Goal: Task Accomplishment & Management: Manage account settings

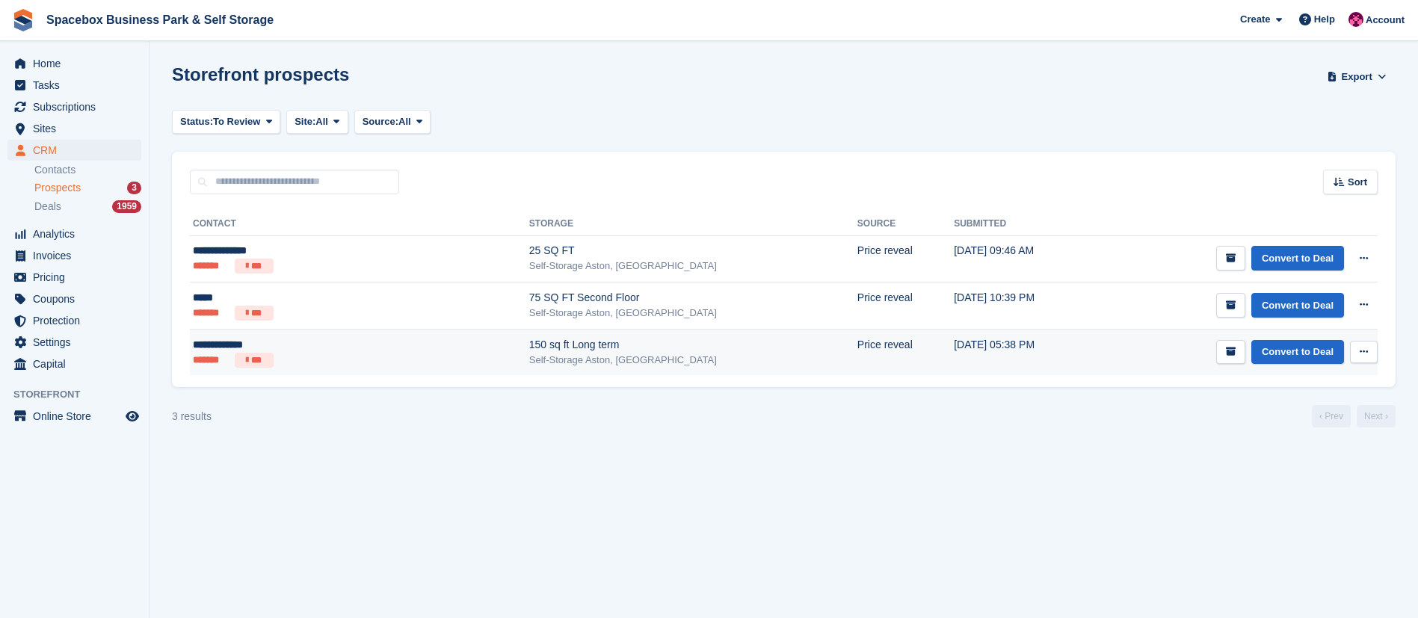
click at [529, 345] on div "150 sq ft Long term" at bounding box center [693, 345] width 328 height 16
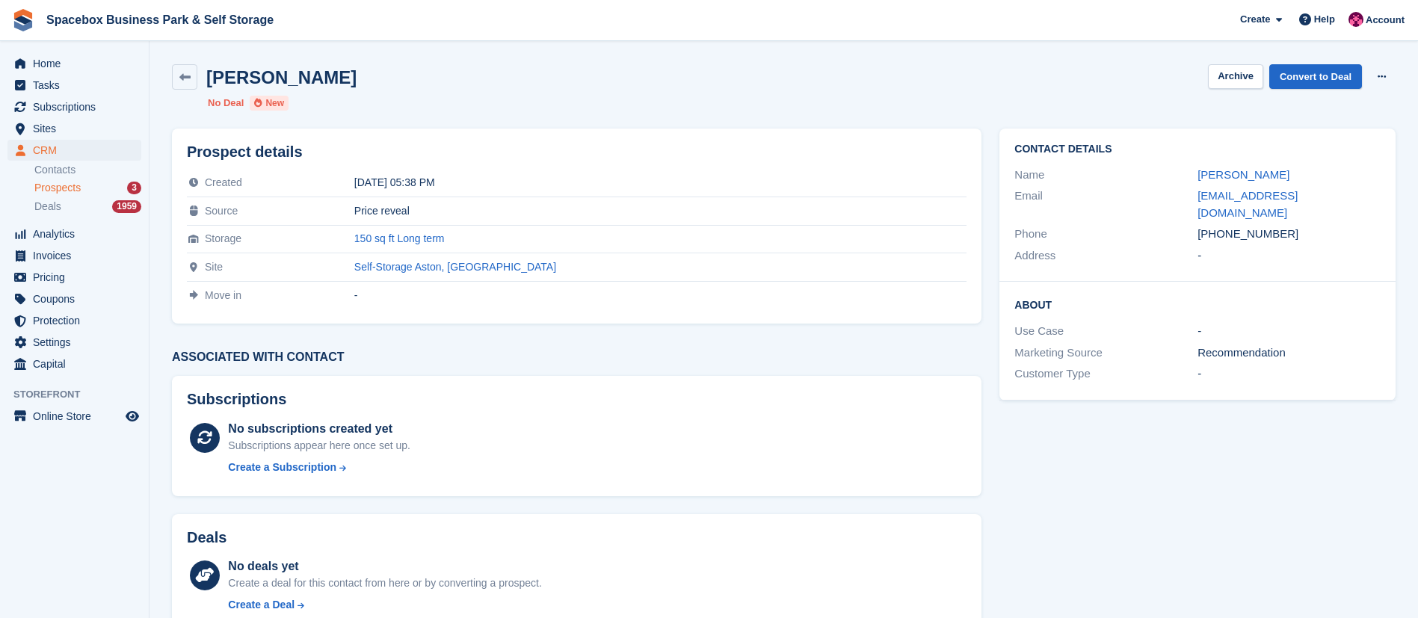
copy div "7377770051"
drag, startPoint x: 1216, startPoint y: 218, endPoint x: 1278, endPoint y: 219, distance: 62.1
click at [1278, 226] on div "[PHONE_NUMBER]" at bounding box center [1289, 234] width 183 height 17
copy div "7377770051"
drag, startPoint x: 1302, startPoint y: 195, endPoint x: 1190, endPoint y: 192, distance: 111.4
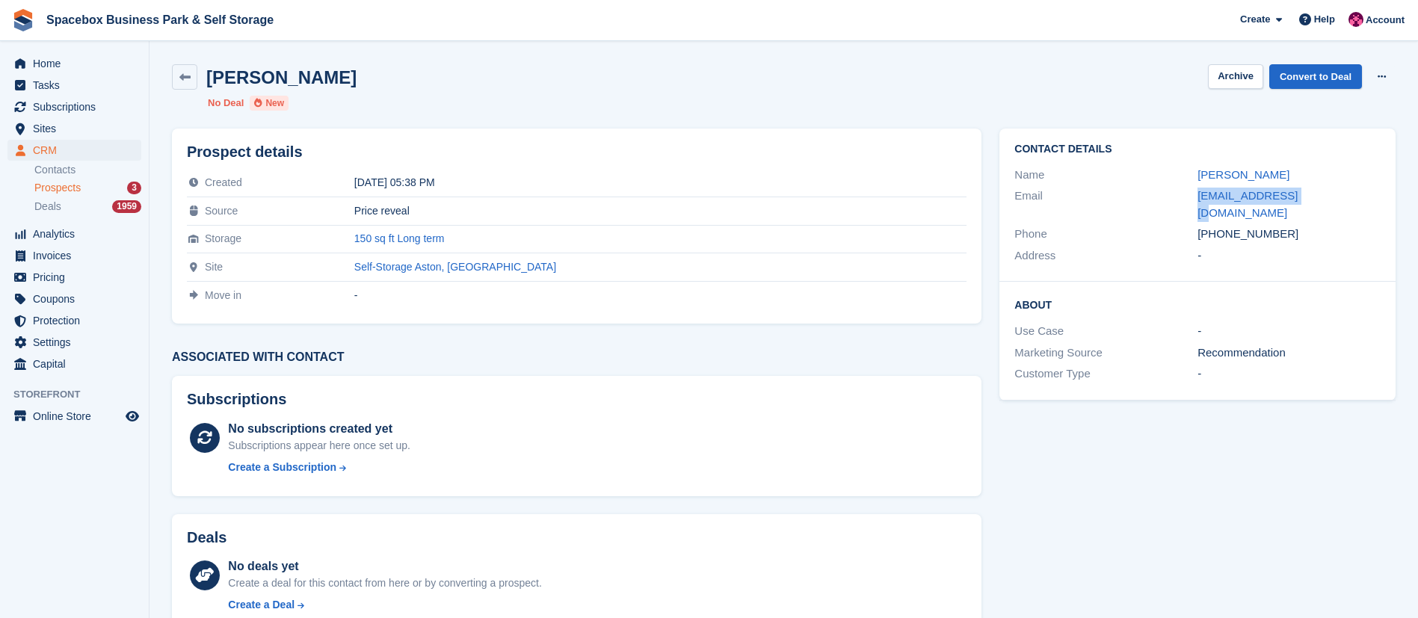
click at [1190, 192] on div "Email iconkfc@gmail.com" at bounding box center [1197, 204] width 366 height 38
copy div "iconkfc@gmail.com"
click at [1319, 76] on link "Convert to Deal" at bounding box center [1315, 76] width 93 height 25
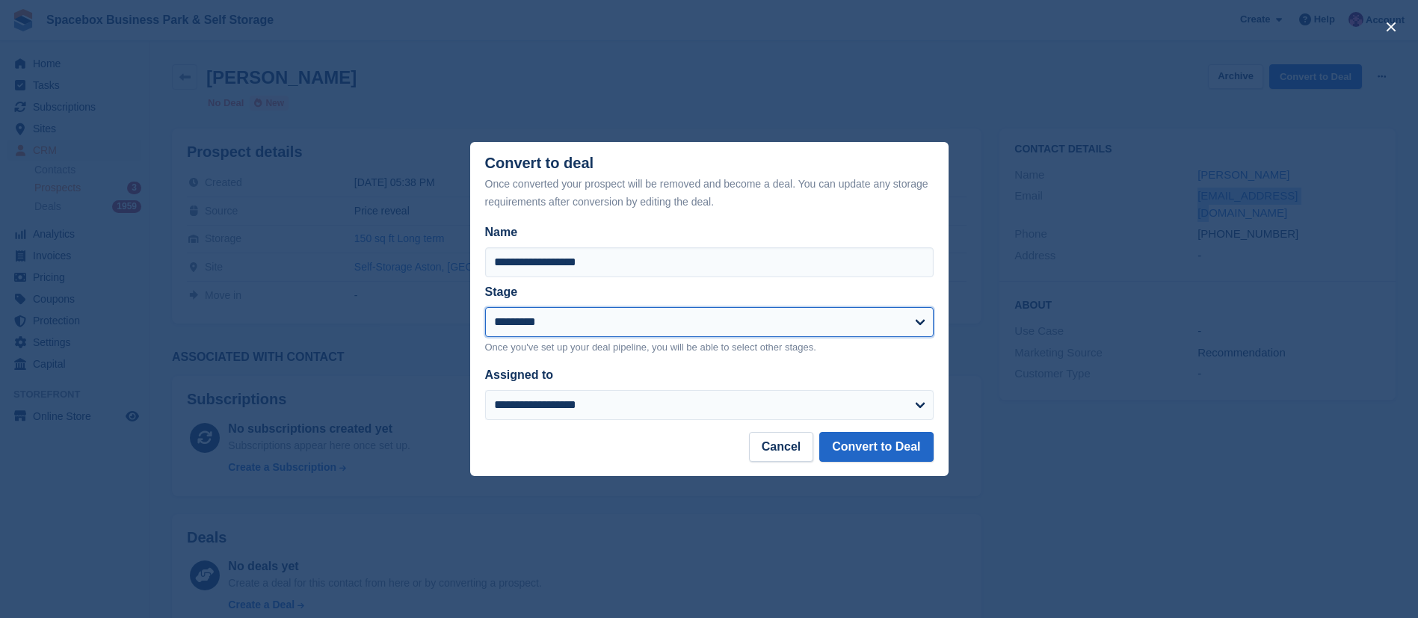
click at [621, 324] on select "**********" at bounding box center [709, 322] width 449 height 30
select select "****"
click at [485, 308] on select "**********" at bounding box center [709, 322] width 449 height 30
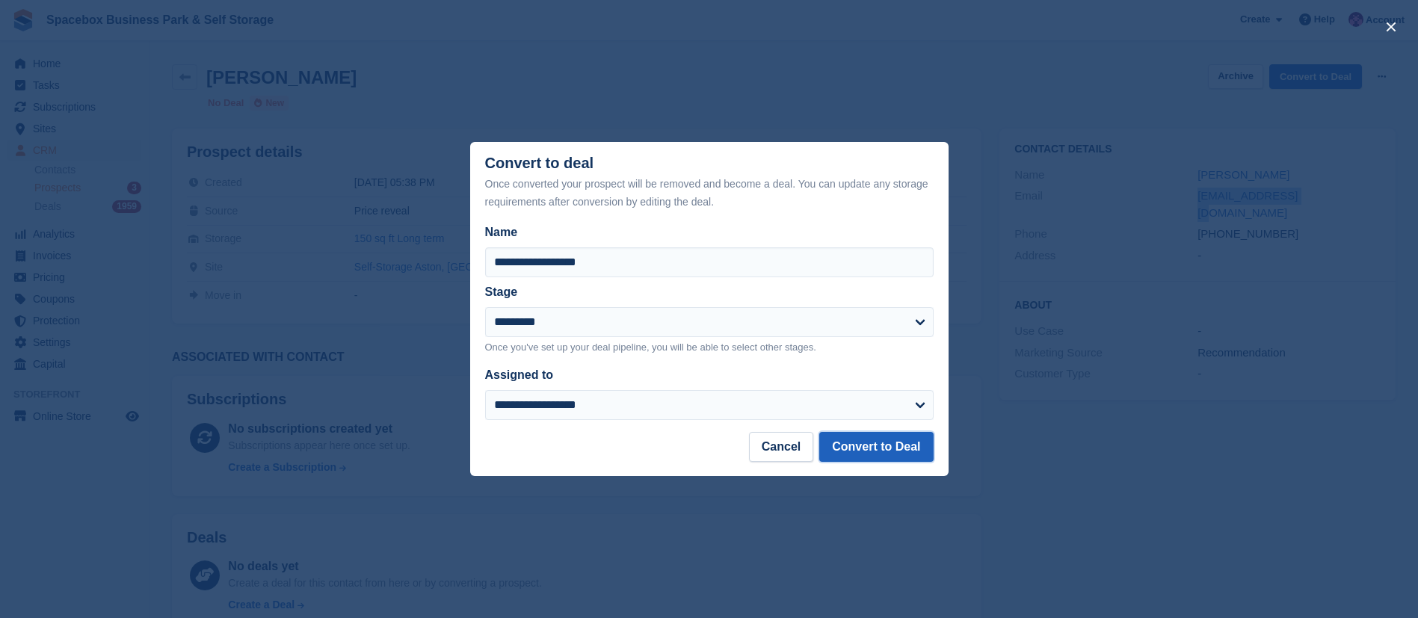
click at [876, 446] on button "Convert to Deal" at bounding box center [876, 447] width 114 height 30
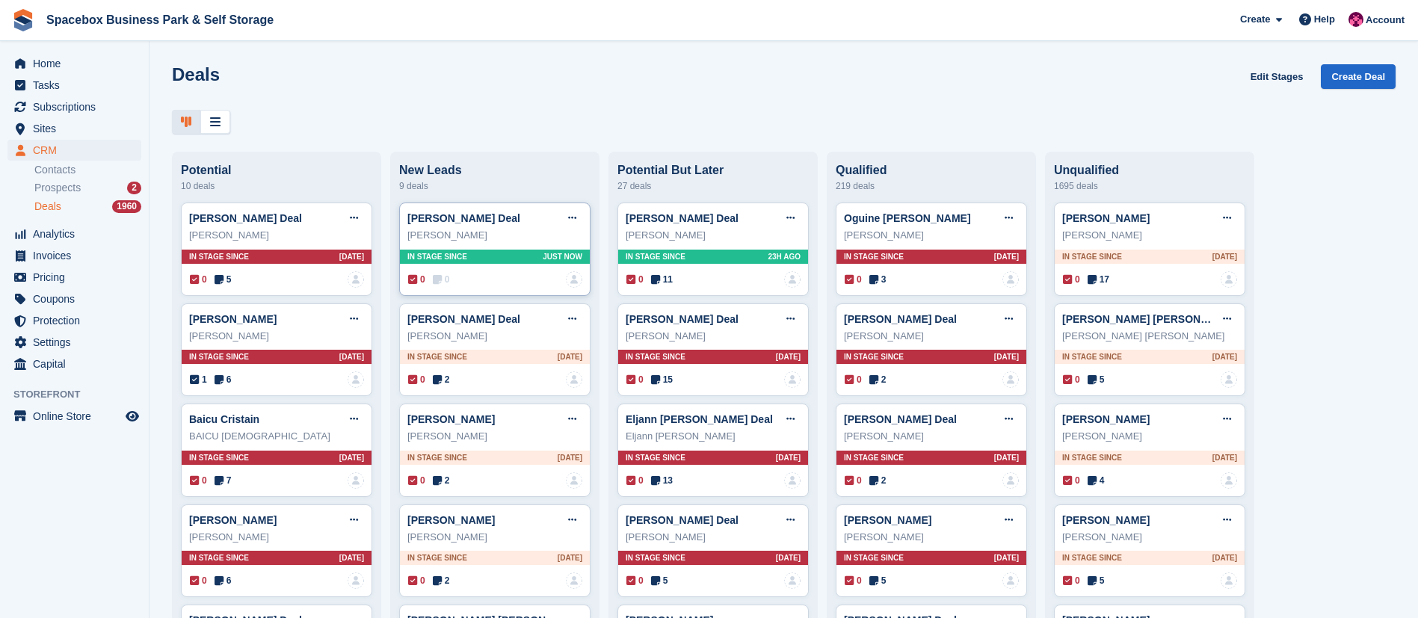
click at [488, 259] on div "In stage since Just now" at bounding box center [495, 257] width 190 height 14
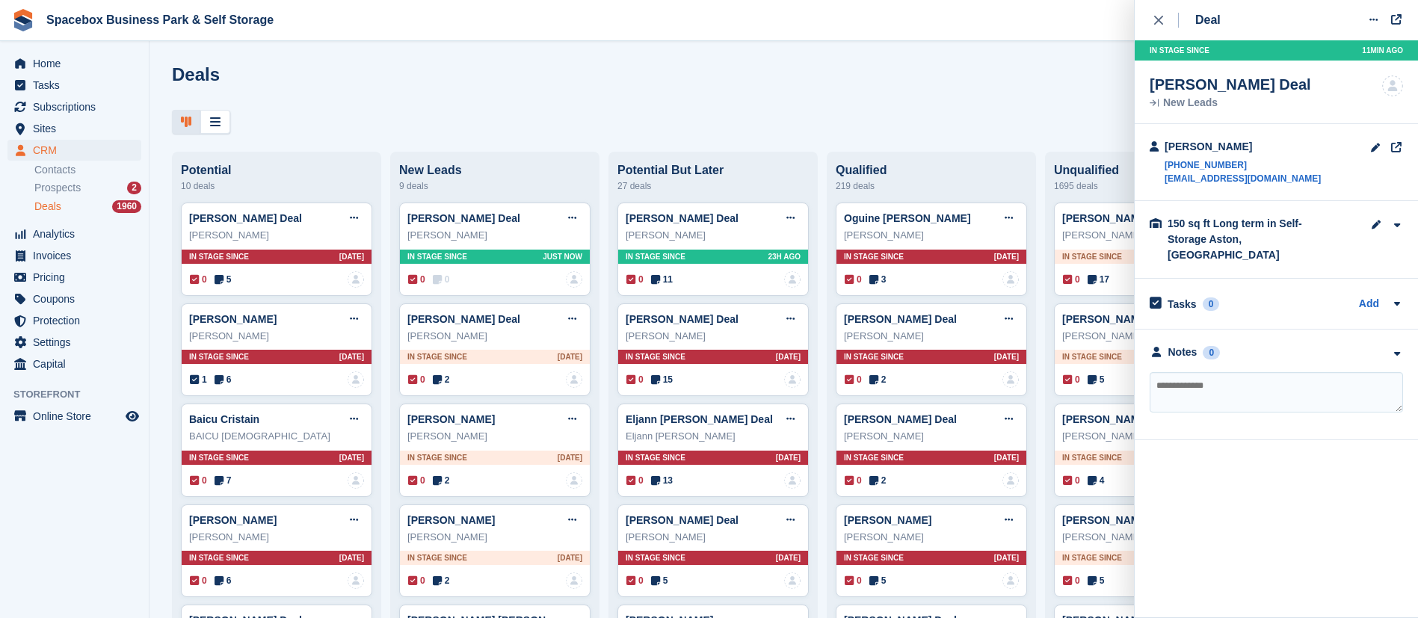
click at [1183, 372] on textarea at bounding box center [1276, 392] width 253 height 40
type textarea "**********"
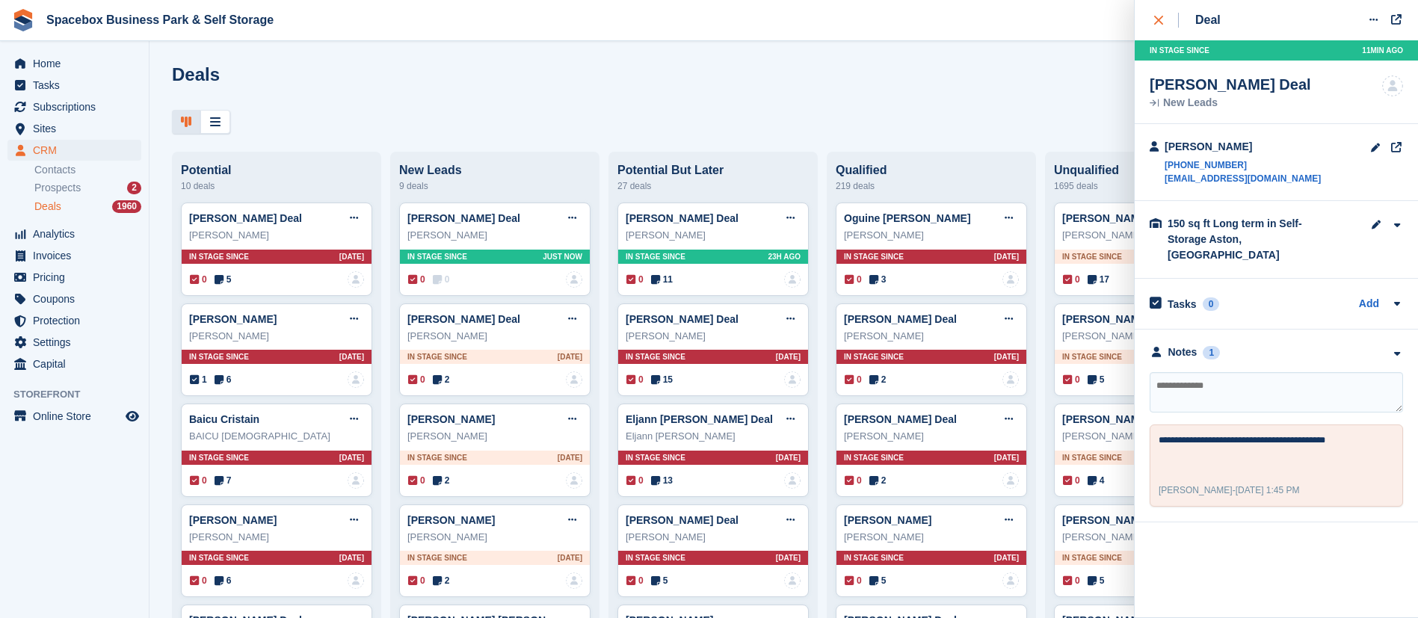
click at [1165, 25] on div "close" at bounding box center [1166, 20] width 25 height 15
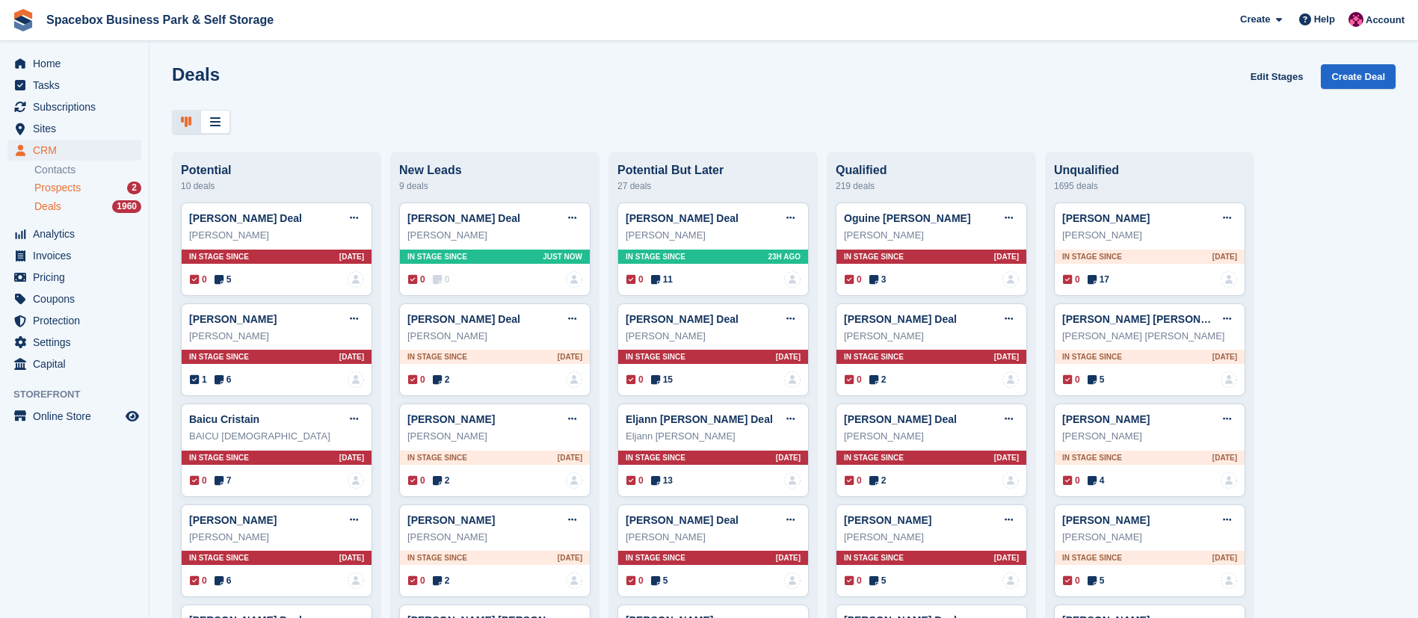
click at [61, 184] on span "Prospects" at bounding box center [57, 188] width 46 height 14
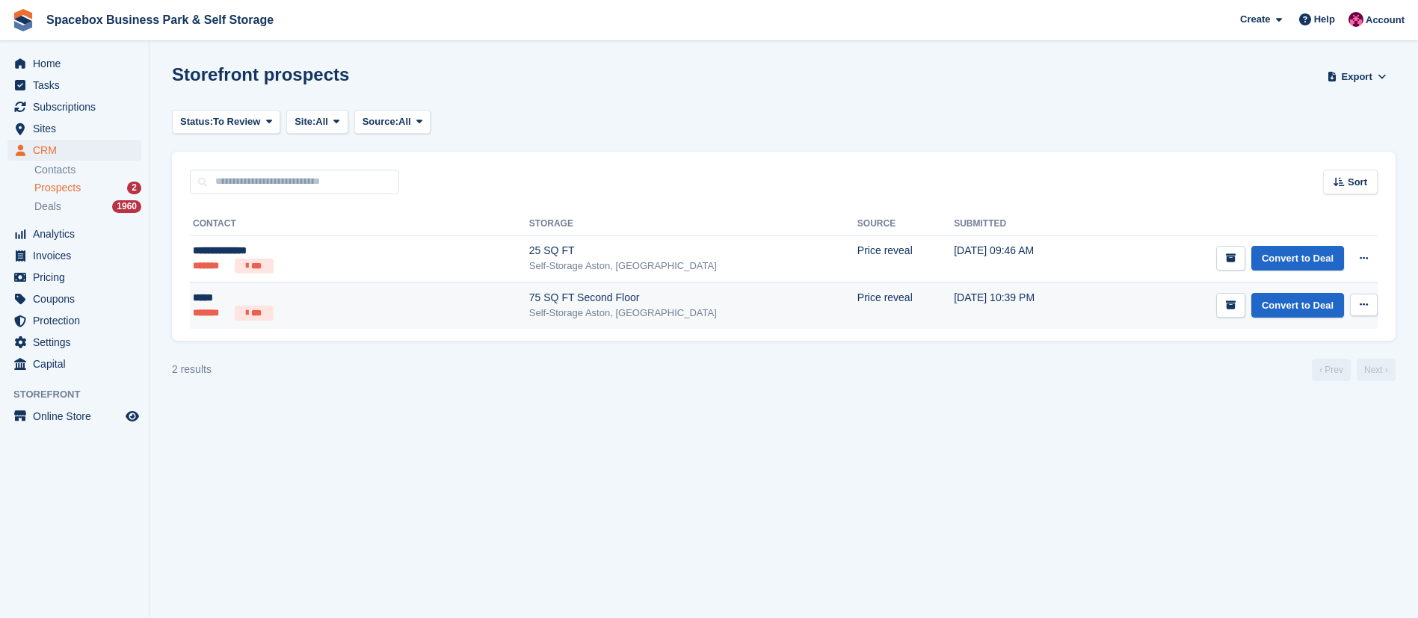
click at [529, 307] on div "Self-Storage Aston, [GEOGRAPHIC_DATA]" at bounding box center [693, 313] width 328 height 15
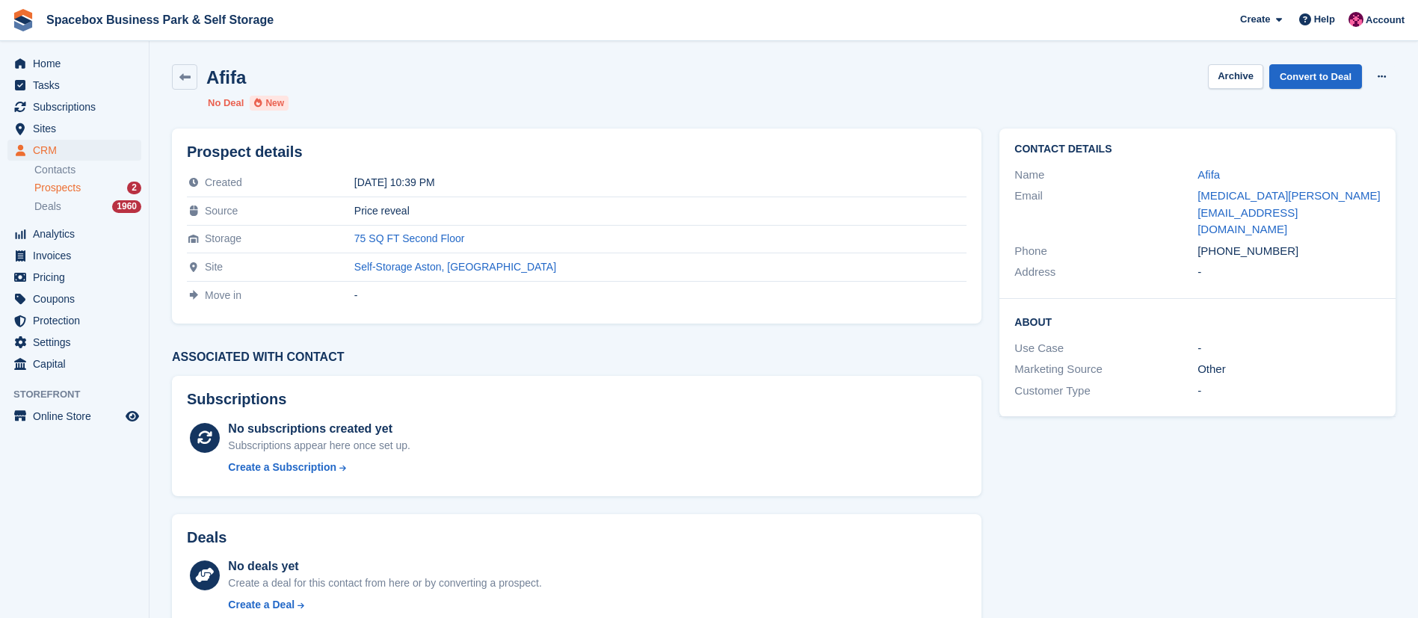
drag, startPoint x: 1215, startPoint y: 219, endPoint x: 1306, endPoint y: 232, distance: 92.1
click at [1306, 232] on div "Contact Details Name Afifa Email [MEDICAL_DATA][PERSON_NAME][EMAIL_ADDRESS][DOM…" at bounding box center [1198, 214] width 396 height 170
click at [1284, 243] on div "+447954842020" at bounding box center [1289, 251] width 183 height 17
drag, startPoint x: 1216, startPoint y: 219, endPoint x: 1287, endPoint y: 227, distance: 70.8
click at [1287, 227] on div "Contact Details Name Afifa Email syeda_afifa@hotmail.co.uk Phone +447954842020 …" at bounding box center [1198, 214] width 396 height 170
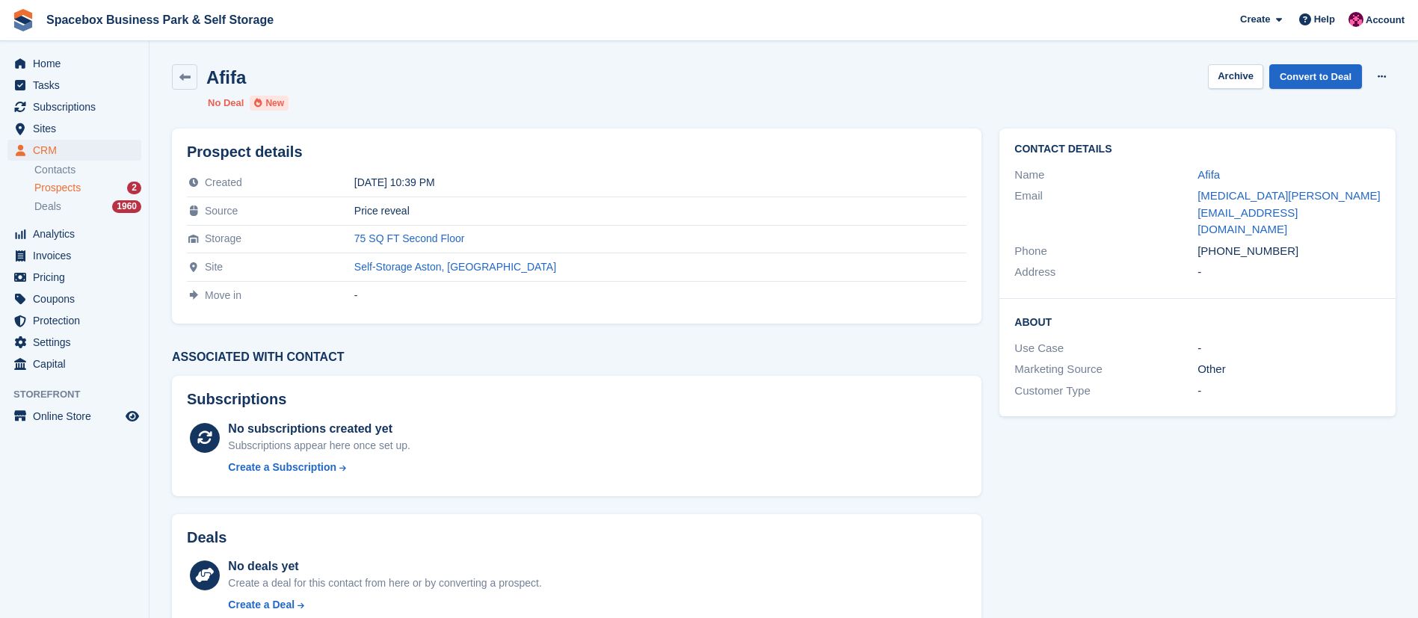
copy div "7954842020"
drag, startPoint x: 1342, startPoint y: 192, endPoint x: 1195, endPoint y: 206, distance: 147.9
click at [1195, 206] on div "Email syeda_afifa@hotmail.co.uk" at bounding box center [1197, 212] width 366 height 55
copy div "syeda_afifa@hotmail.co.uk"
click at [1311, 78] on link "Convert to Deal" at bounding box center [1315, 76] width 93 height 25
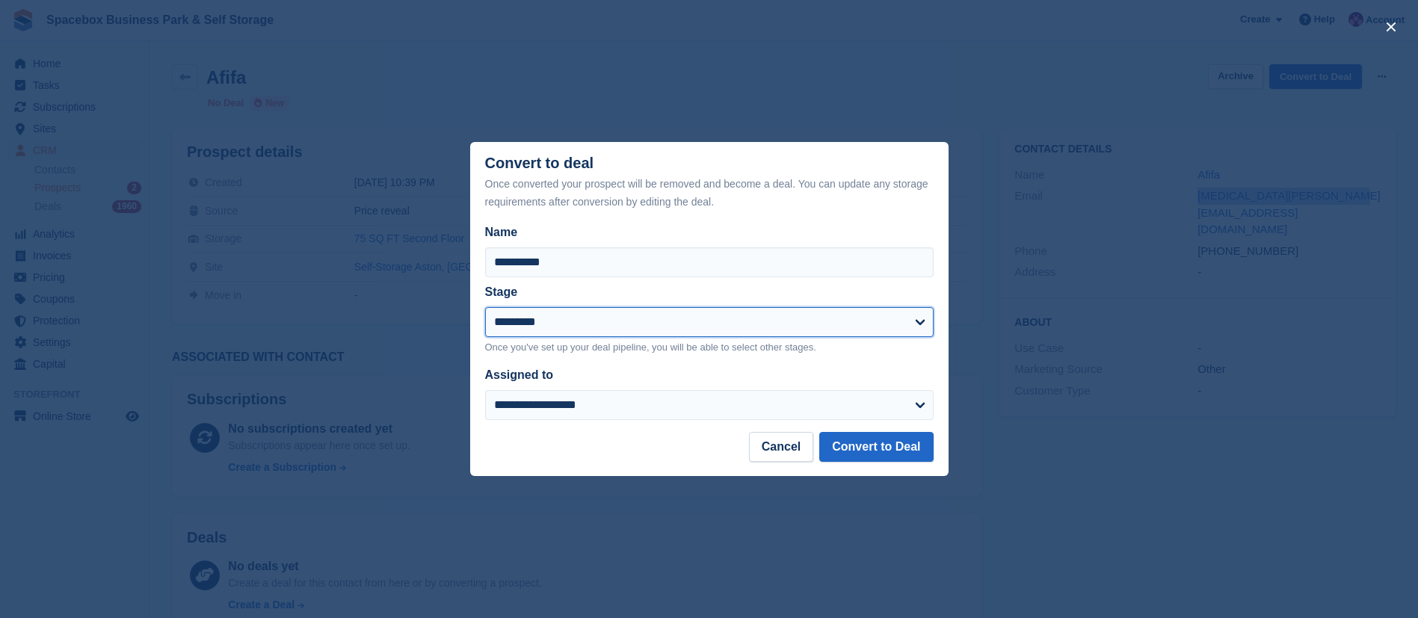
click at [565, 327] on select "**********" at bounding box center [709, 322] width 449 height 30
select select "****"
click at [485, 308] on select "**********" at bounding box center [709, 322] width 449 height 30
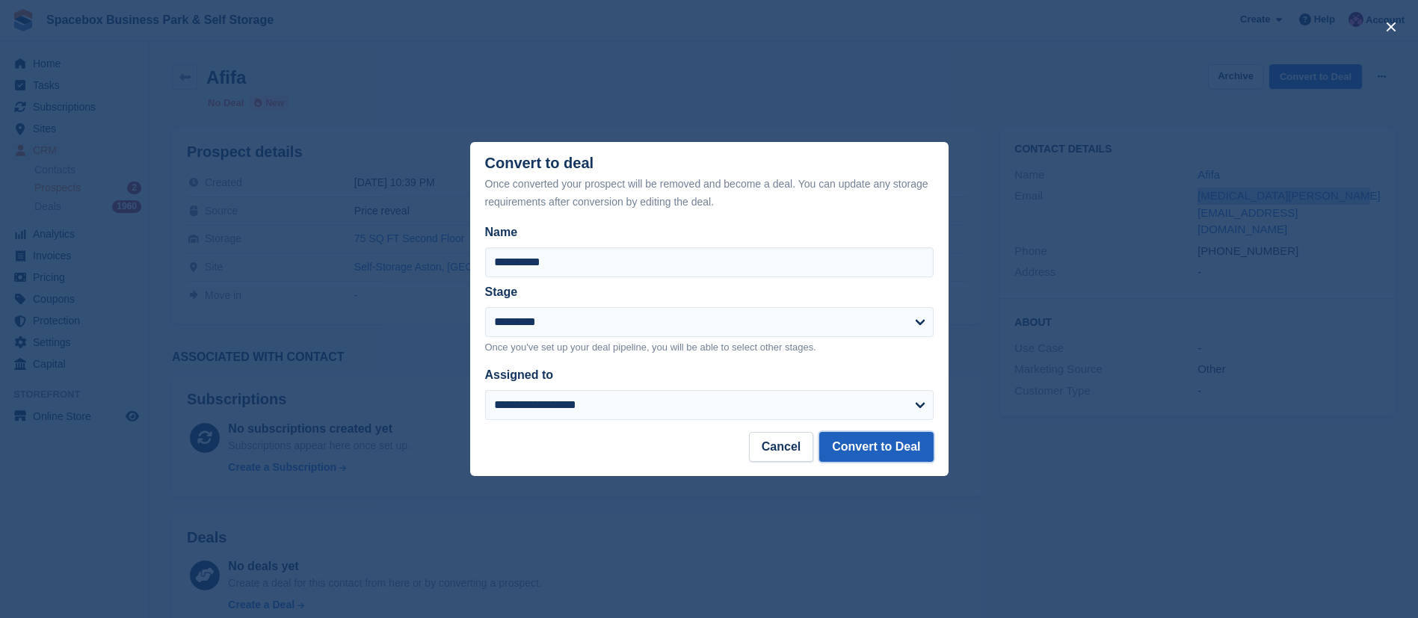
click at [862, 440] on button "Convert to Deal" at bounding box center [876, 447] width 114 height 30
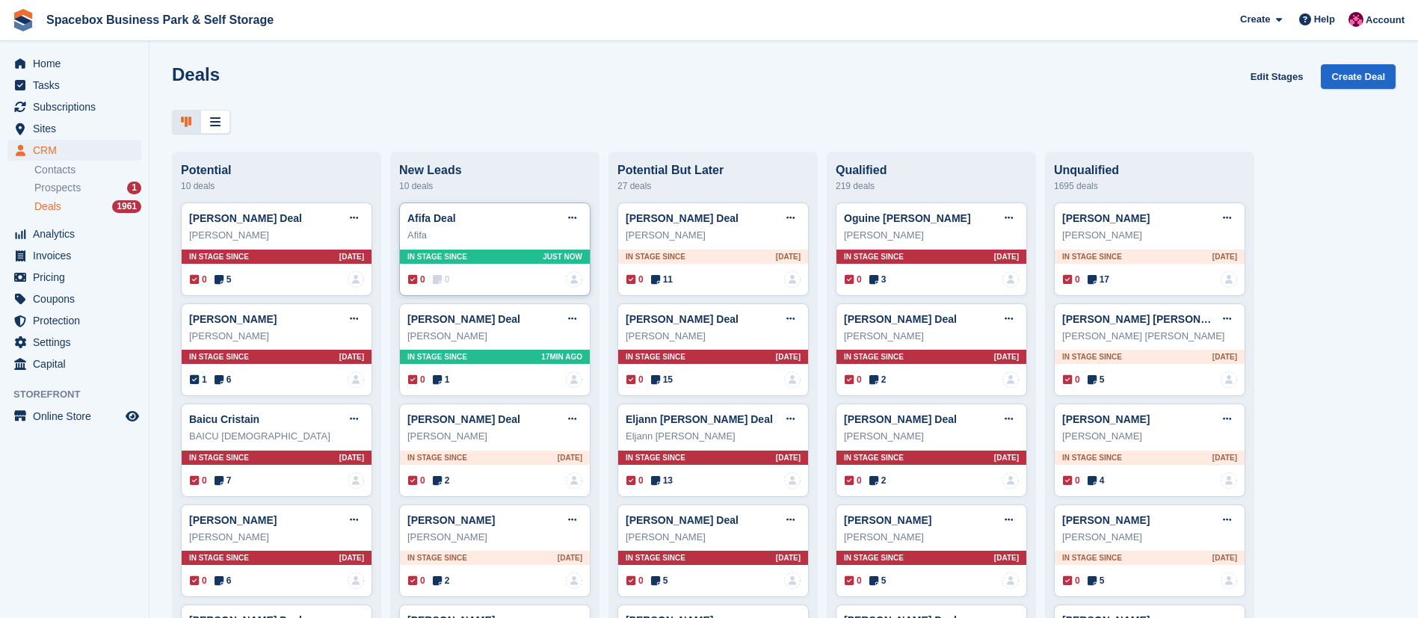
click at [491, 237] on div "Afifa" at bounding box center [494, 235] width 175 height 15
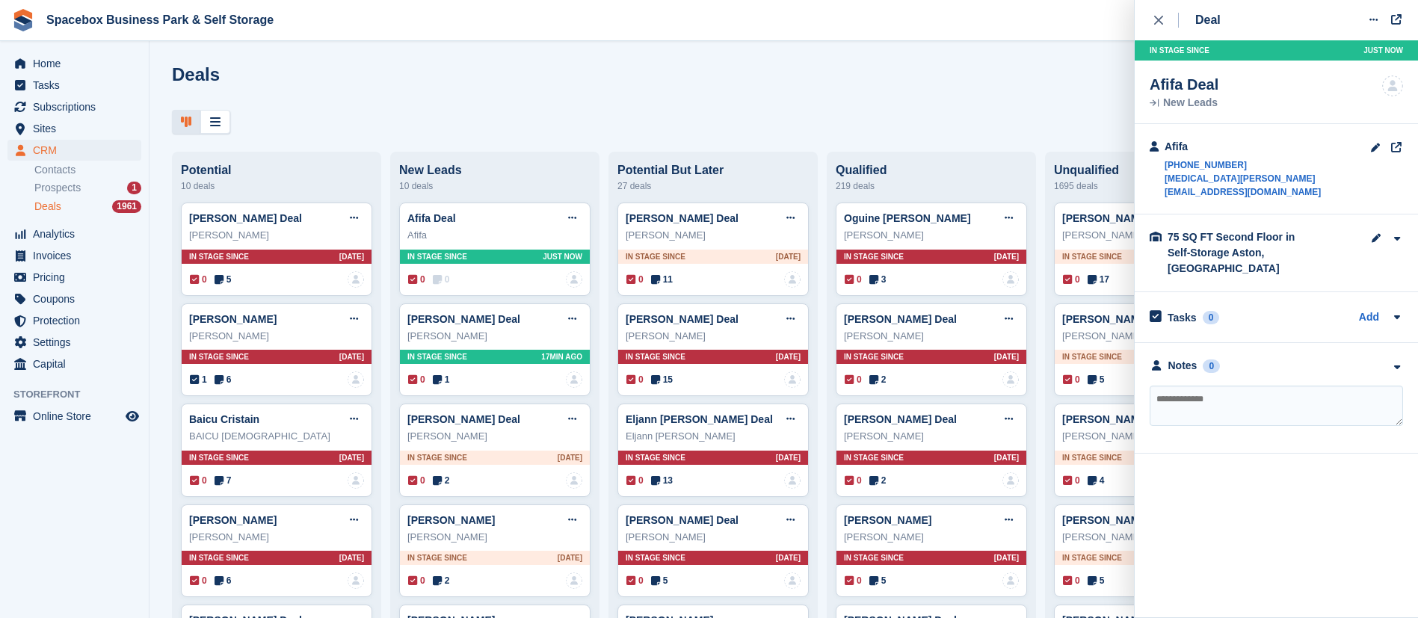
click at [1203, 386] on textarea at bounding box center [1276, 406] width 253 height 40
type textarea "**********"
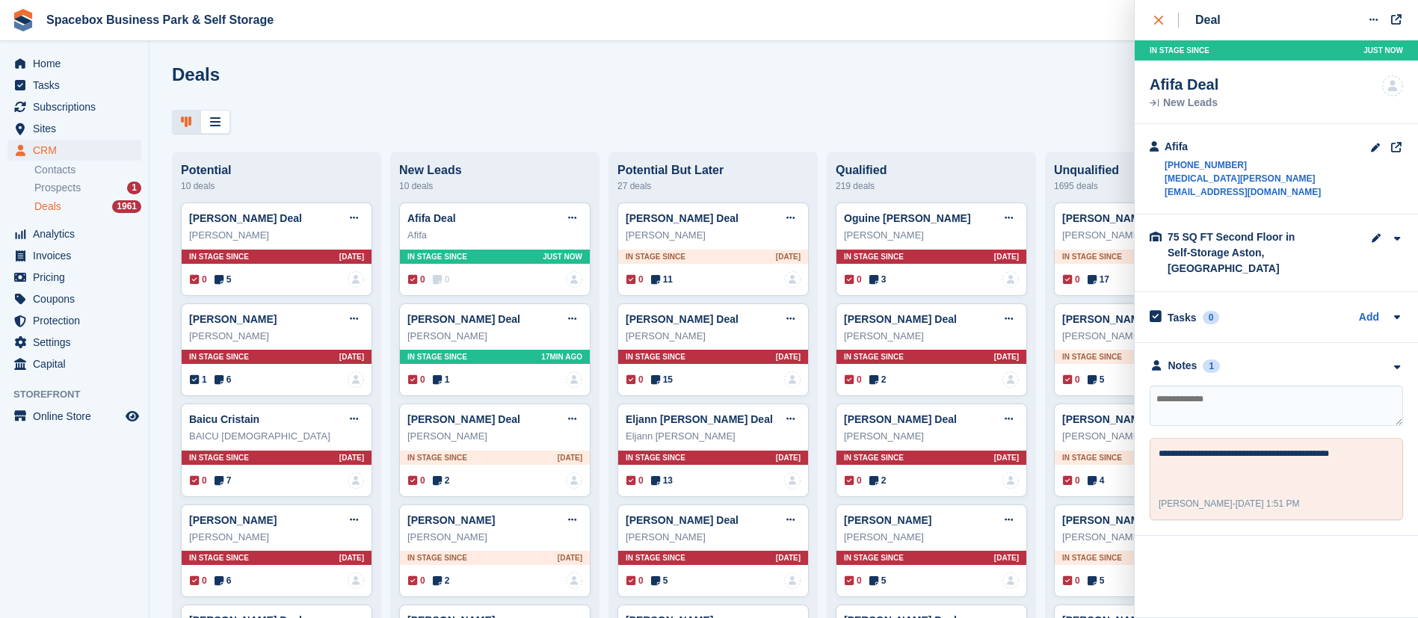
click at [1154, 25] on div "close" at bounding box center [1166, 20] width 25 height 15
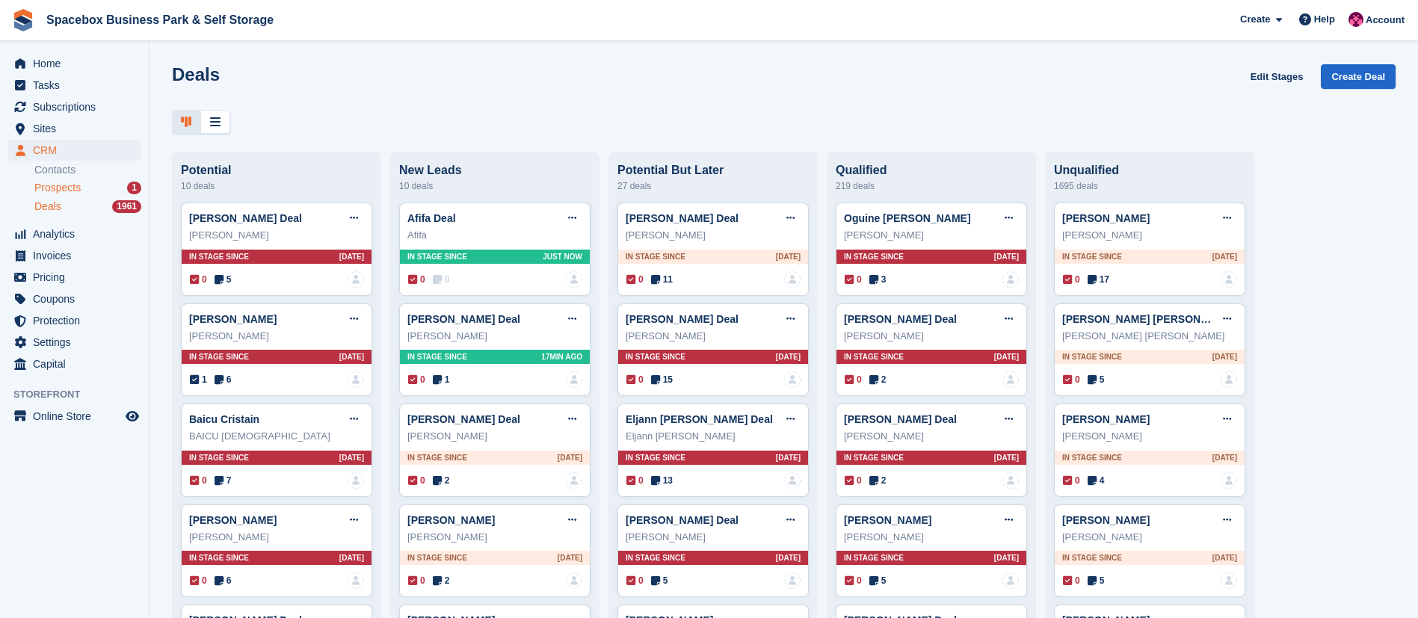
click at [53, 185] on span "Prospects" at bounding box center [57, 188] width 46 height 14
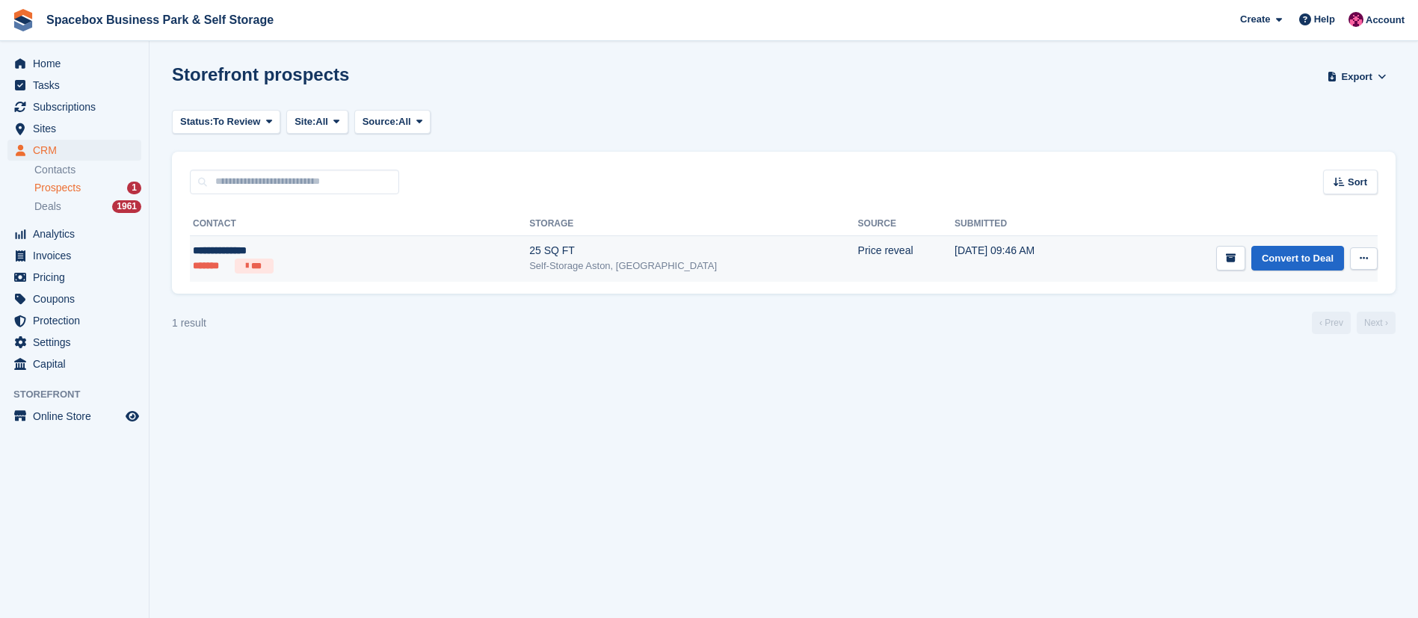
click at [529, 247] on div "25 SQ FT" at bounding box center [693, 251] width 328 height 16
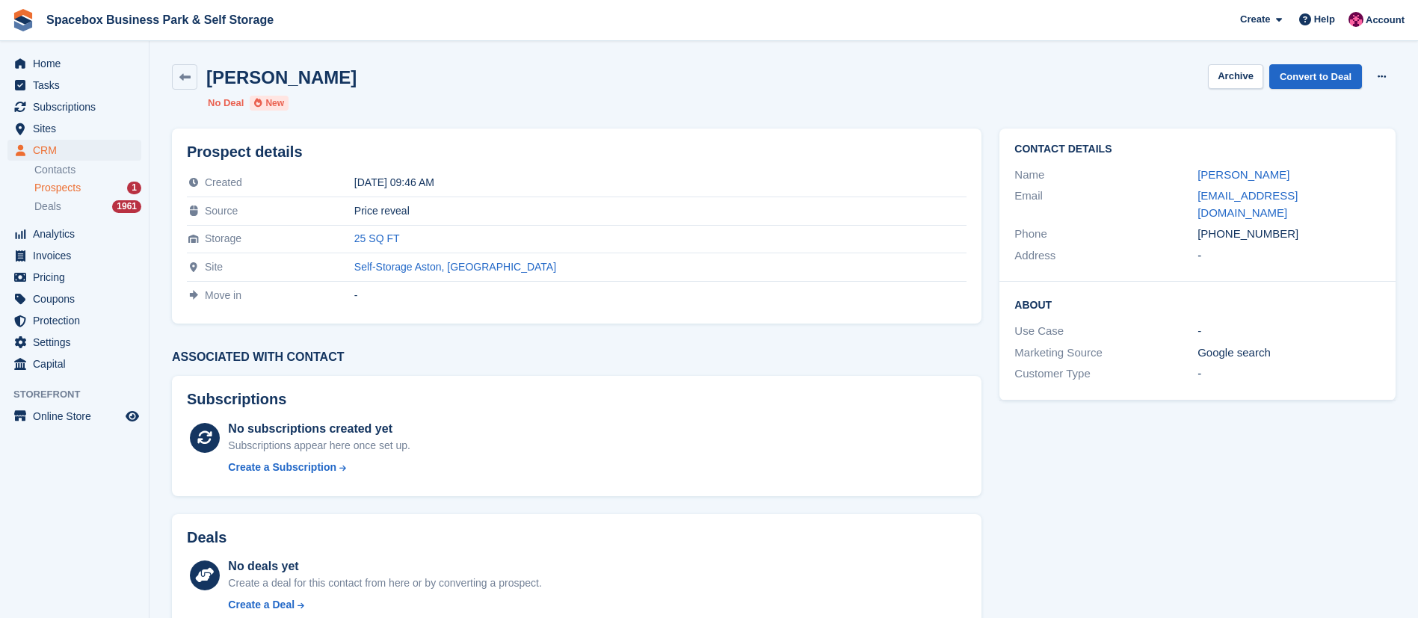
click at [1216, 226] on div "[PHONE_NUMBER]" at bounding box center [1289, 234] width 183 height 17
drag, startPoint x: 1289, startPoint y: 216, endPoint x: 1217, endPoint y: 222, distance: 72.0
click at [1217, 226] on div "[PHONE_NUMBER]" at bounding box center [1289, 234] width 183 height 17
copy div "7880496538"
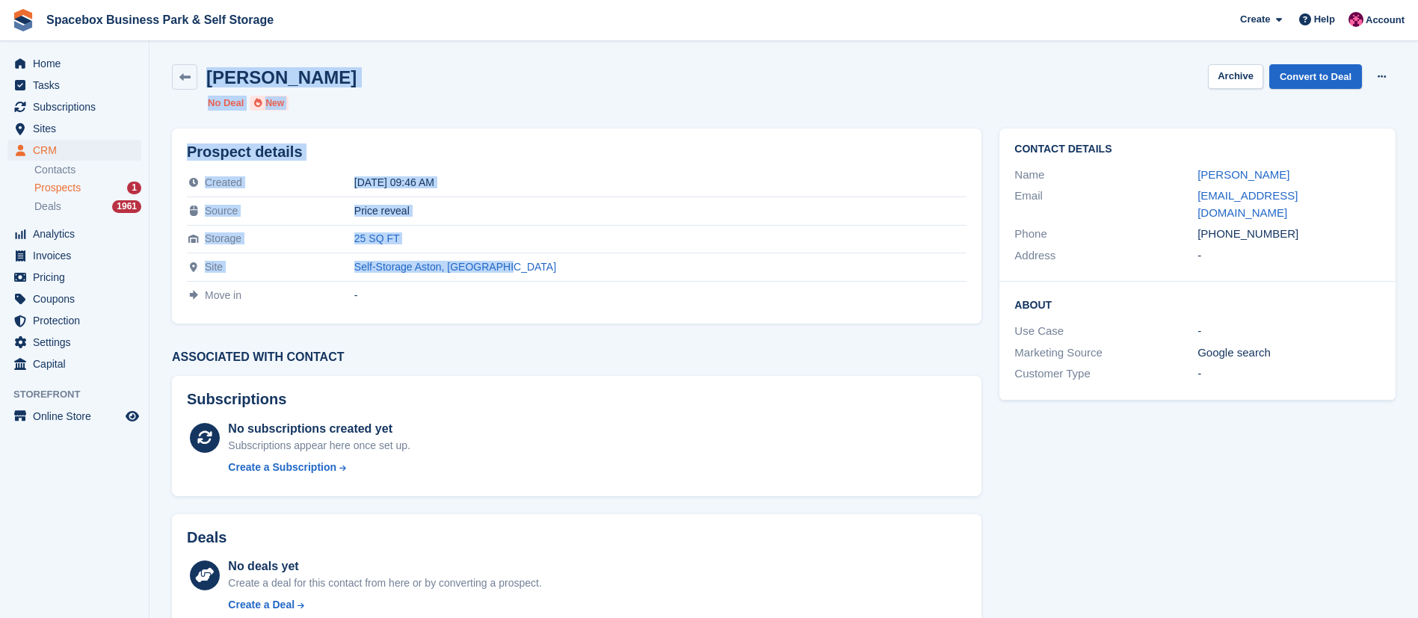
drag, startPoint x: 579, startPoint y: 274, endPoint x: 200, endPoint y: 74, distance: 429.0
click at [200, 74] on div "[PERSON_NAME] Archive Convert to Deal Delete prospect No Deal New Prospect deta…" at bounding box center [784, 418] width 1224 height 726
click at [402, 83] on div "[PERSON_NAME] Archive Convert to Deal Delete prospect" at bounding box center [784, 76] width 1224 height 25
drag, startPoint x: 205, startPoint y: 76, endPoint x: 546, endPoint y: 262, distance: 389.4
click at [546, 262] on div "[PERSON_NAME] Archive Convert to Deal Delete prospect No Deal New Prospect deta…" at bounding box center [784, 418] width 1224 height 726
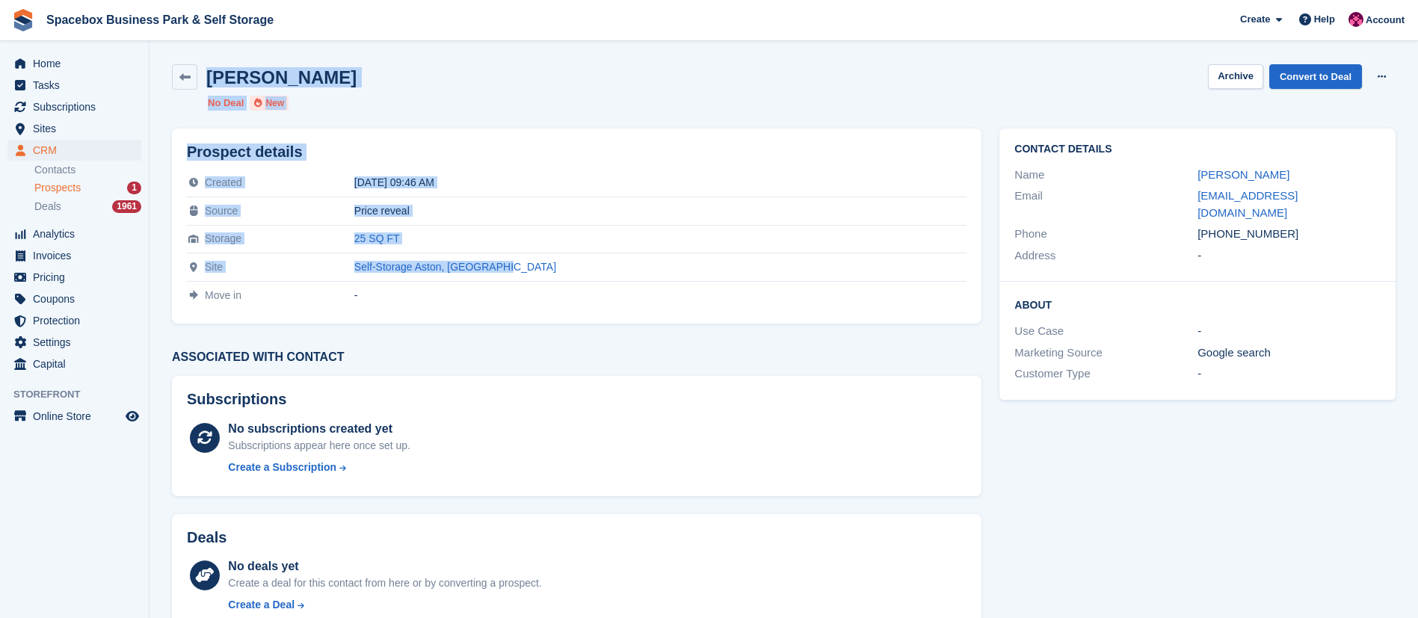
click at [576, 274] on td "Self-Storage Aston, [GEOGRAPHIC_DATA]" at bounding box center [660, 267] width 613 height 28
drag, startPoint x: 576, startPoint y: 274, endPoint x: 200, endPoint y: 78, distance: 424.0
click at [200, 78] on div "[PERSON_NAME] Archive Convert to Deal Delete prospect No Deal New Prospect deta…" at bounding box center [784, 418] width 1224 height 726
click at [387, 84] on div "[PERSON_NAME] Archive Convert to Deal Delete prospect" at bounding box center [784, 76] width 1224 height 25
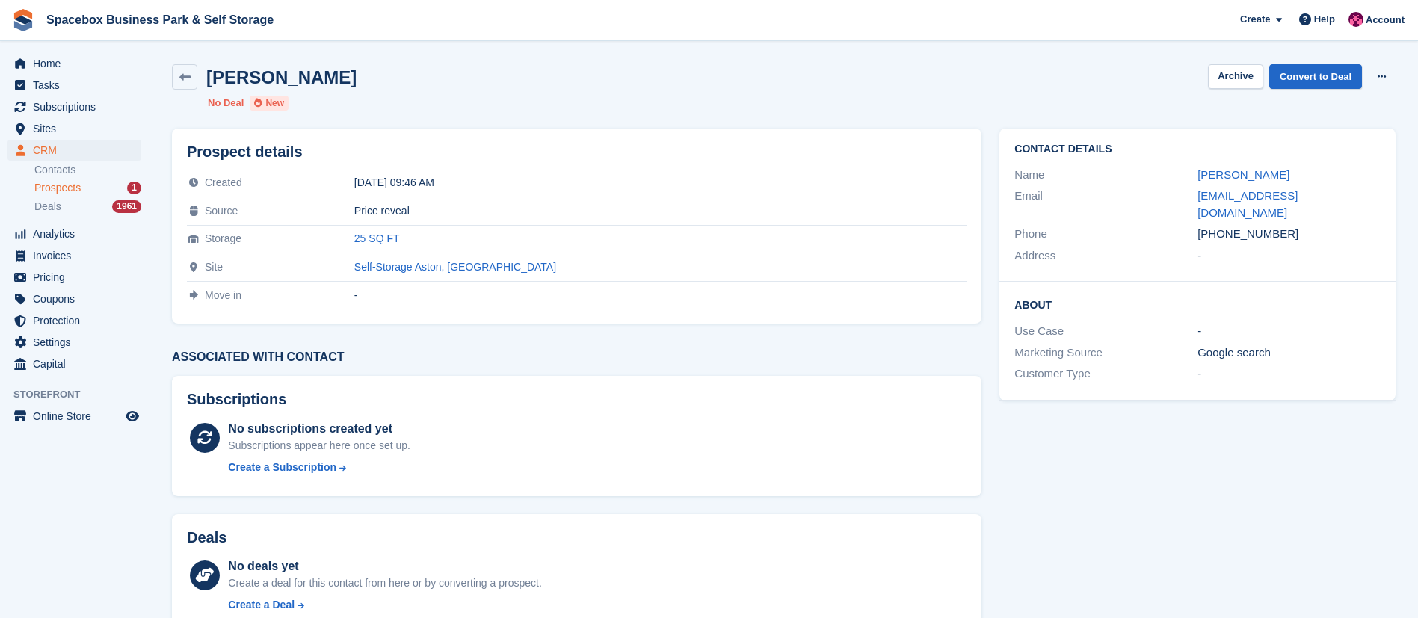
click at [581, 20] on span "Spacebox Business Park & Self Storage Create Subscription Invoice Contact Deal …" at bounding box center [709, 20] width 1418 height 40
drag, startPoint x: 1219, startPoint y: 218, endPoint x: 1324, endPoint y: 213, distance: 105.5
click at [1324, 226] on div "[PHONE_NUMBER]" at bounding box center [1289, 234] width 183 height 17
copy div "7880496538"
drag, startPoint x: 207, startPoint y: 78, endPoint x: 315, endPoint y: 70, distance: 108.7
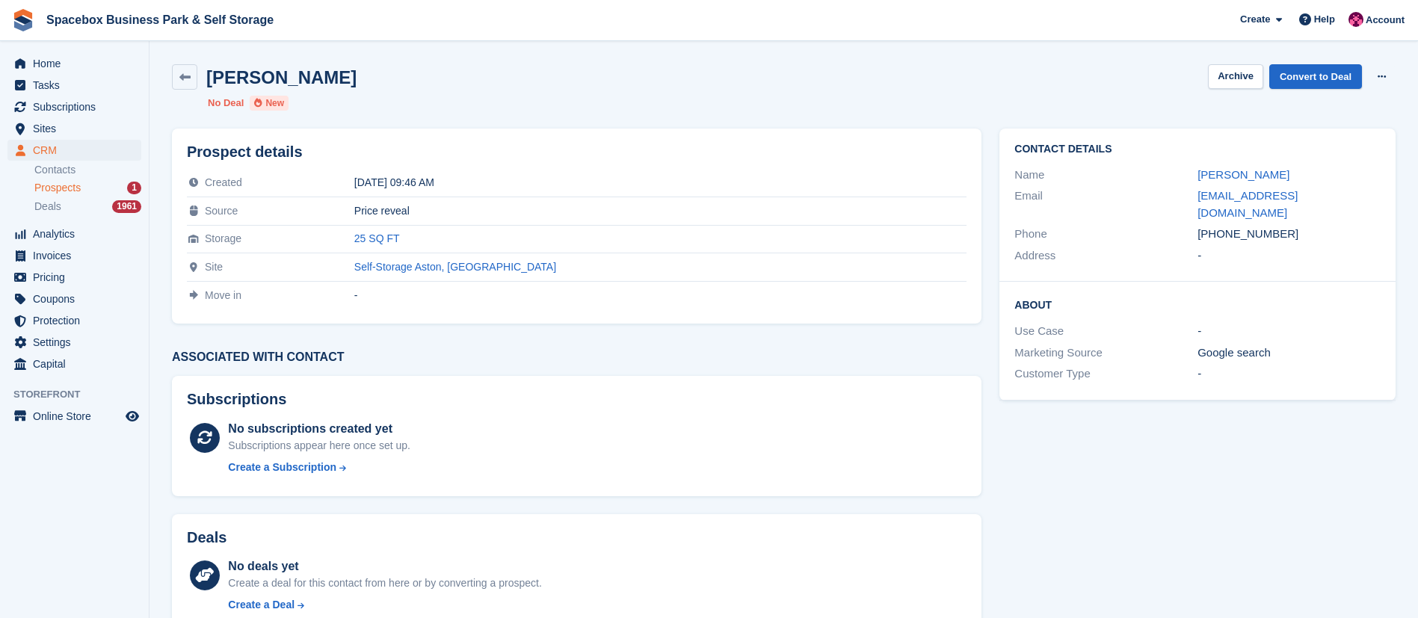
click at [315, 70] on h2 "[PERSON_NAME]" at bounding box center [281, 77] width 150 height 20
click at [426, 102] on ul "No Deal New" at bounding box center [447, 103] width 478 height 15
drag, startPoint x: 209, startPoint y: 83, endPoint x: 605, endPoint y: 293, distance: 447.8
click at [605, 293] on div "[PERSON_NAME] Archive Convert to Deal Delete prospect No Deal New Prospect deta…" at bounding box center [784, 418] width 1224 height 726
click at [588, 277] on td "Self-Storage Aston, [GEOGRAPHIC_DATA]" at bounding box center [660, 267] width 613 height 28
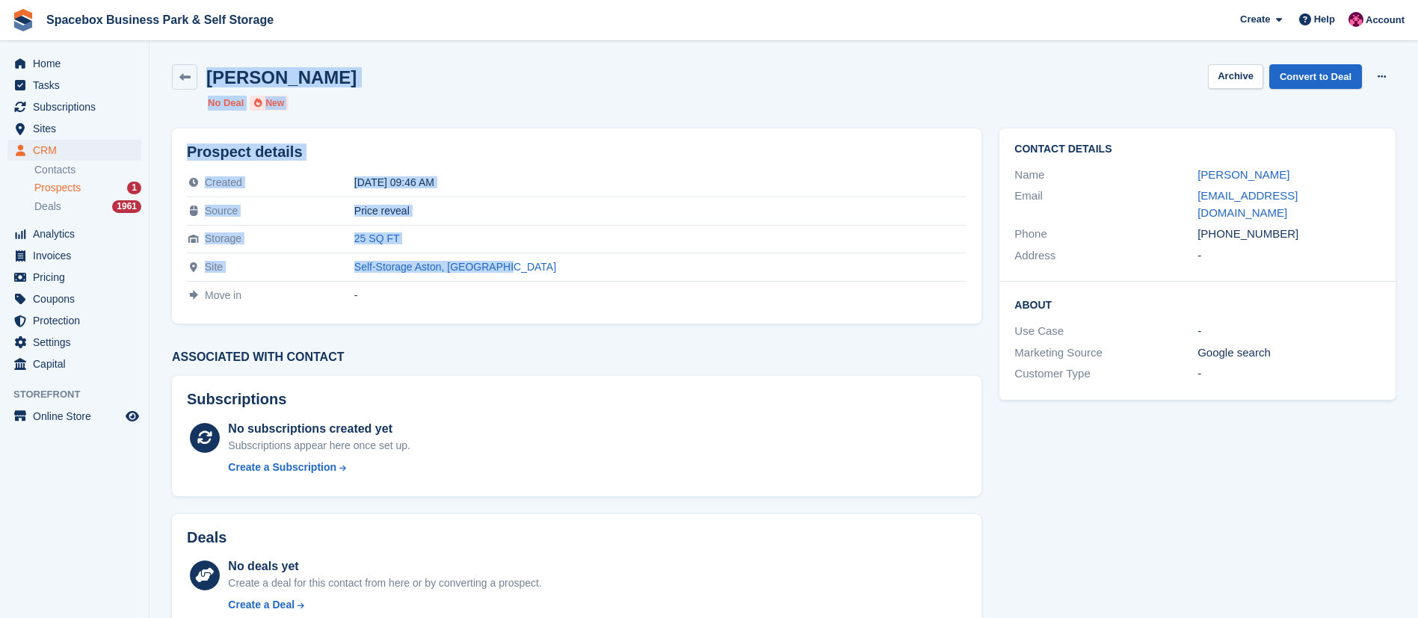
drag, startPoint x: 588, startPoint y: 277, endPoint x: 209, endPoint y: 83, distance: 426.0
click at [209, 83] on div "[PERSON_NAME] Archive Convert to Deal Delete prospect No Deal New Prospect deta…" at bounding box center [784, 418] width 1224 height 726
click at [469, 70] on div "[PERSON_NAME] Archive Convert to Deal Delete prospect" at bounding box center [784, 76] width 1224 height 25
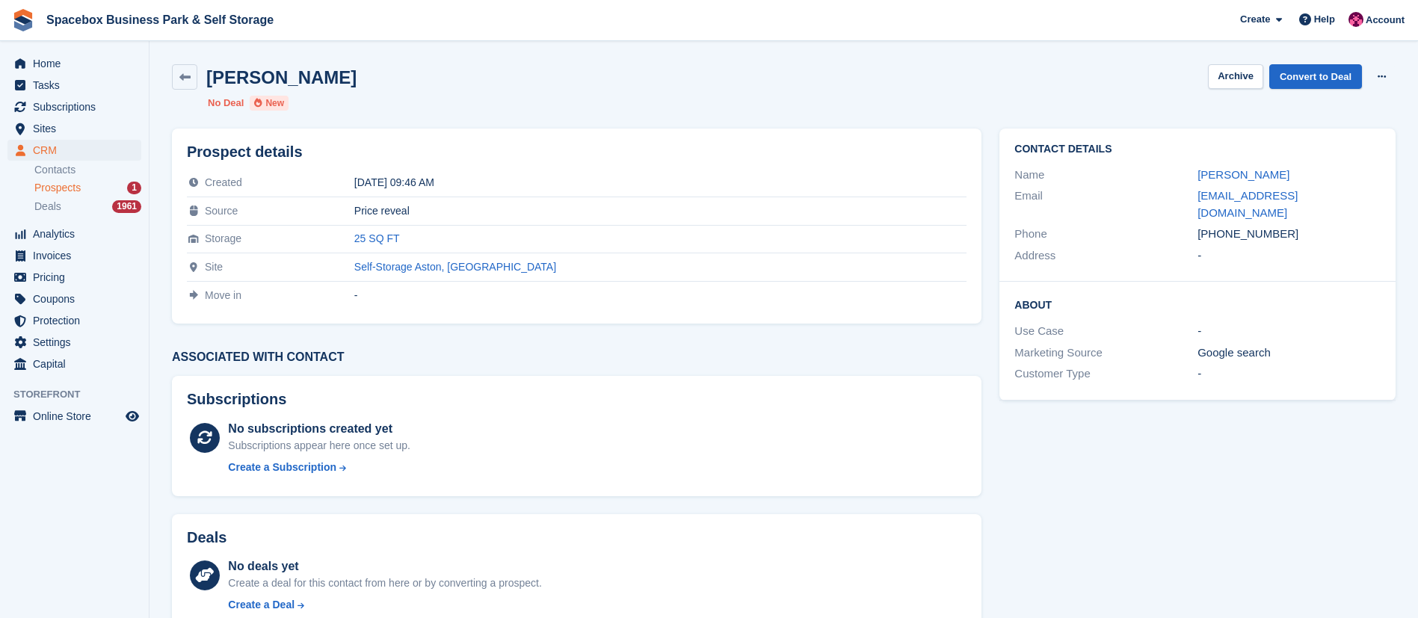
drag, startPoint x: 210, startPoint y: 79, endPoint x: 610, endPoint y: 285, distance: 449.7
click at [610, 285] on div "[PERSON_NAME] Archive Convert to Deal Delete prospect No Deal New Prospect deta…" at bounding box center [784, 418] width 1224 height 726
click at [610, 285] on td "-" at bounding box center [660, 295] width 613 height 28
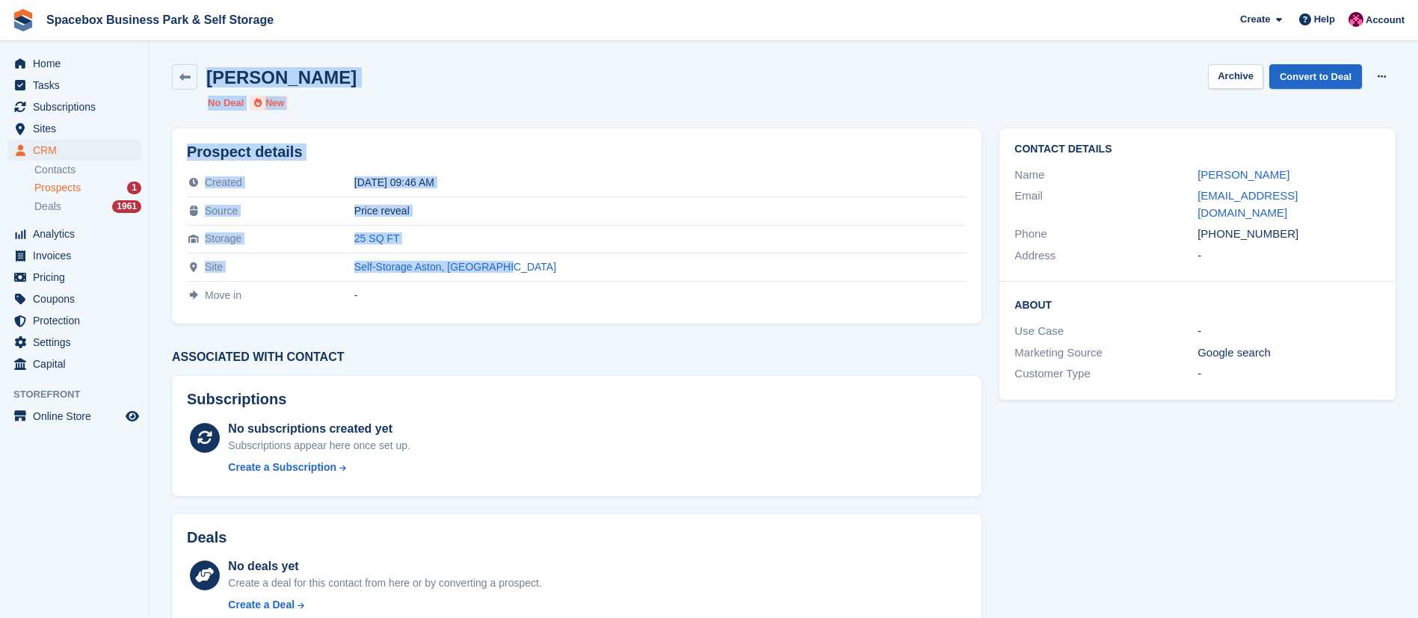
drag, startPoint x: 576, startPoint y: 271, endPoint x: 208, endPoint y: 87, distance: 411.6
click at [208, 87] on div "[PERSON_NAME] Archive Convert to Deal Delete prospect No Deal New Prospect deta…" at bounding box center [784, 418] width 1224 height 726
click at [428, 81] on div "[PERSON_NAME] Archive Convert to Deal Delete prospect" at bounding box center [784, 76] width 1224 height 25
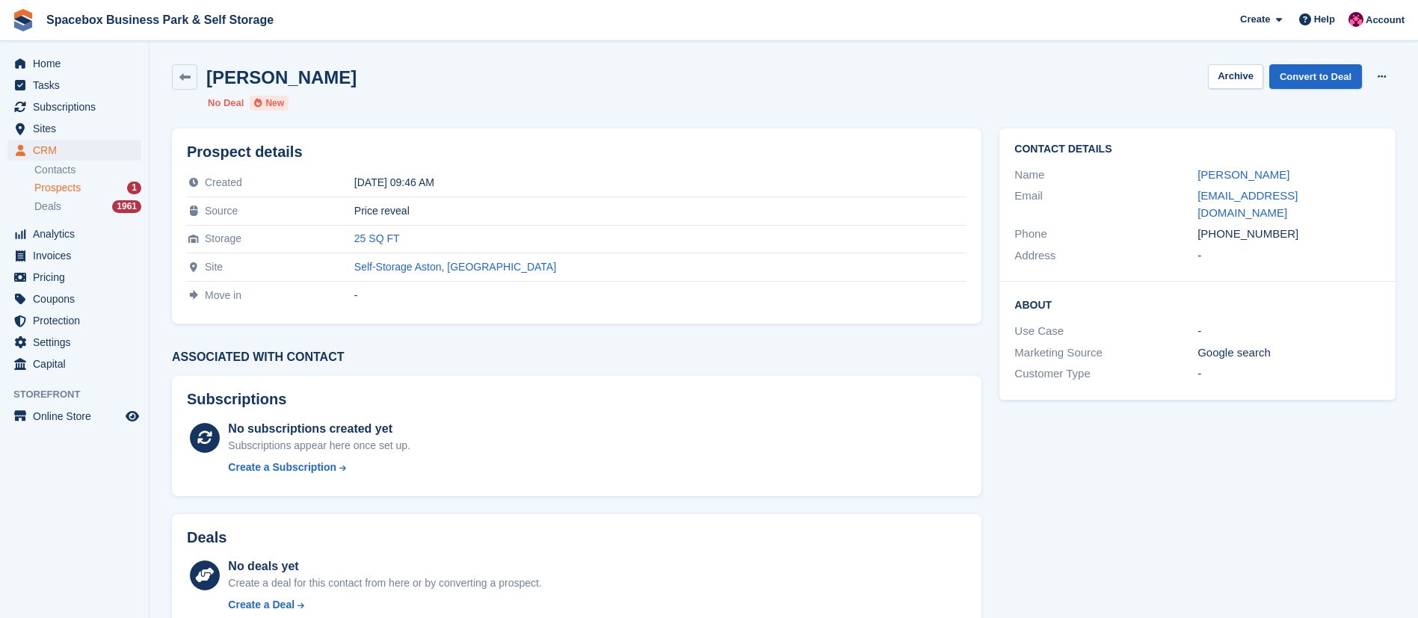
drag, startPoint x: 205, startPoint y: 81, endPoint x: 401, endPoint y: 88, distance: 196.0
click at [401, 88] on div "[PERSON_NAME] Archive Convert to Deal Delete prospect" at bounding box center [784, 76] width 1224 height 25
drag, startPoint x: 209, startPoint y: 84, endPoint x: 324, endPoint y: 87, distance: 115.9
click at [324, 87] on div "[PERSON_NAME] Archive Convert to Deal Delete prospect" at bounding box center [784, 76] width 1224 height 25
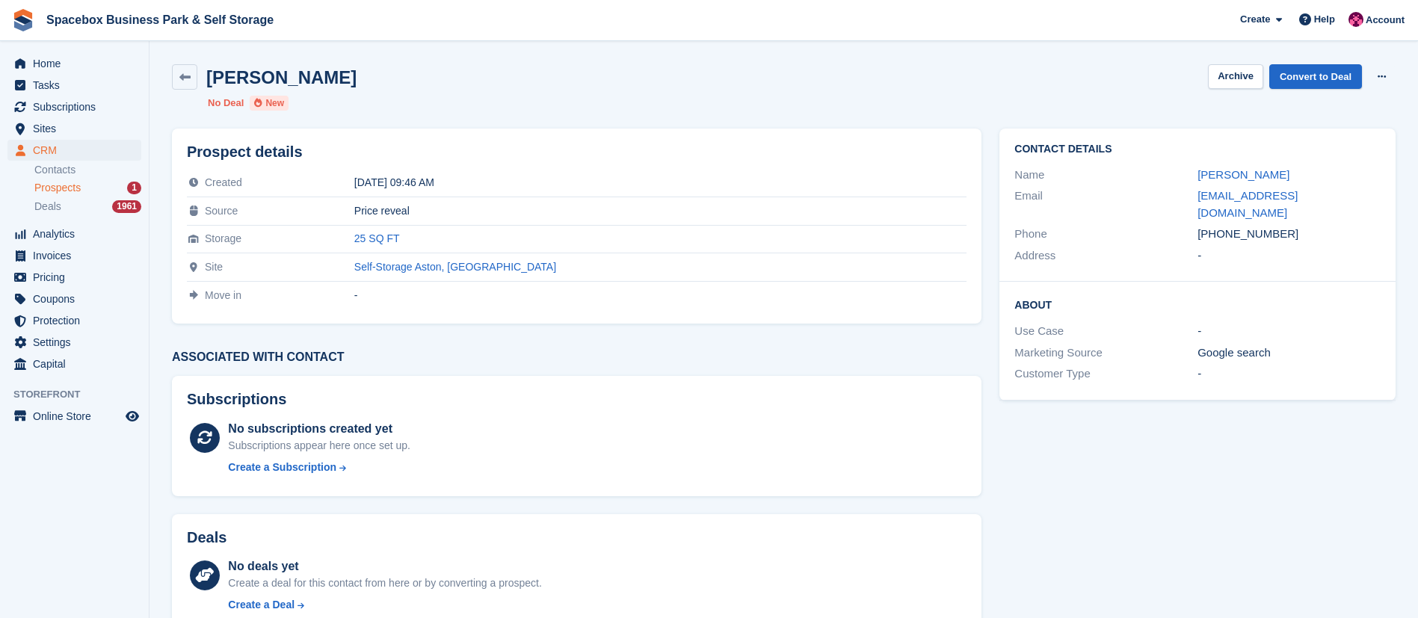
click at [324, 87] on div "[PERSON_NAME] Archive Convert to Deal Delete prospect" at bounding box center [784, 76] width 1224 height 25
drag, startPoint x: 325, startPoint y: 75, endPoint x: 195, endPoint y: 78, distance: 130.1
click at [195, 78] on div "[PERSON_NAME] Archive Convert to Deal Delete prospect" at bounding box center [784, 76] width 1224 height 25
click at [1310, 76] on link "Convert to Deal" at bounding box center [1315, 76] width 93 height 25
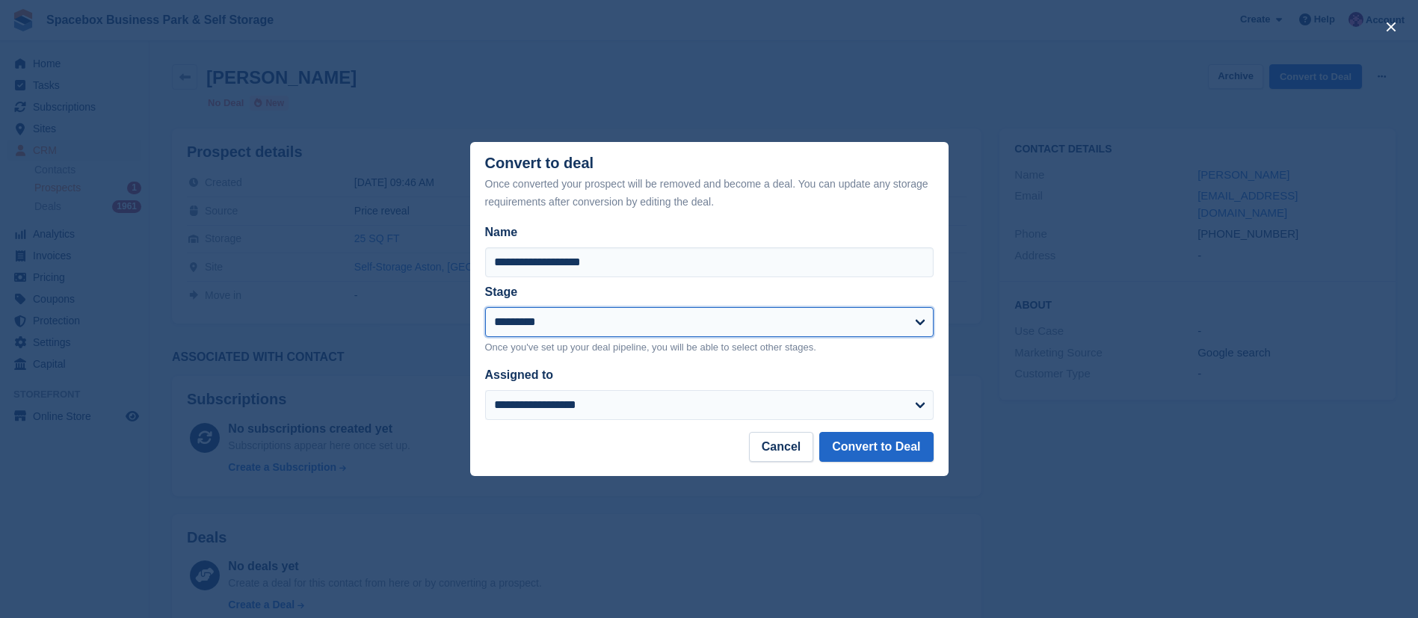
click at [581, 311] on select "**********" at bounding box center [709, 322] width 449 height 30
click at [485, 308] on select "**********" at bounding box center [709, 322] width 449 height 30
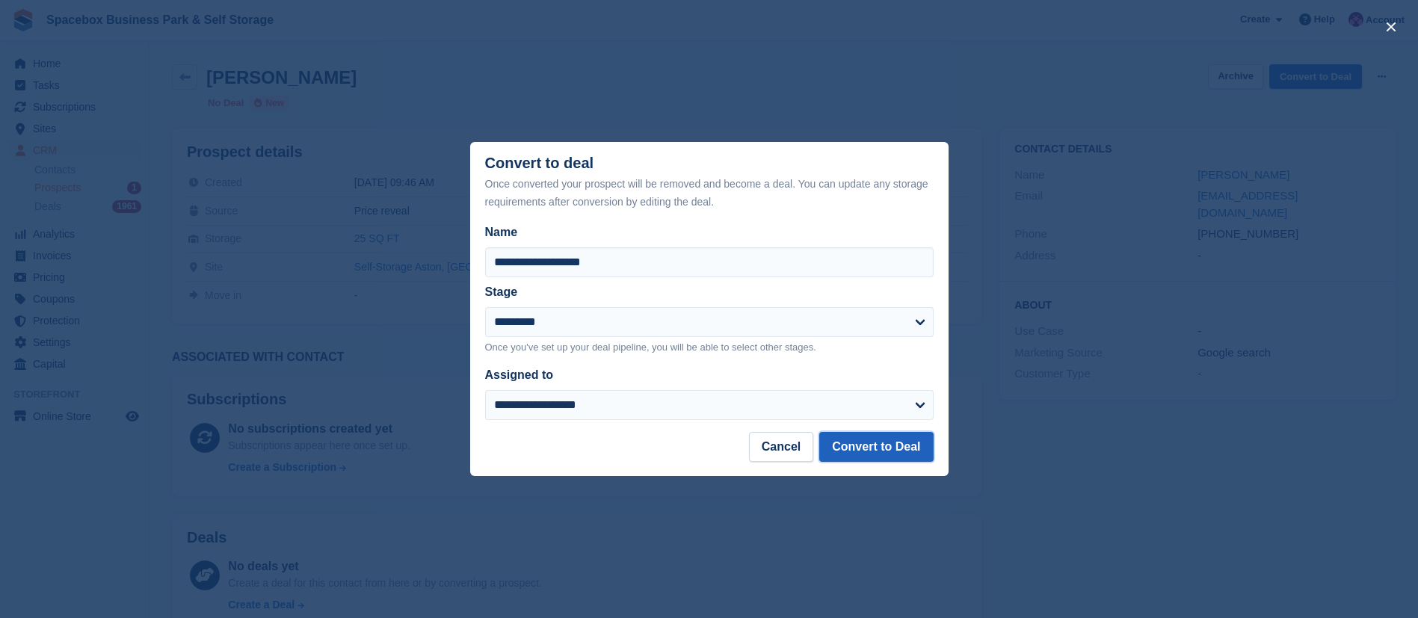
click at [869, 444] on button "Convert to Deal" at bounding box center [876, 447] width 114 height 30
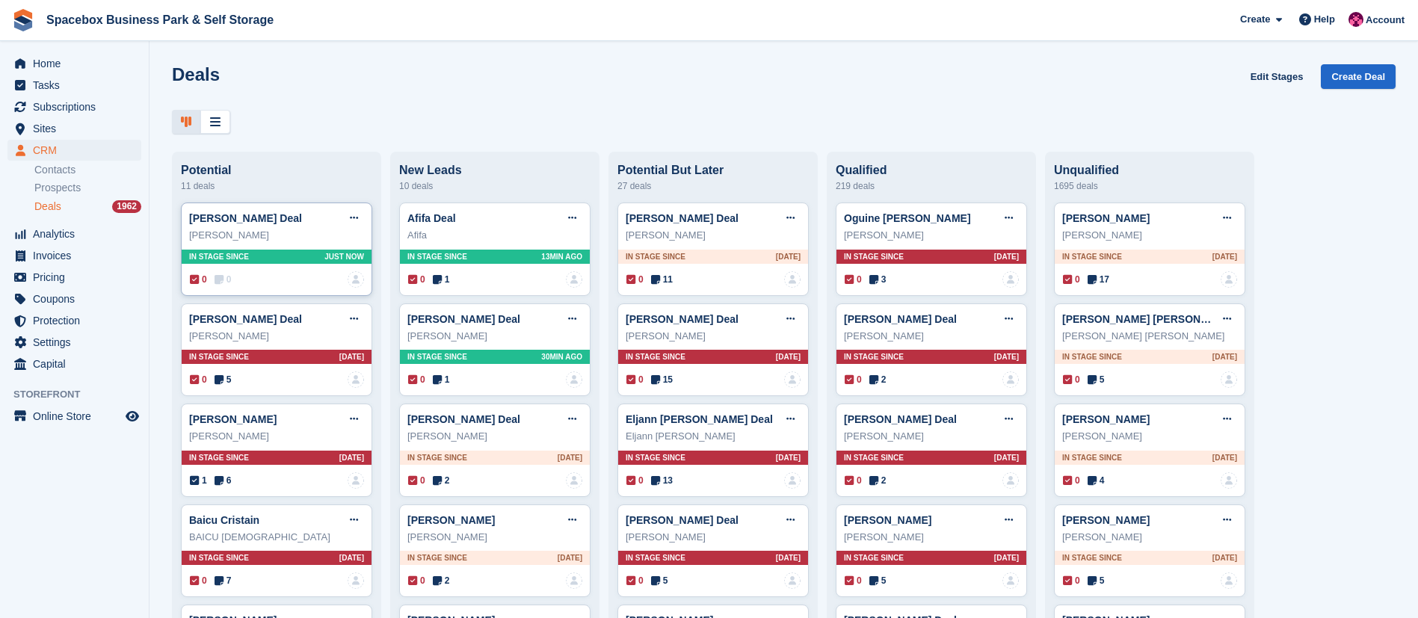
click at [317, 264] on div "In stage since Just now" at bounding box center [277, 257] width 190 height 14
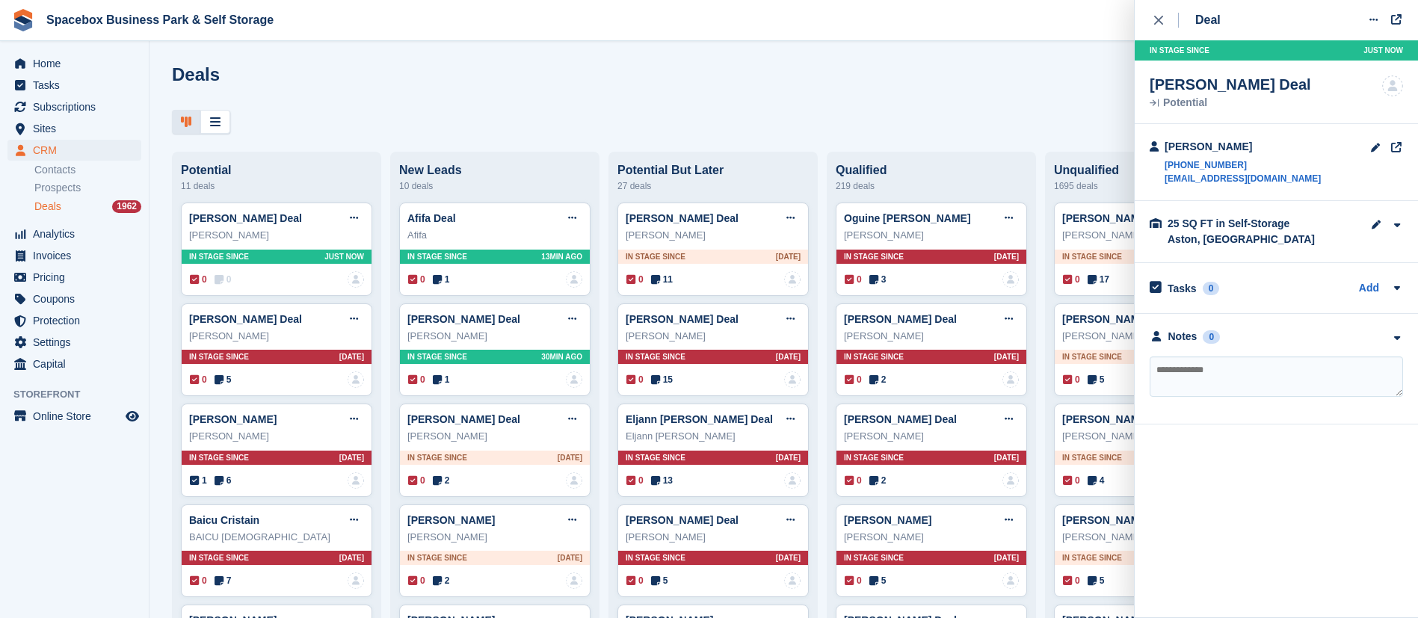
click at [1196, 375] on textarea at bounding box center [1276, 377] width 253 height 40
type textarea "**********"
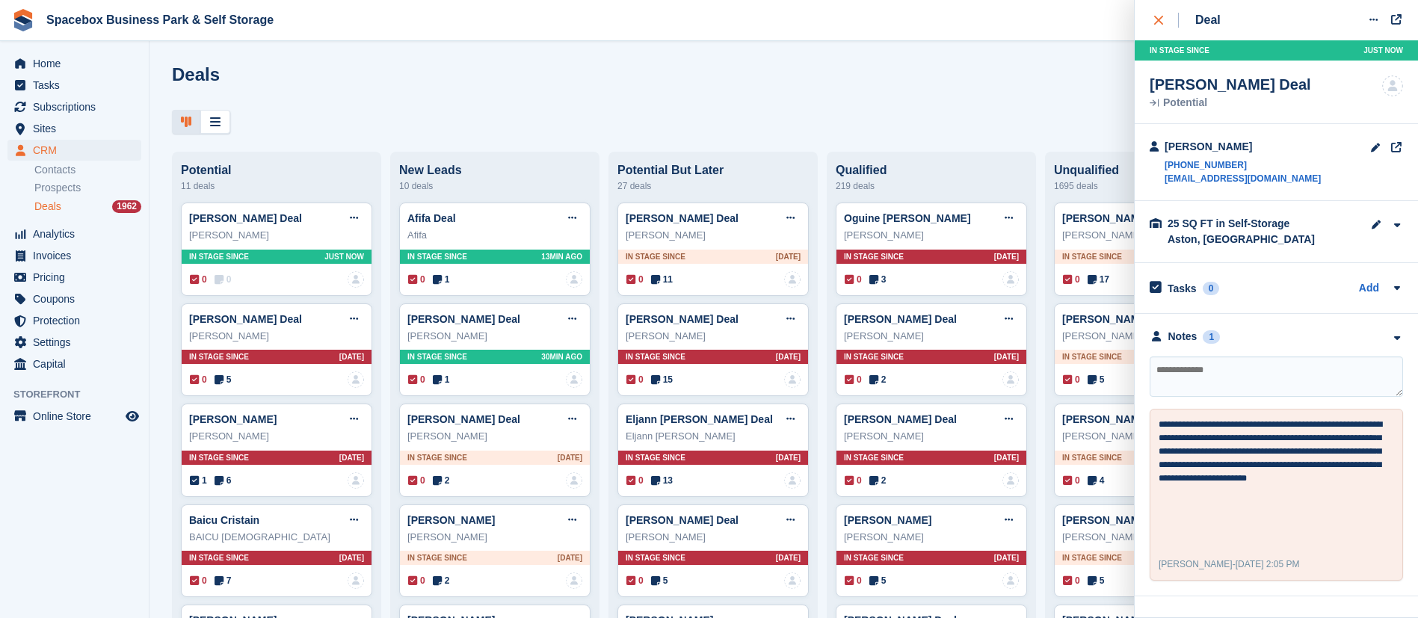
click at [1163, 21] on div "close" at bounding box center [1166, 20] width 25 height 15
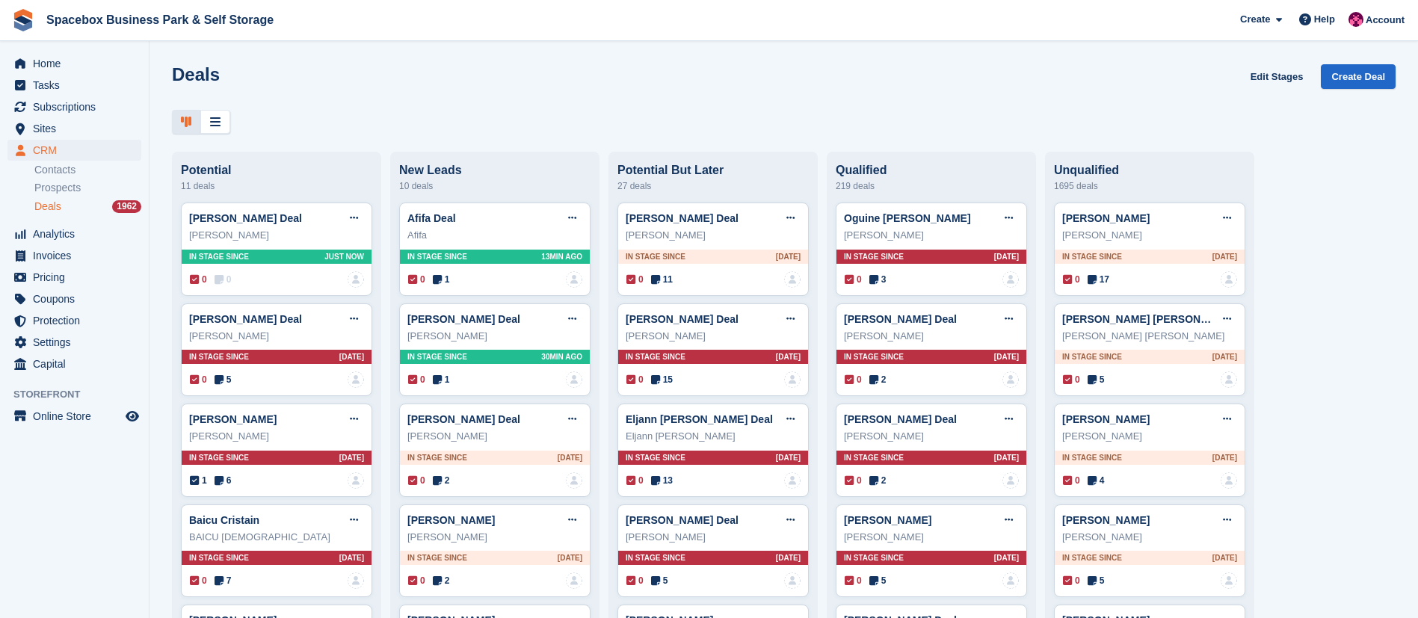
click at [218, 88] on div "Deals Edit Stages Create Deal" at bounding box center [784, 85] width 1224 height 43
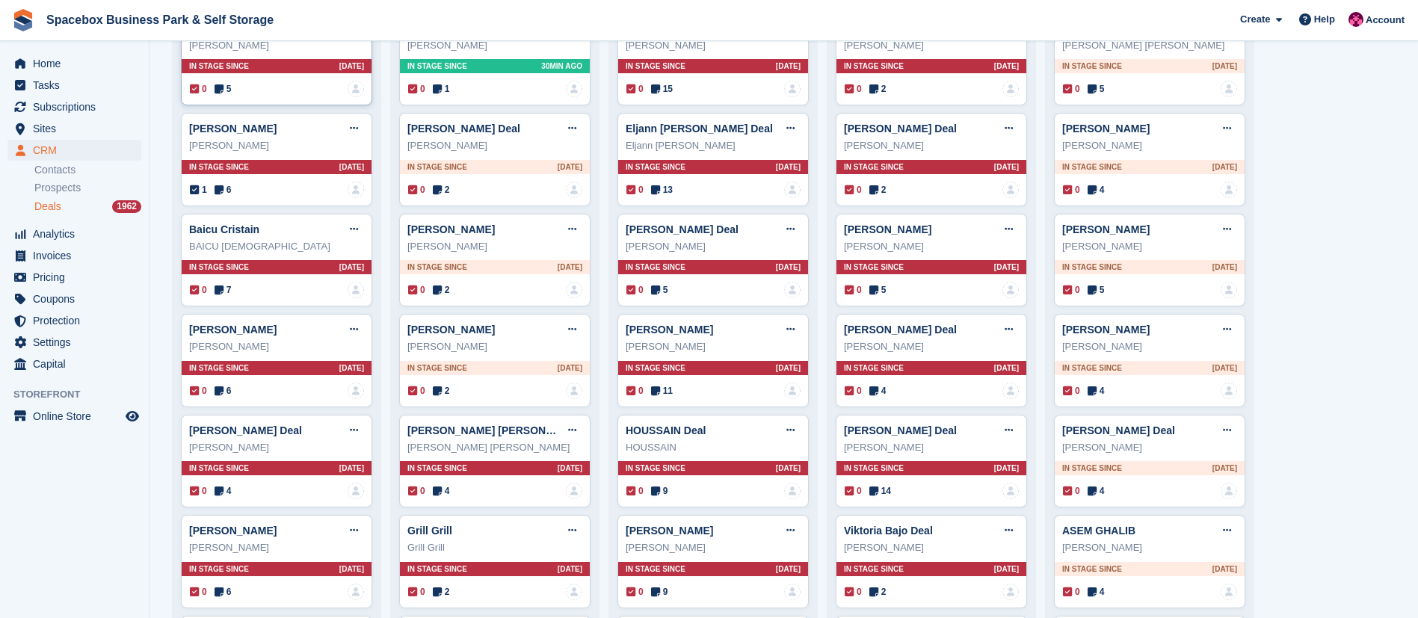
click at [220, 94] on icon at bounding box center [219, 89] width 9 height 10
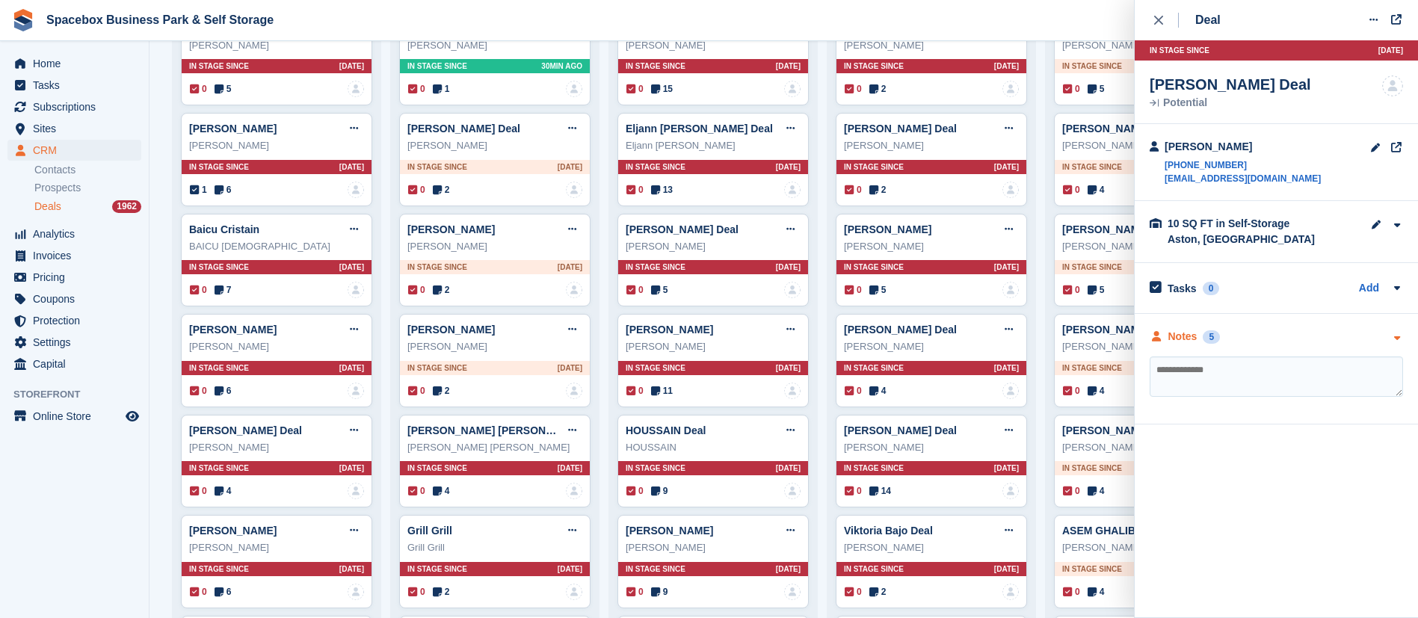
click at [1178, 334] on div "Notes" at bounding box center [1182, 337] width 29 height 16
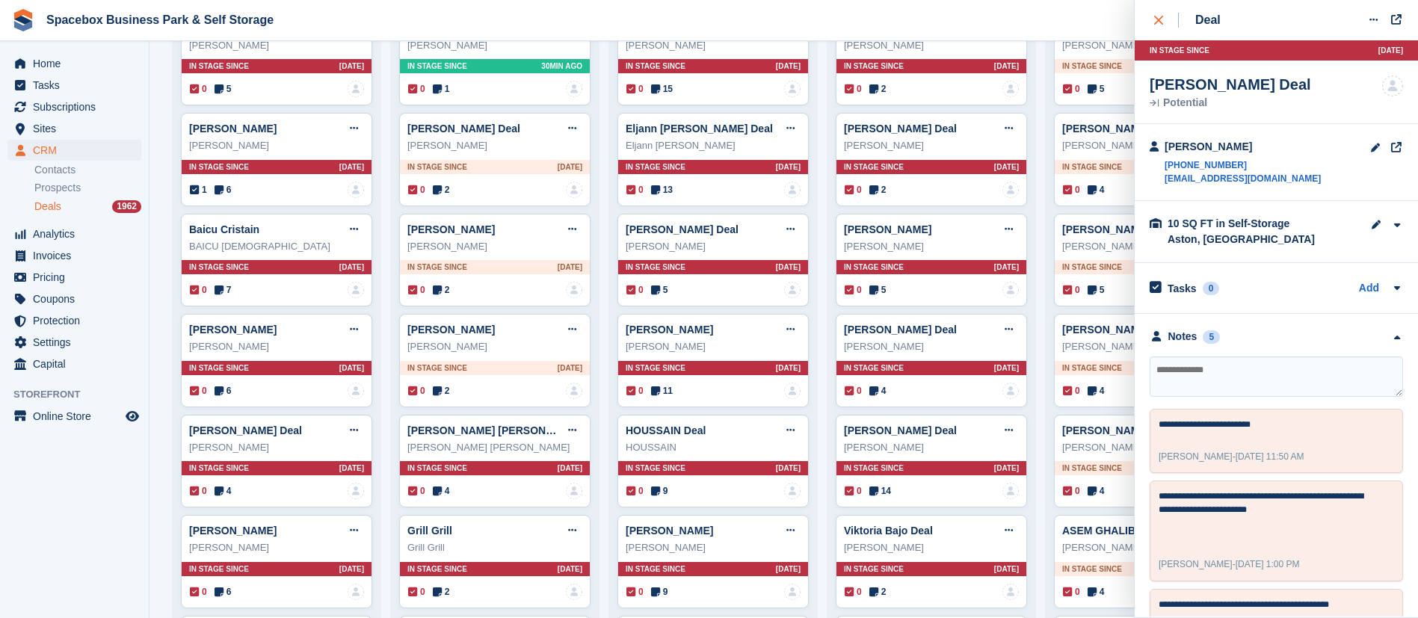
click at [1157, 24] on icon "close" at bounding box center [1158, 20] width 9 height 9
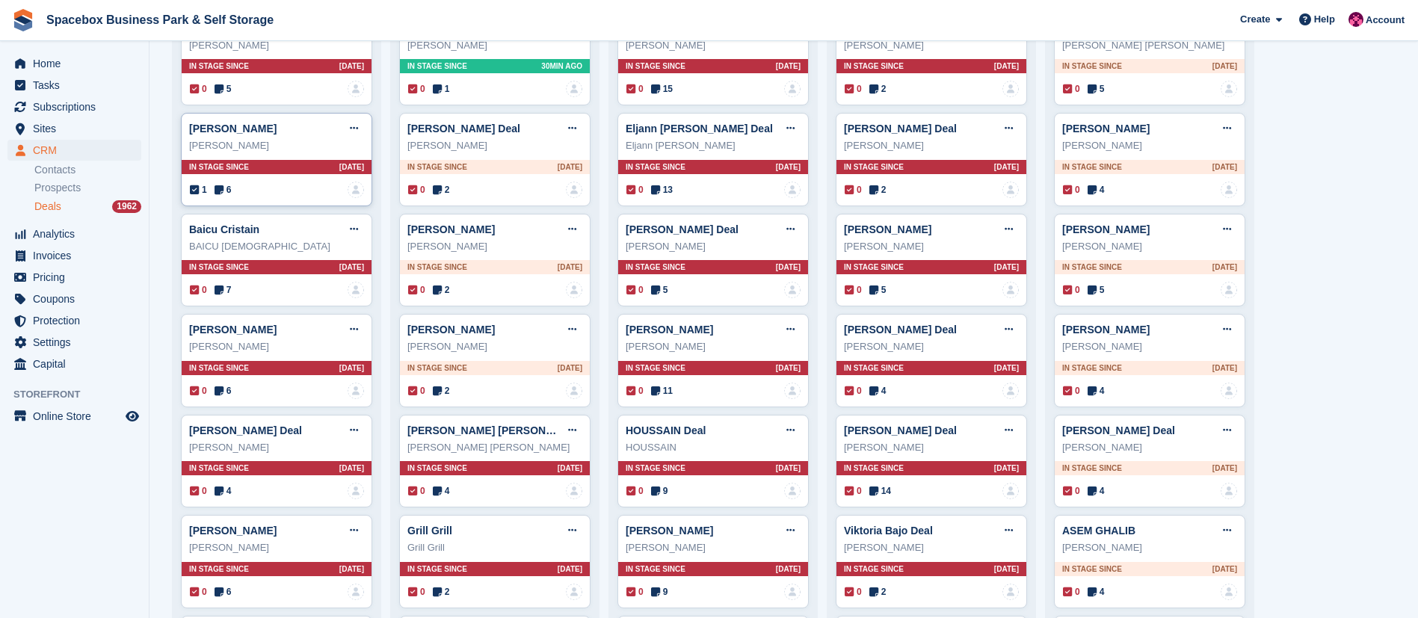
click at [220, 187] on icon at bounding box center [219, 190] width 9 height 10
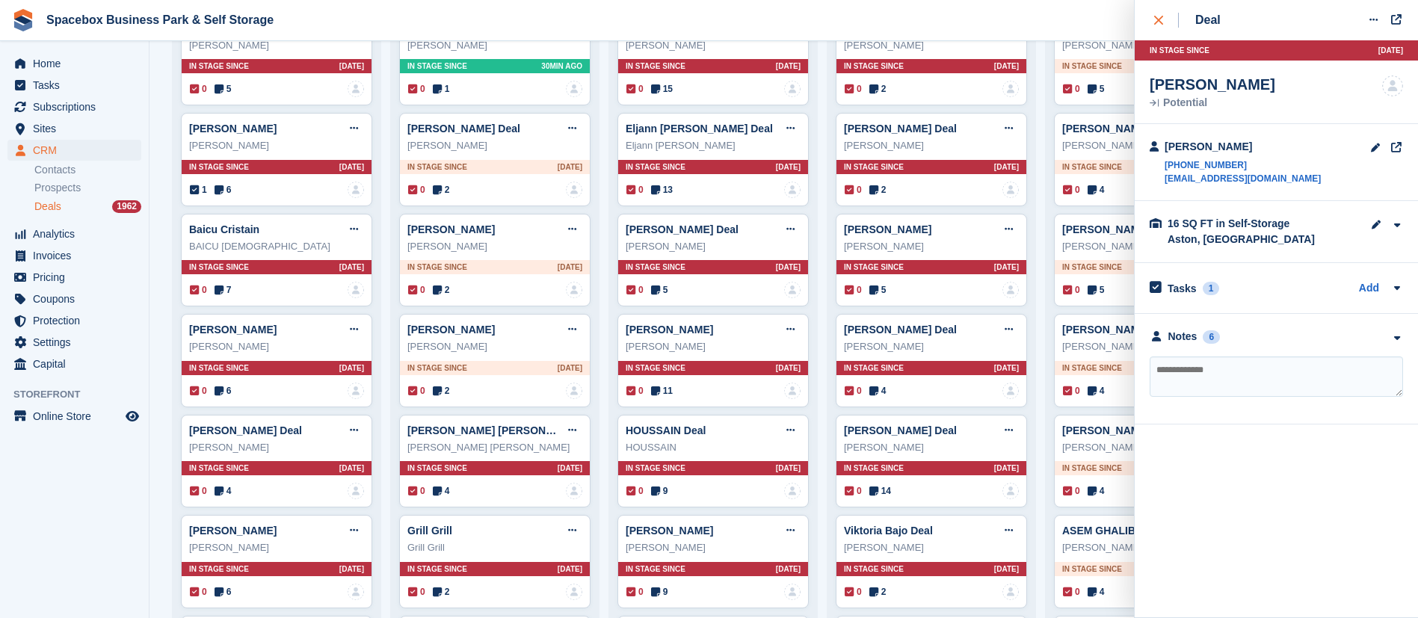
click at [1159, 20] on icon "close" at bounding box center [1158, 20] width 9 height 9
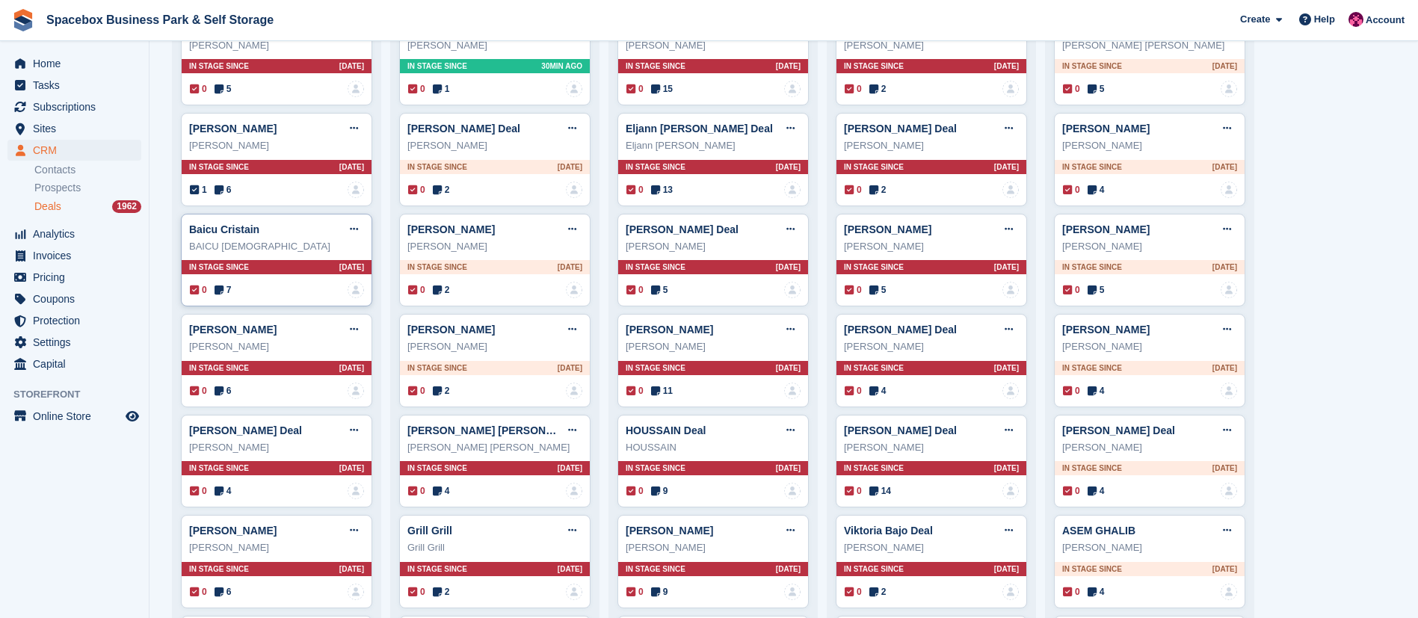
click at [217, 286] on div "0 7 No one is assigned to this deal" at bounding box center [277, 290] width 174 height 16
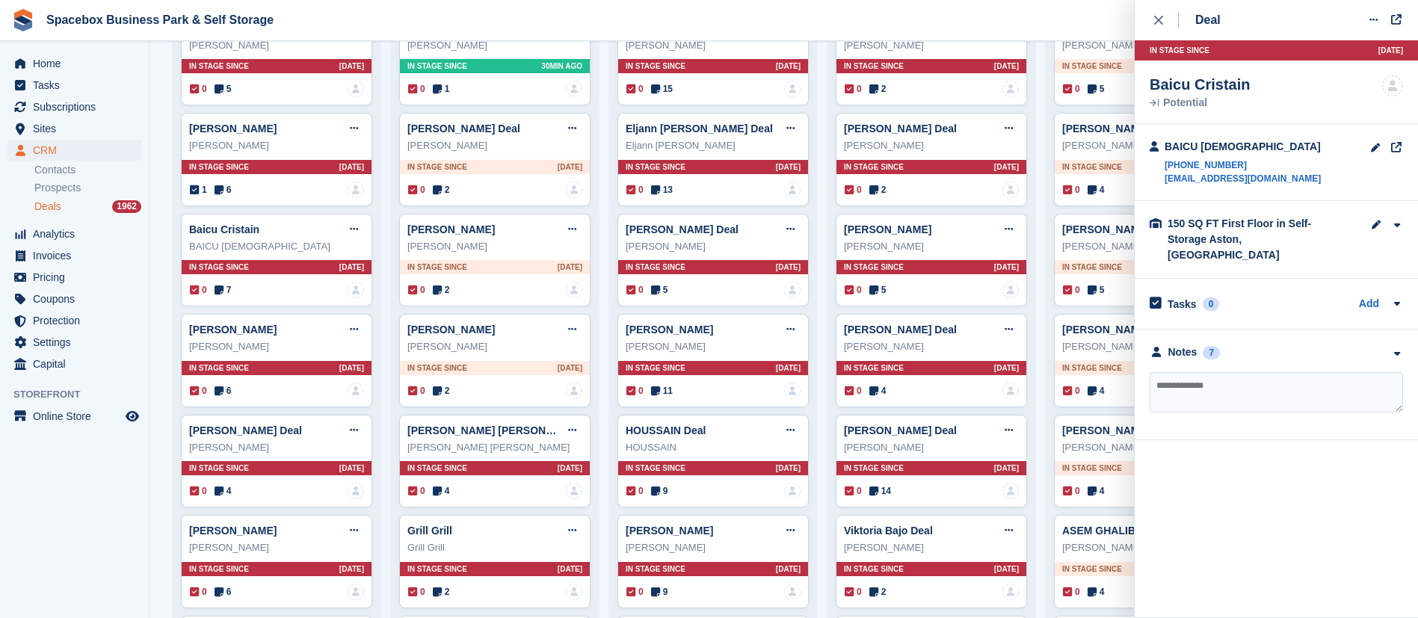
click at [1195, 345] on div "Notes" at bounding box center [1182, 353] width 29 height 16
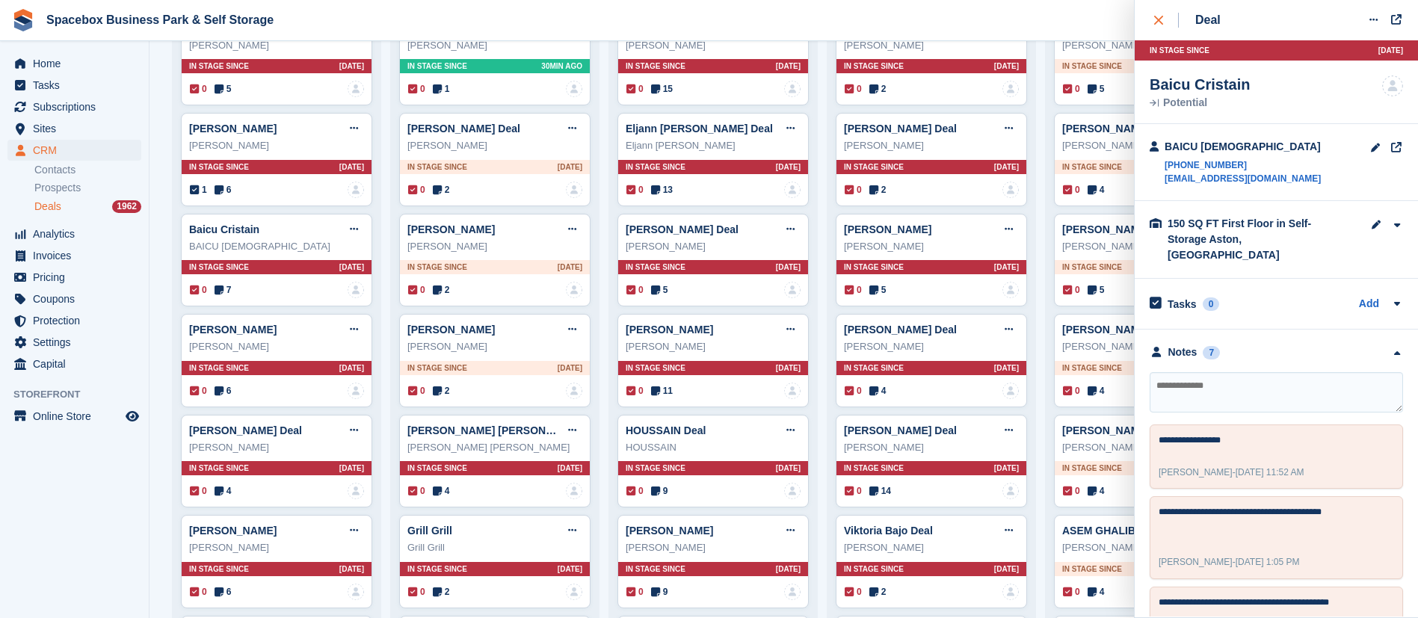
click at [1156, 25] on div "close" at bounding box center [1166, 20] width 25 height 15
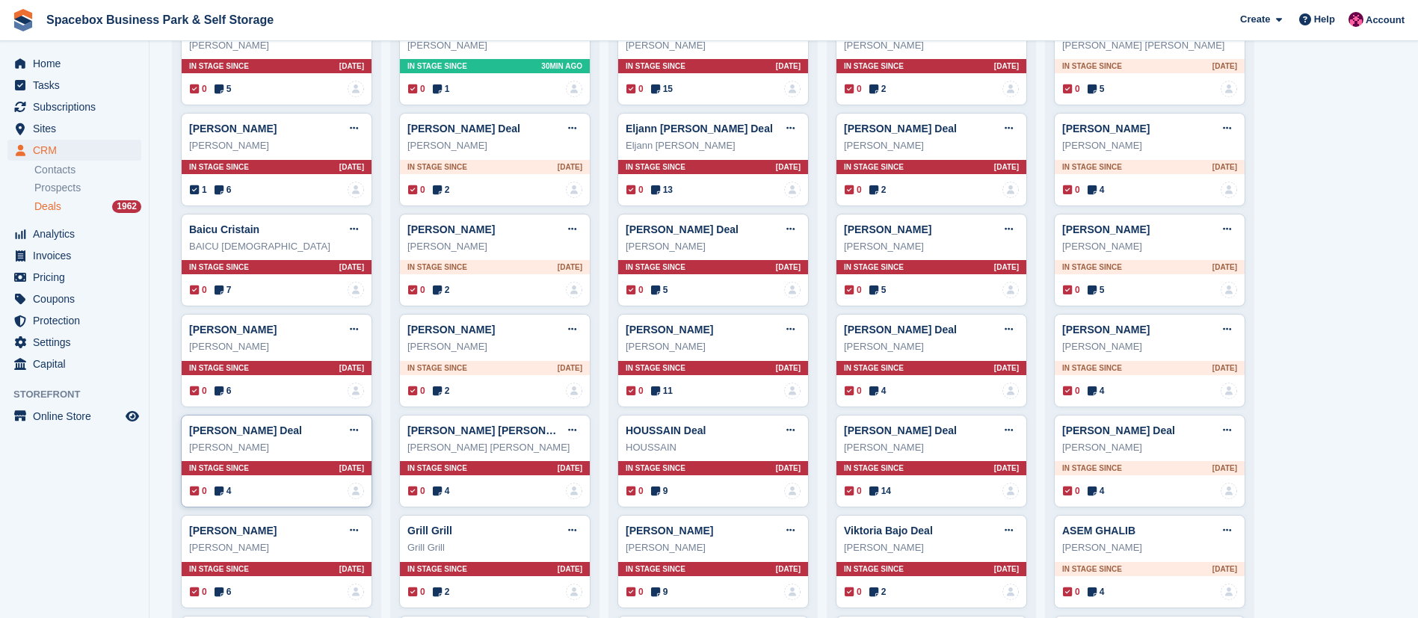
scroll to position [416, 0]
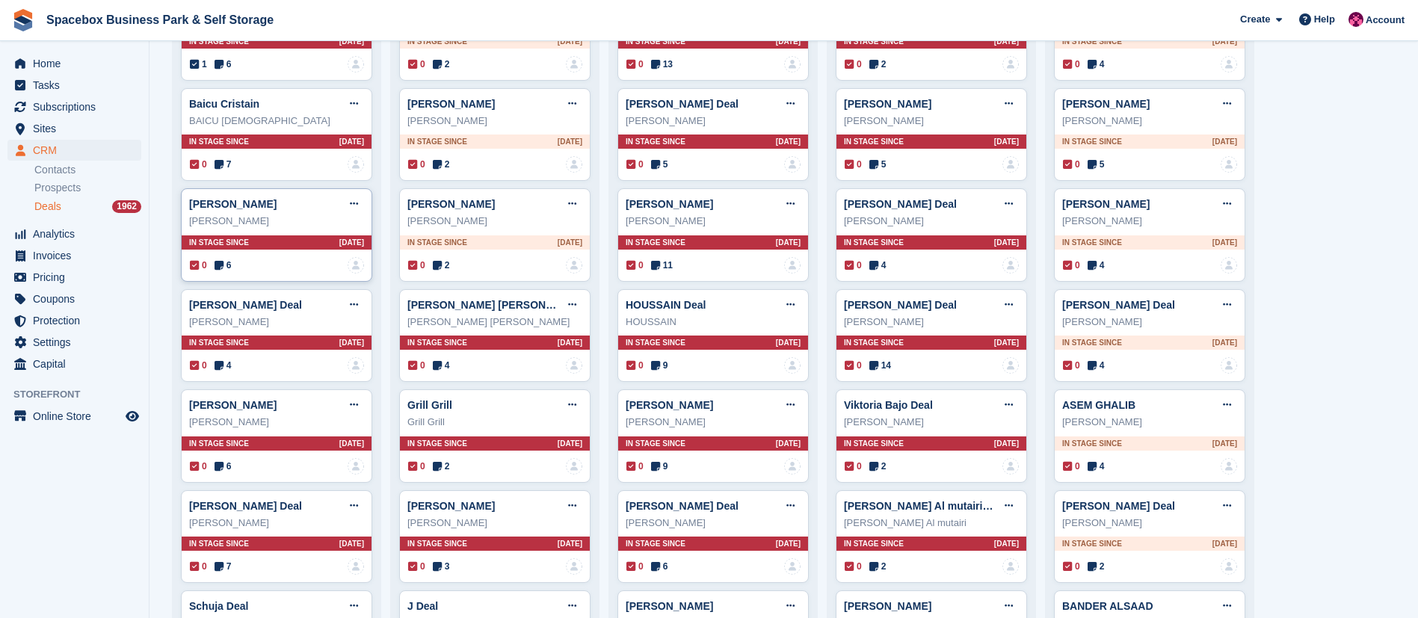
click at [224, 267] on icon at bounding box center [219, 265] width 9 height 10
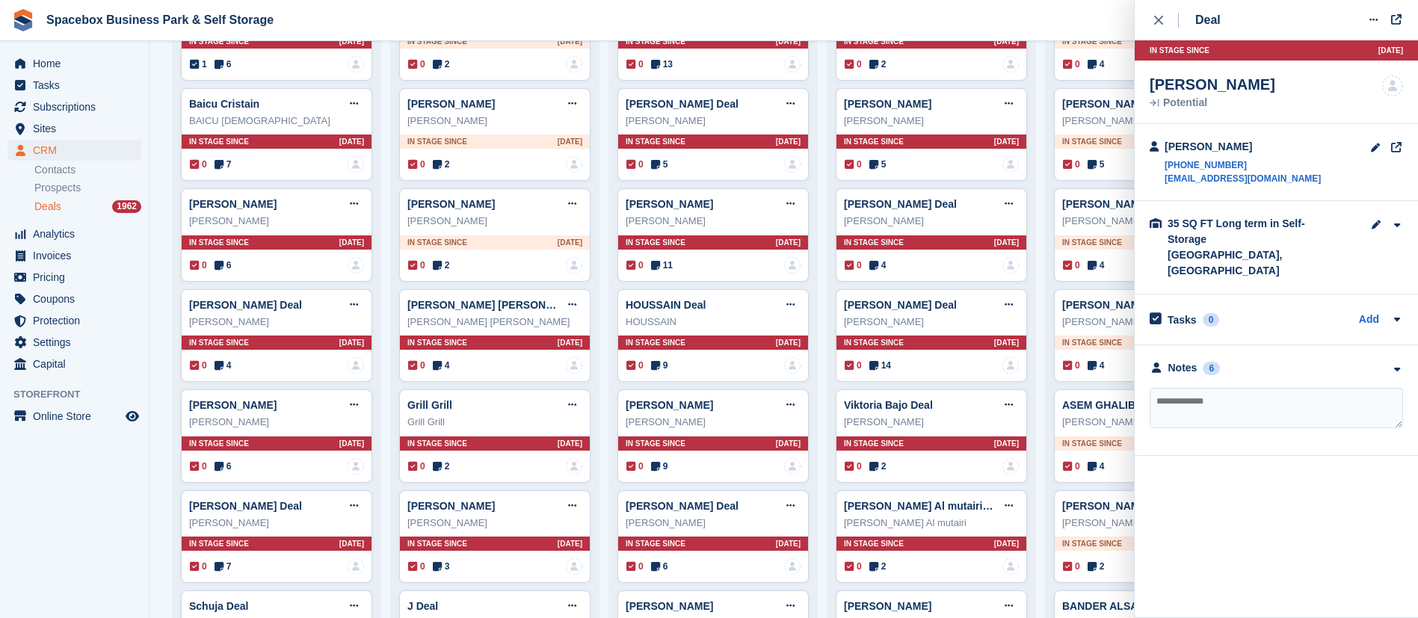
click at [1198, 360] on div "Notes 6" at bounding box center [1185, 368] width 70 height 16
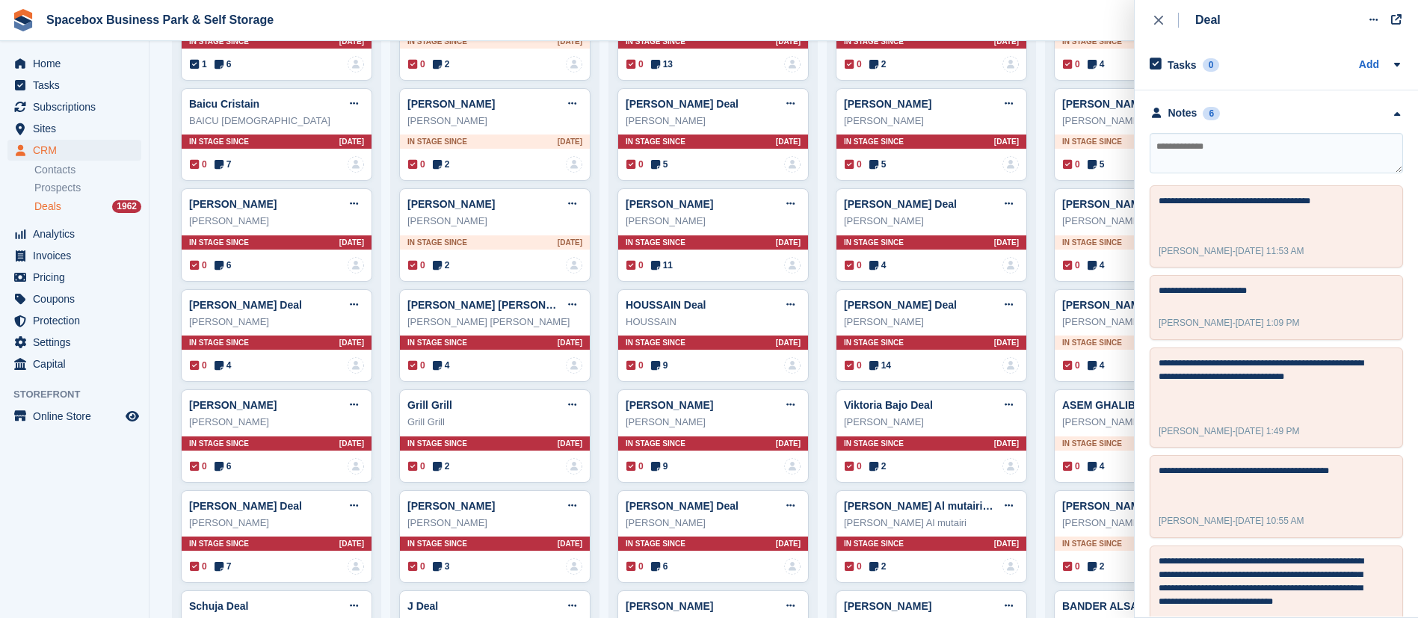
scroll to position [256, 0]
click at [1156, 27] on div "close" at bounding box center [1166, 20] width 25 height 15
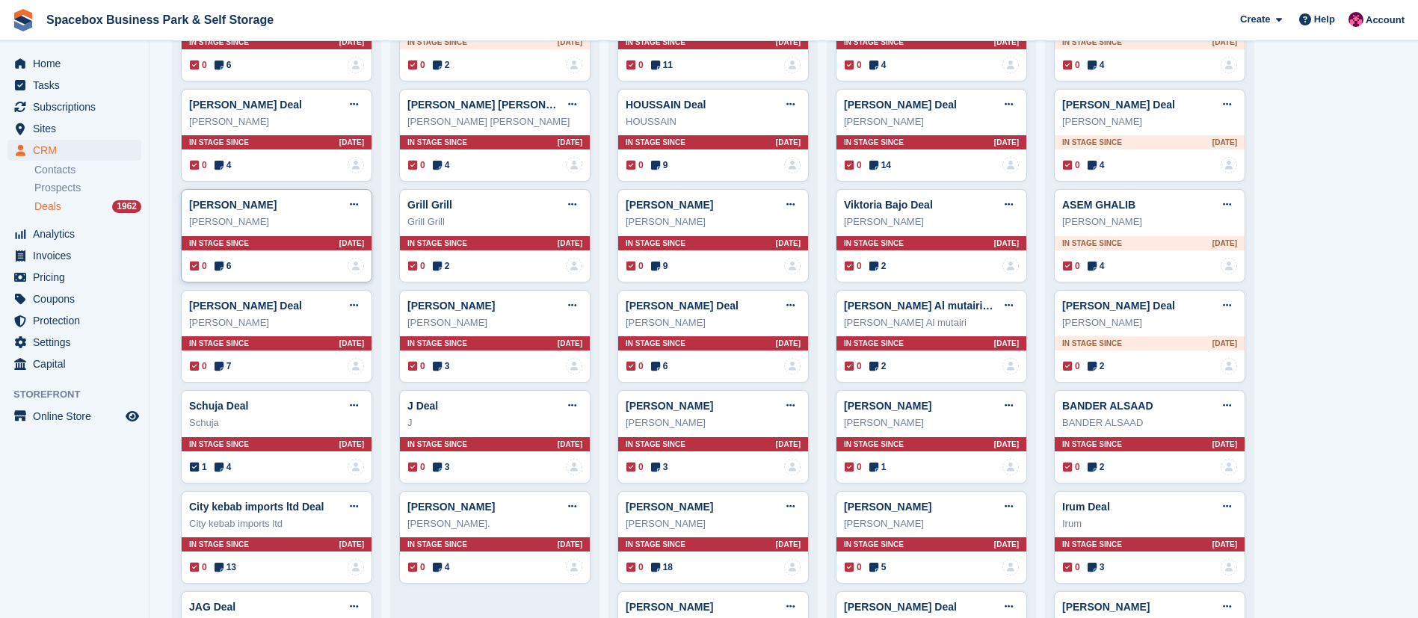
scroll to position [623, 0]
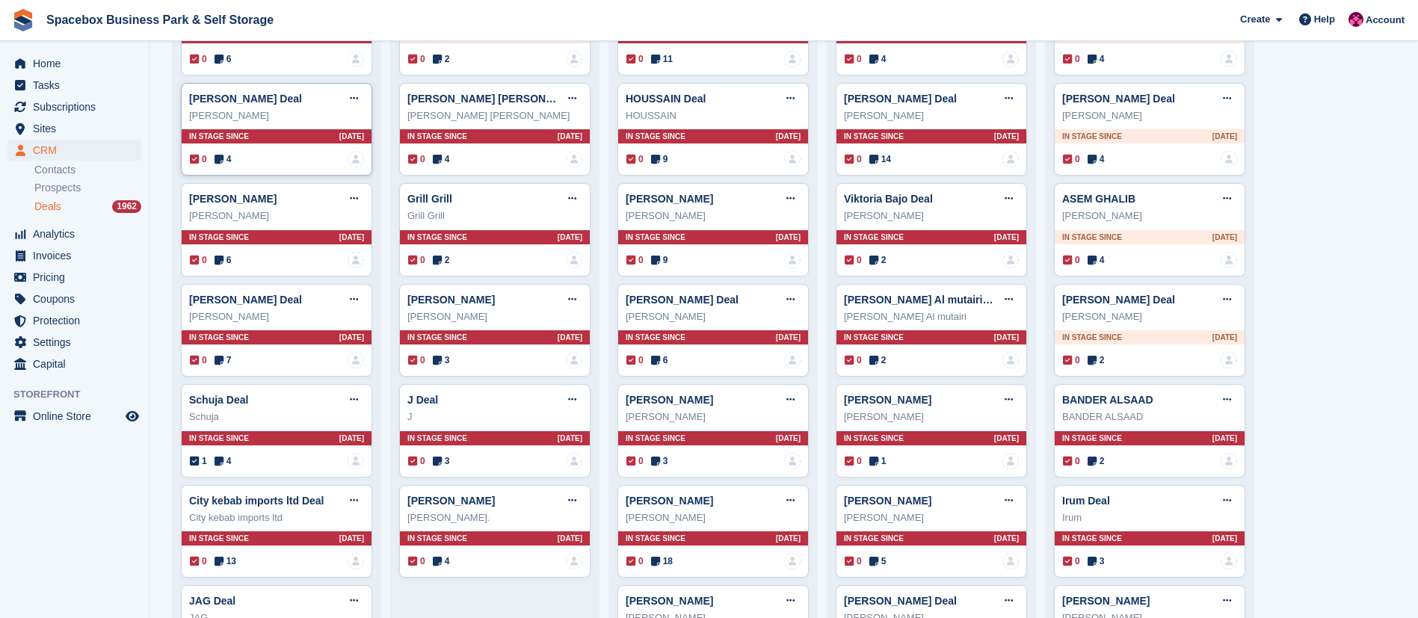
click at [215, 164] on icon at bounding box center [219, 159] width 9 height 10
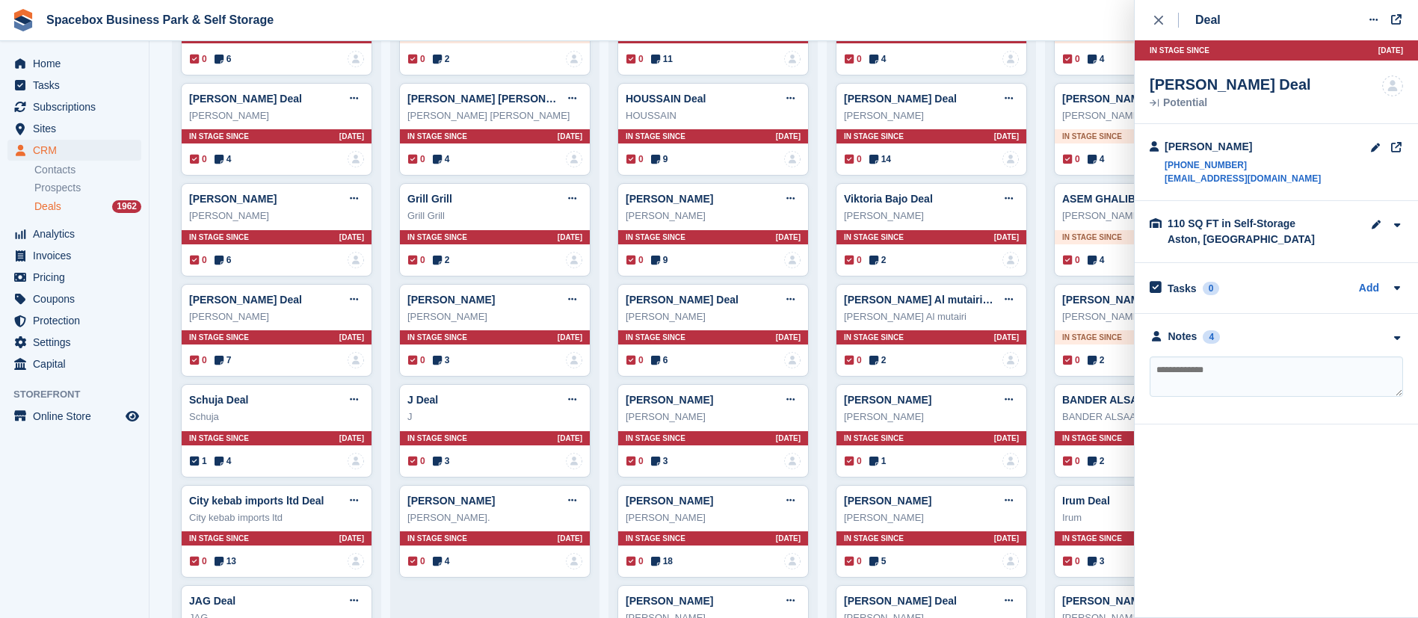
click at [1180, 338] on div "Notes" at bounding box center [1182, 337] width 29 height 16
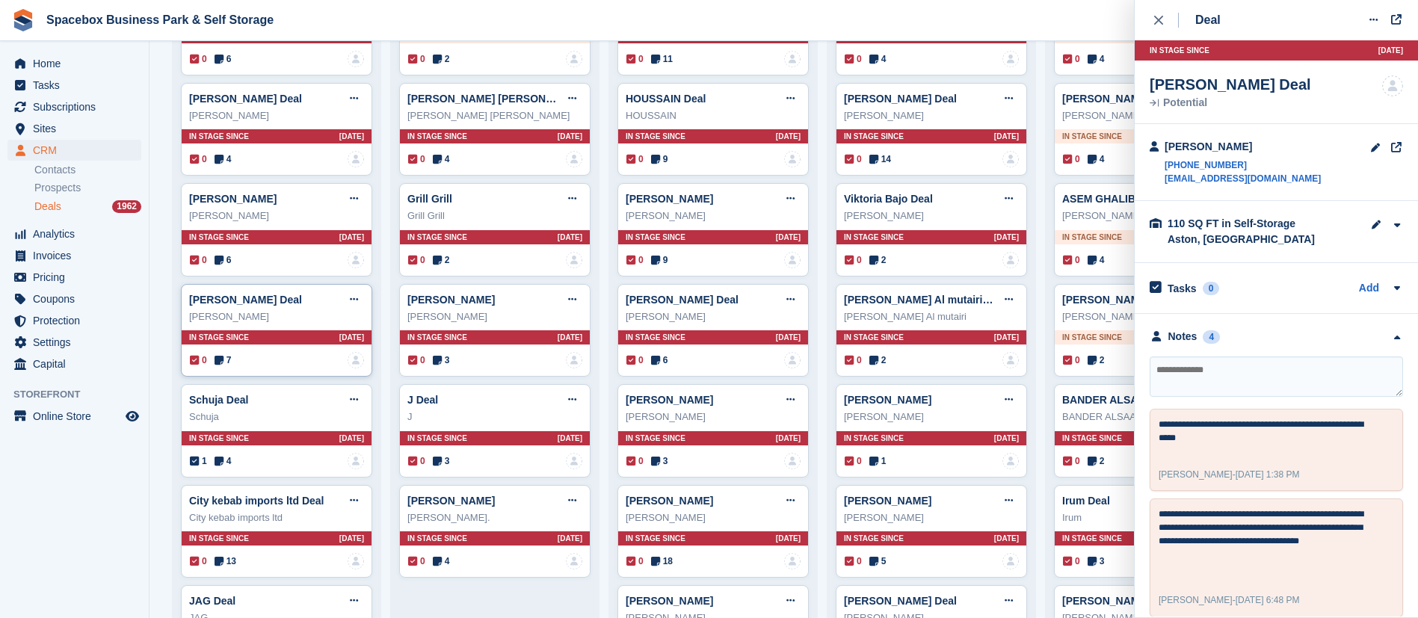
click at [225, 366] on span "7" at bounding box center [223, 360] width 17 height 13
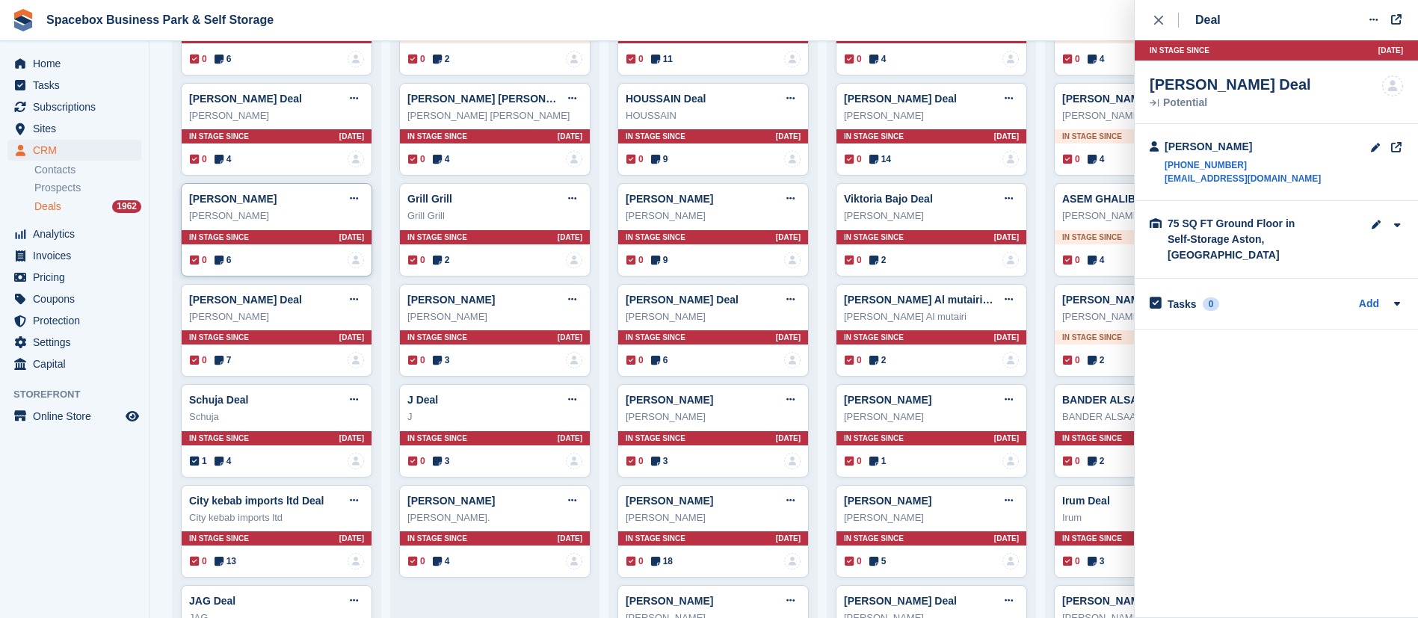
click at [220, 259] on icon at bounding box center [219, 260] width 9 height 10
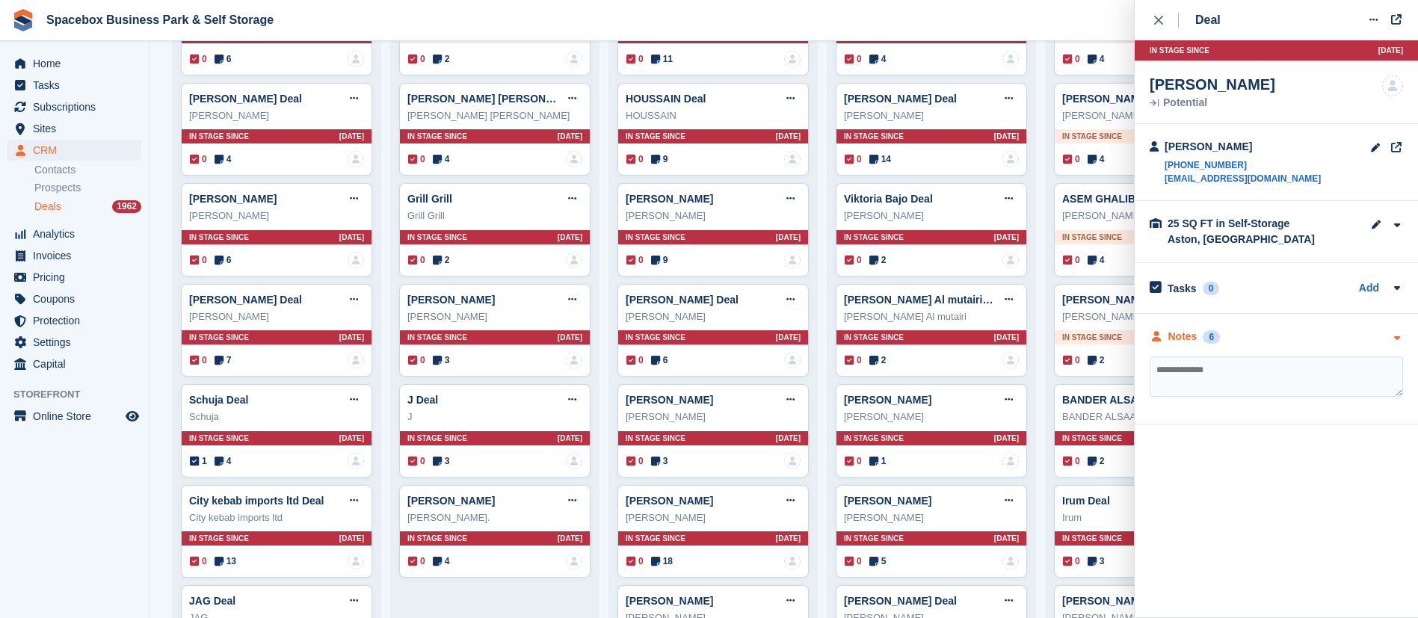
click at [1189, 342] on div "Notes" at bounding box center [1182, 337] width 29 height 16
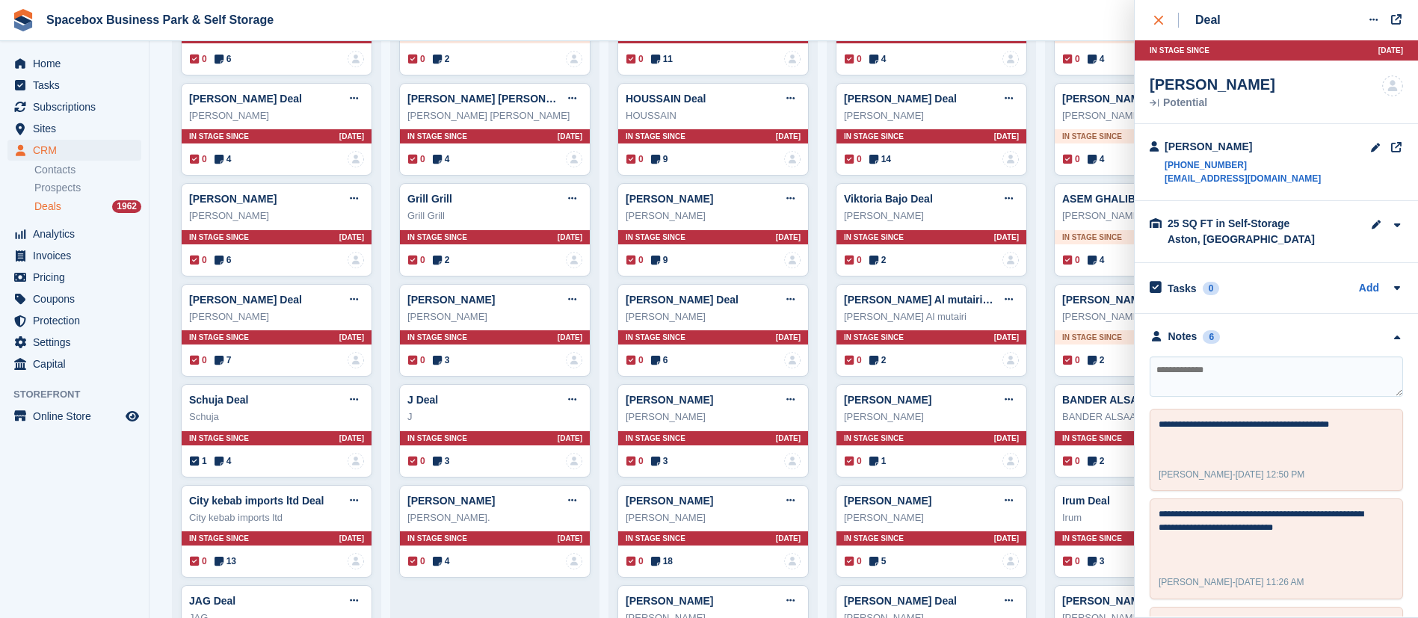
click at [1154, 19] on icon "close" at bounding box center [1158, 20] width 9 height 9
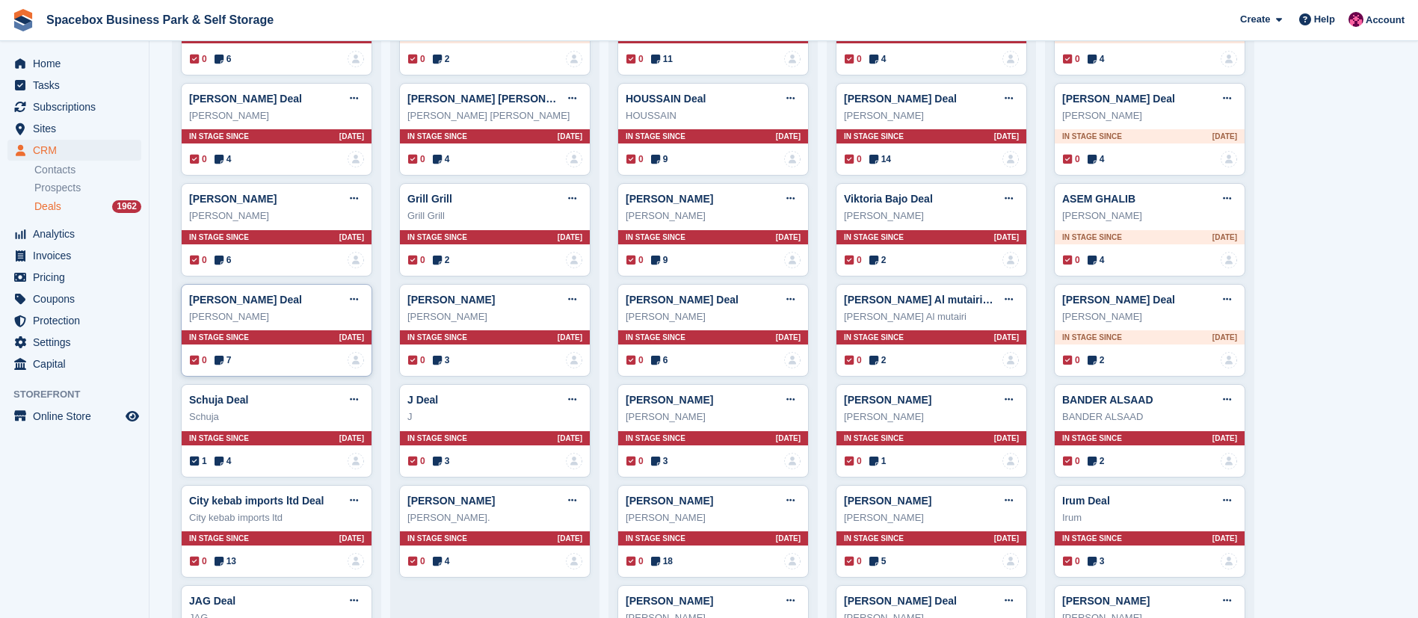
scroll to position [813, 0]
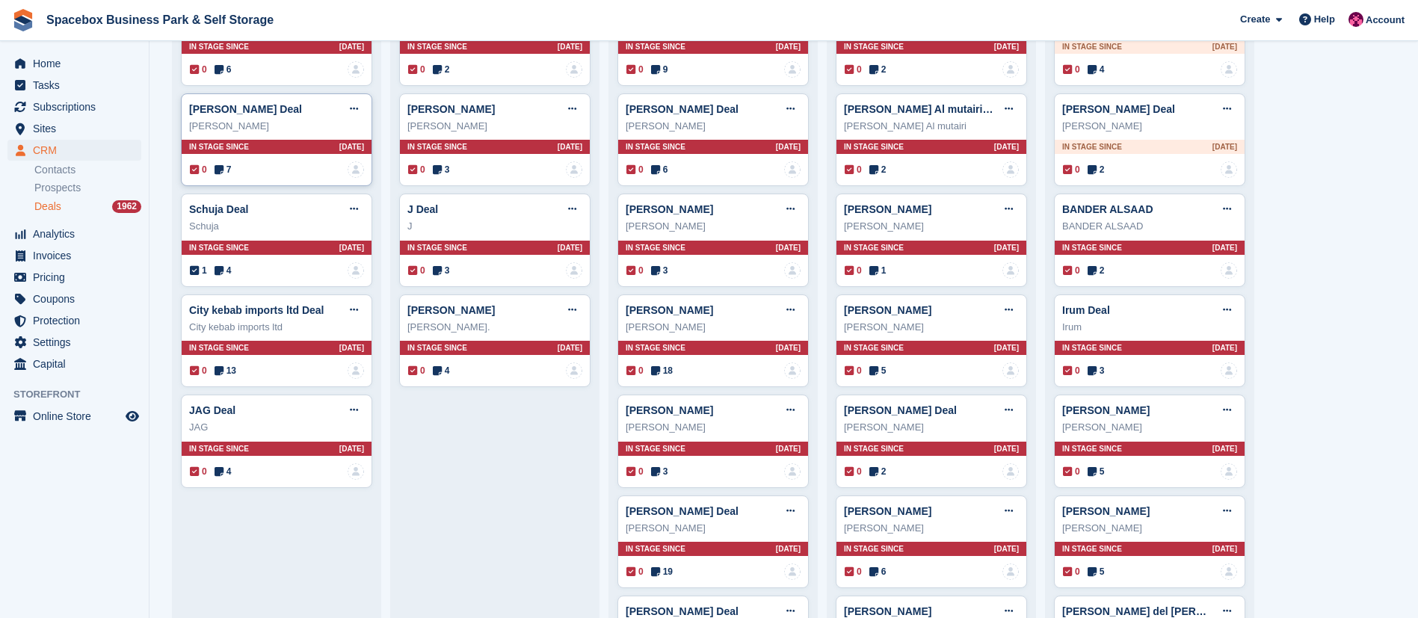
click at [220, 166] on span "7" at bounding box center [223, 169] width 17 height 13
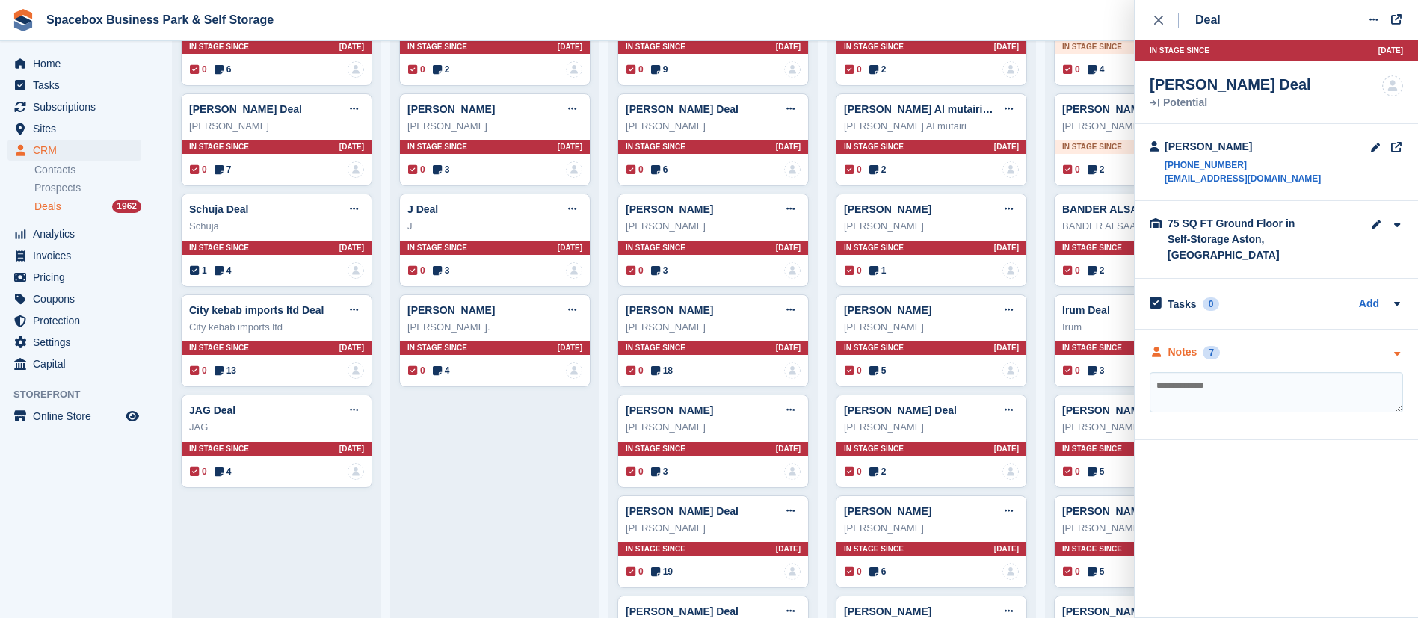
click at [1189, 345] on div "Notes" at bounding box center [1182, 353] width 29 height 16
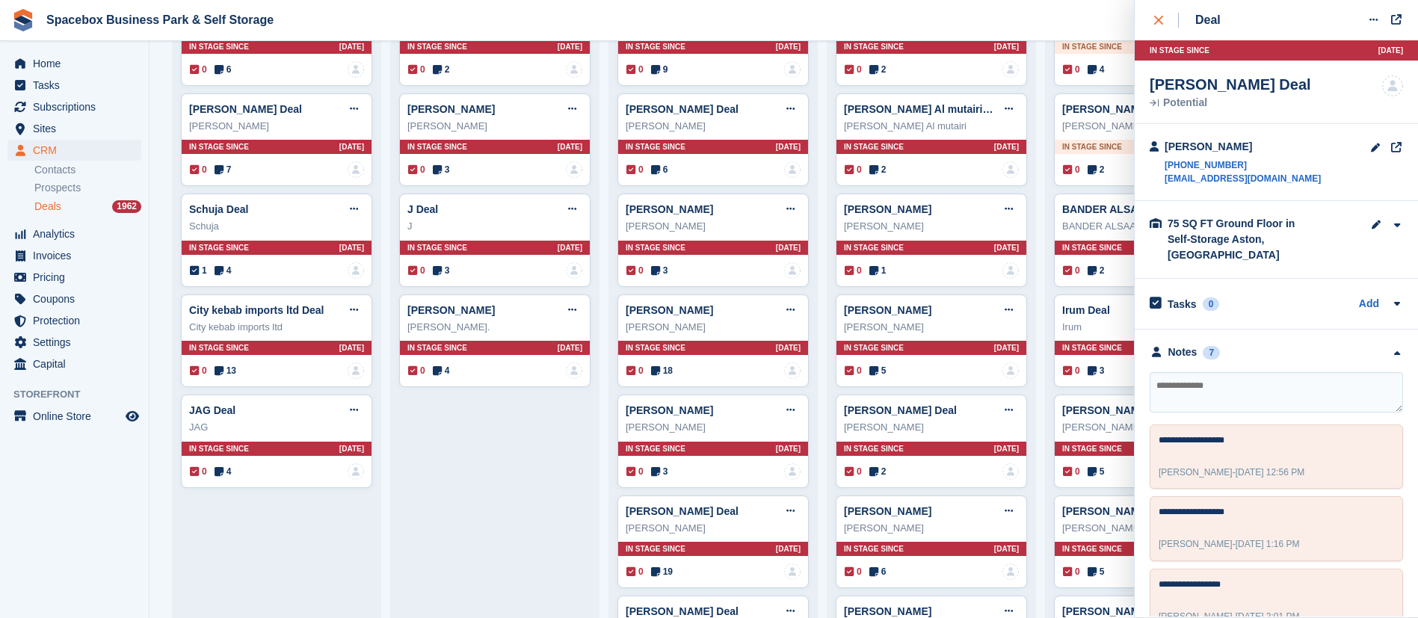
click at [1162, 25] on div "close" at bounding box center [1166, 20] width 25 height 15
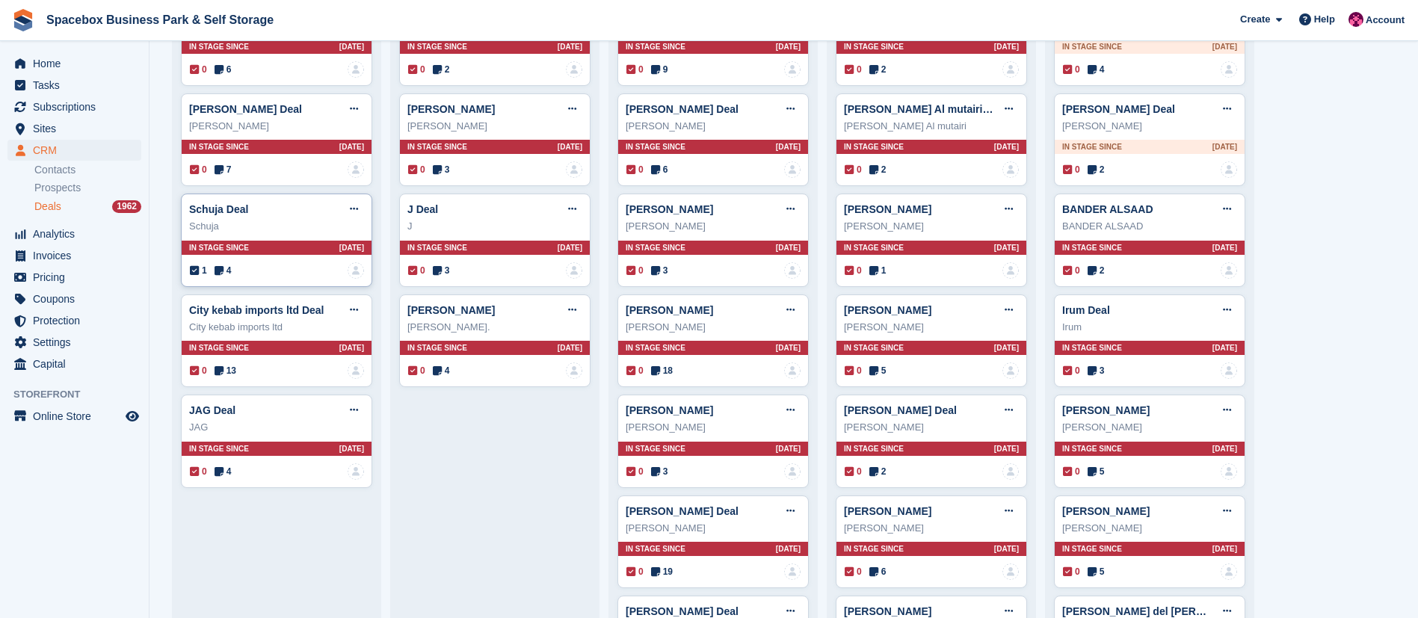
click at [217, 273] on icon at bounding box center [219, 270] width 9 height 10
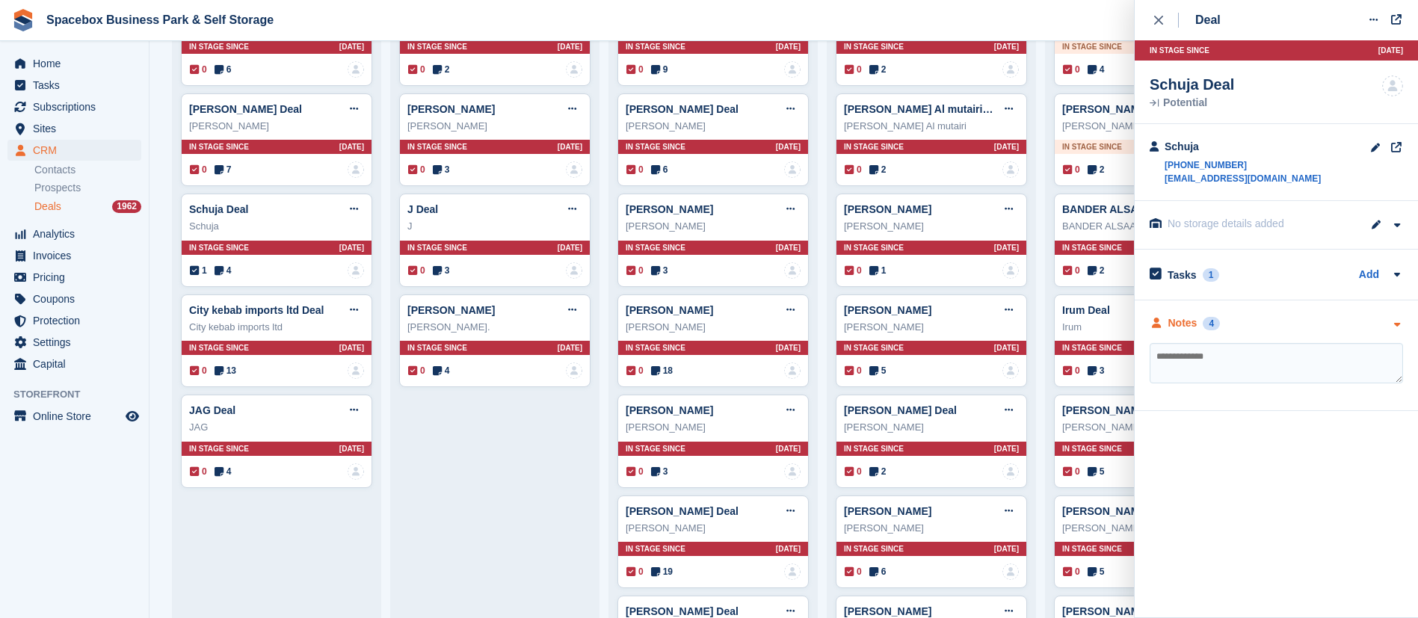
click at [1186, 324] on div "Notes" at bounding box center [1182, 323] width 29 height 16
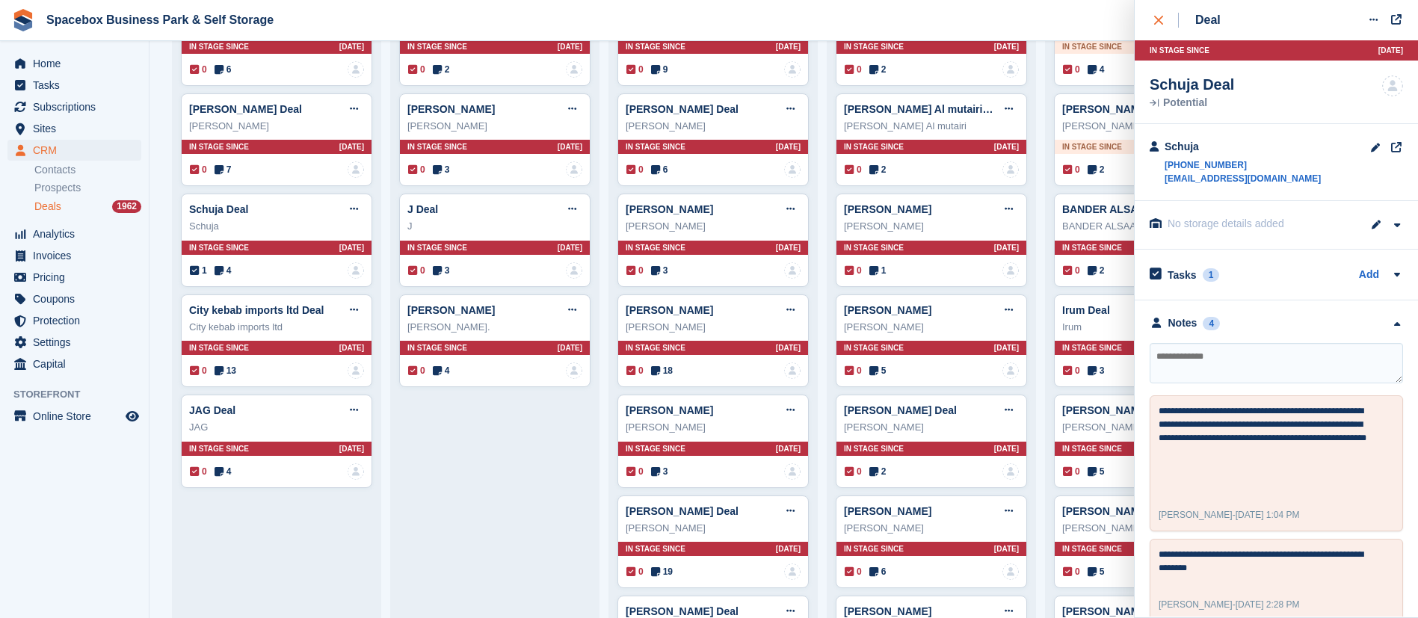
click at [1161, 21] on icon "close" at bounding box center [1158, 20] width 9 height 9
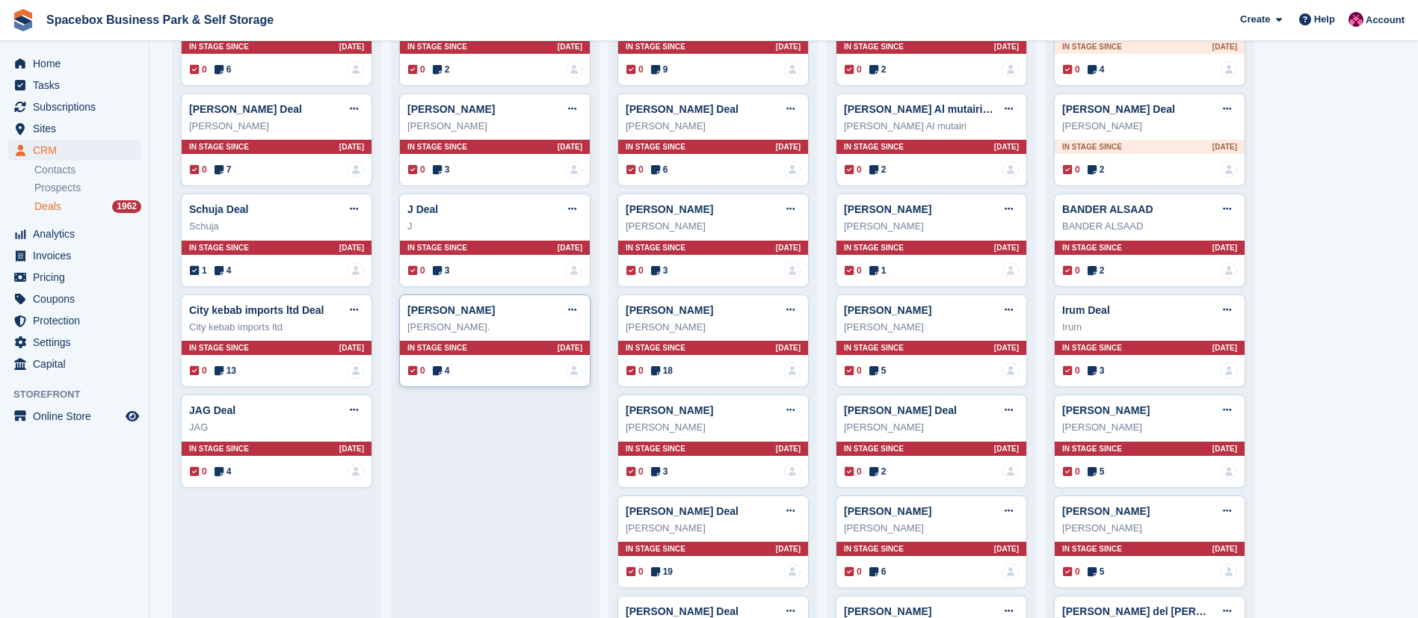
click at [438, 374] on icon at bounding box center [437, 371] width 9 height 10
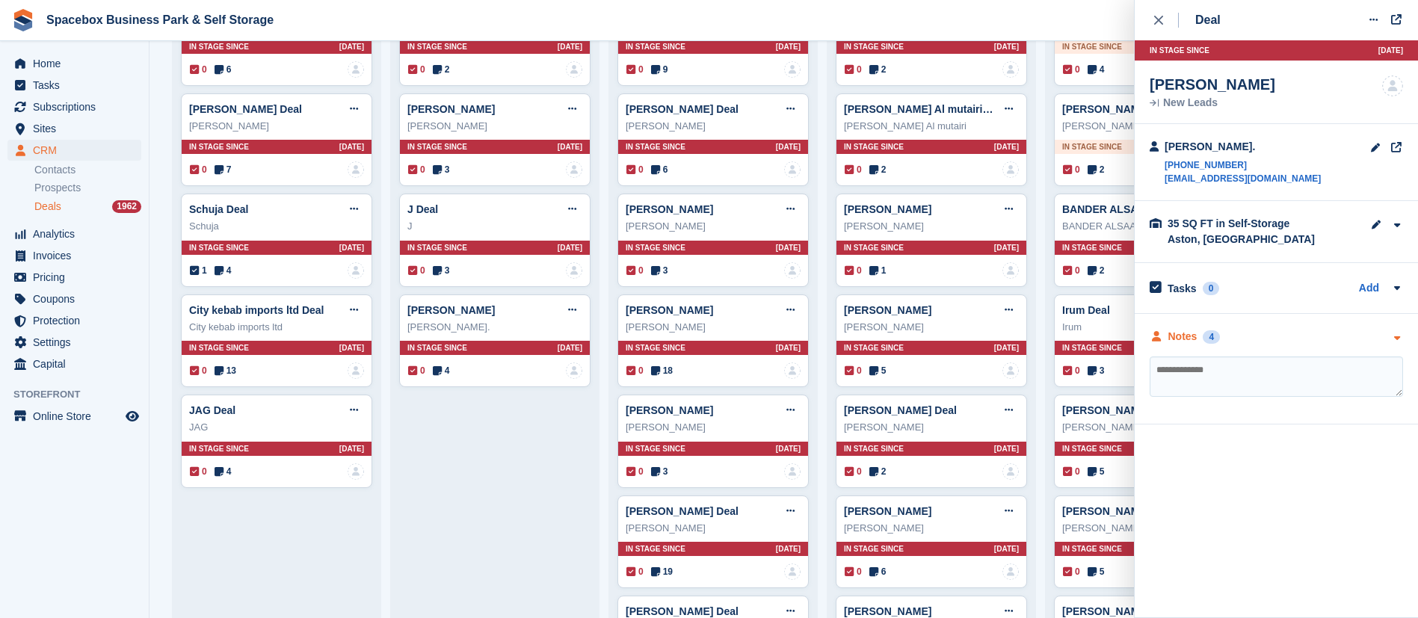
click at [1195, 338] on div "Notes" at bounding box center [1182, 337] width 29 height 16
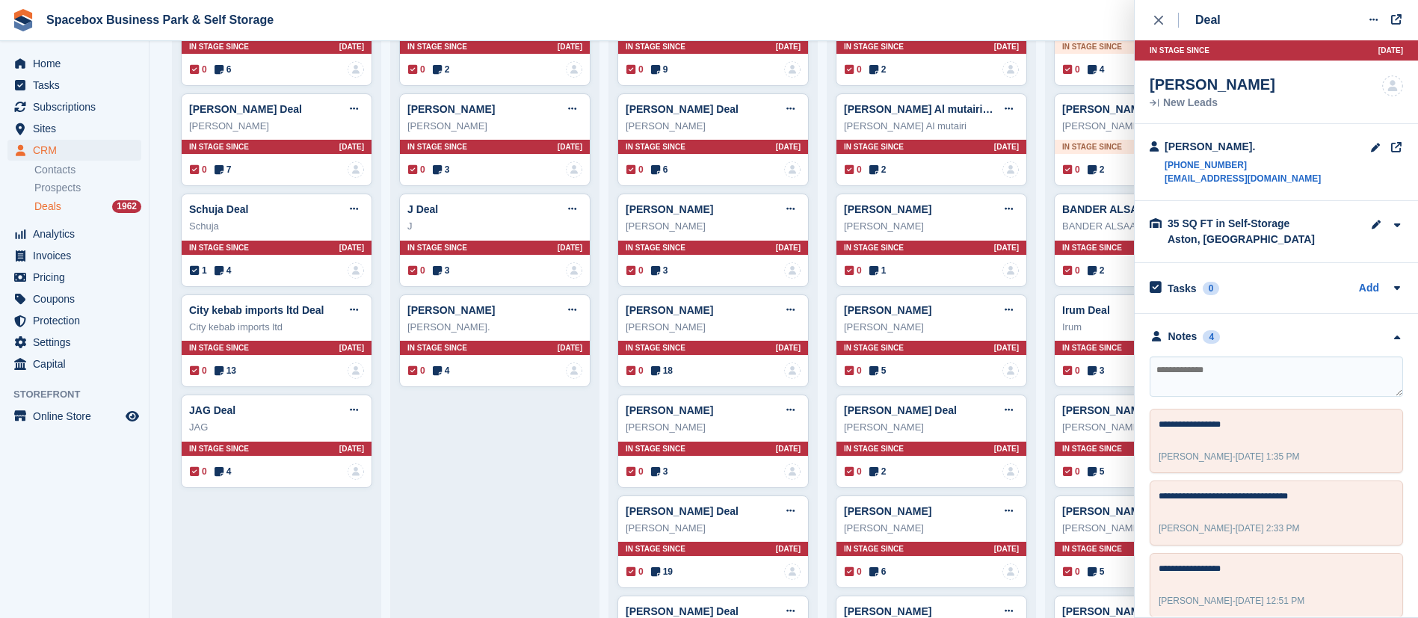
click at [1185, 384] on textarea at bounding box center [1276, 377] width 253 height 40
type textarea "**********"
click at [1162, 19] on icon "close" at bounding box center [1158, 20] width 9 height 9
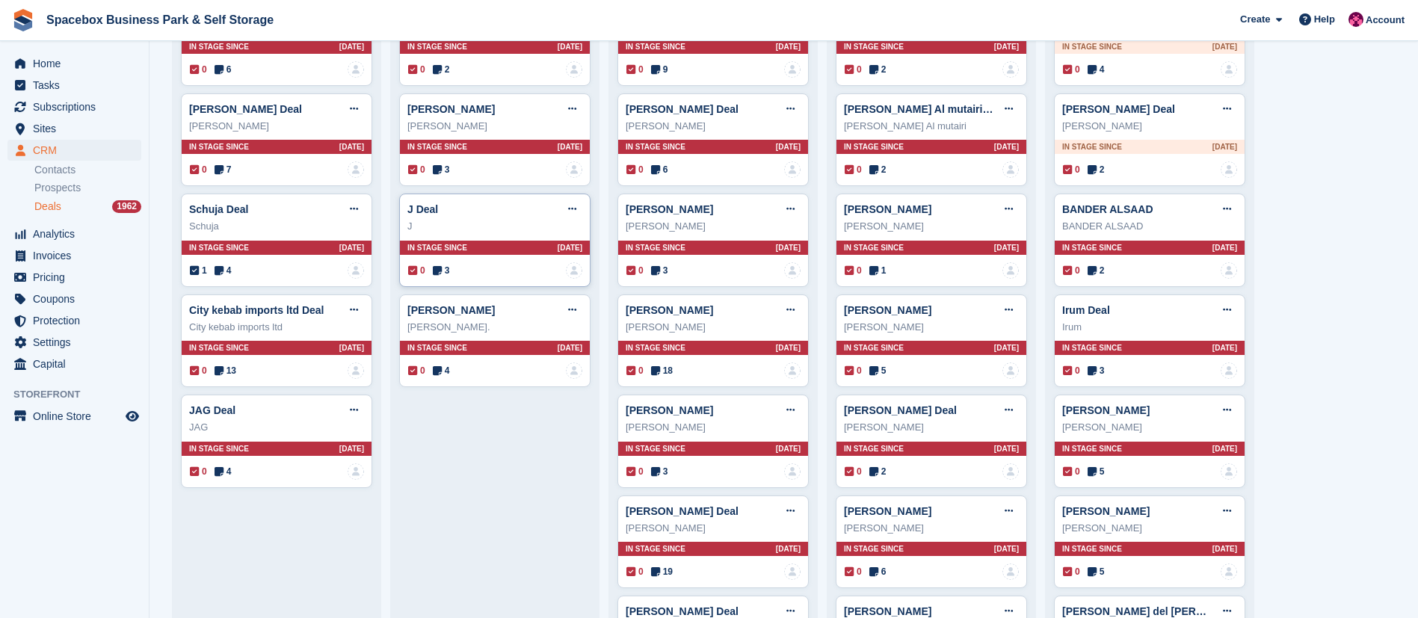
click at [443, 271] on span "3" at bounding box center [441, 270] width 17 height 13
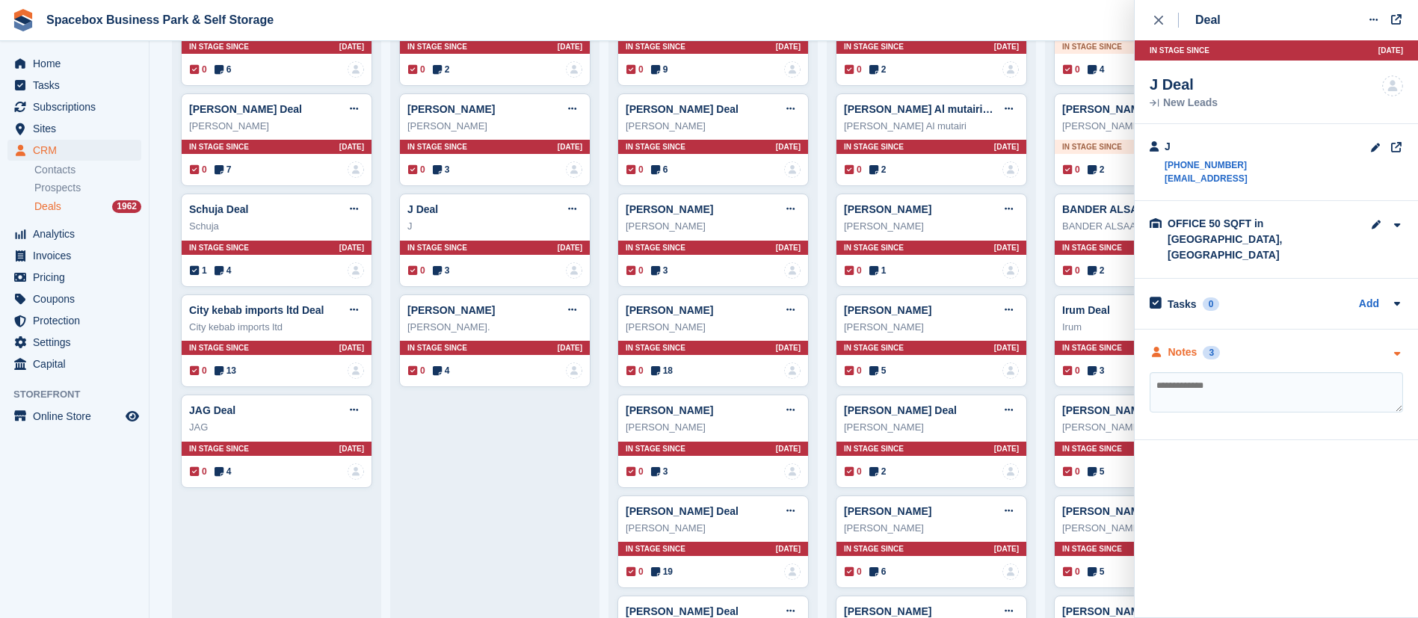
click at [1174, 345] on div "Notes" at bounding box center [1182, 353] width 29 height 16
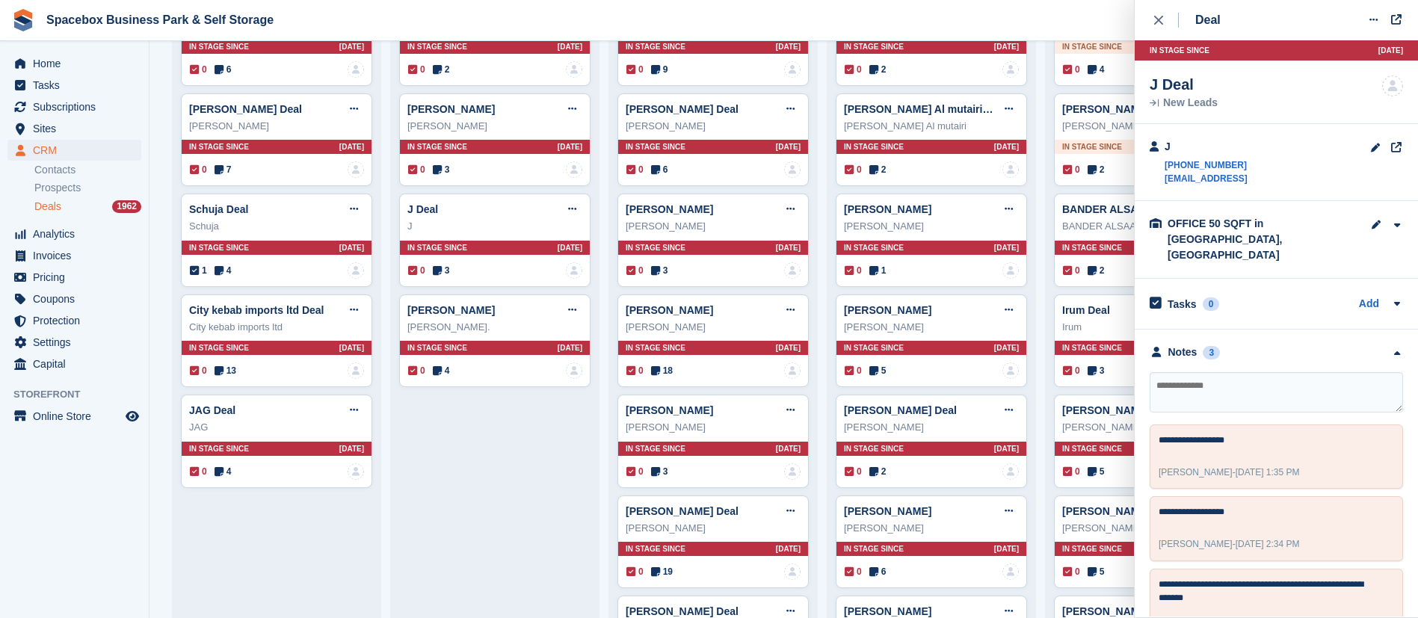
click at [1196, 373] on textarea at bounding box center [1276, 392] width 253 height 40
type textarea "**********"
click at [1157, 28] on button "close" at bounding box center [1167, 20] width 34 height 40
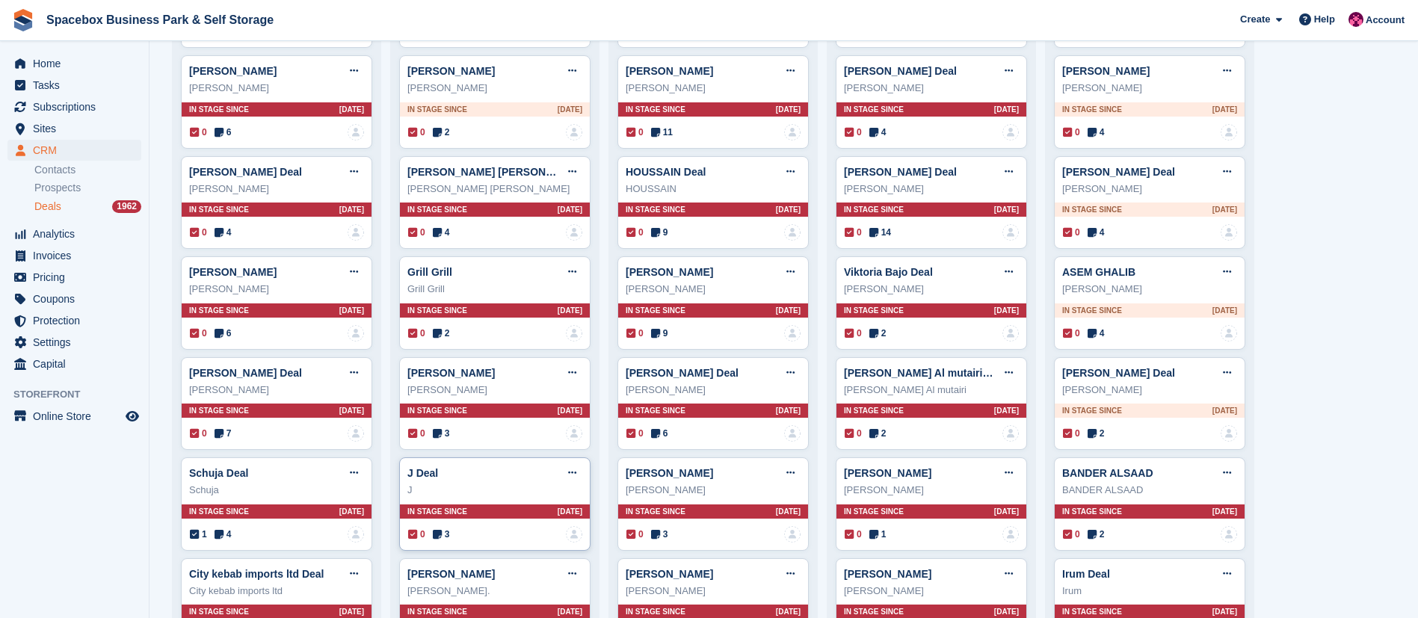
scroll to position [466, 0]
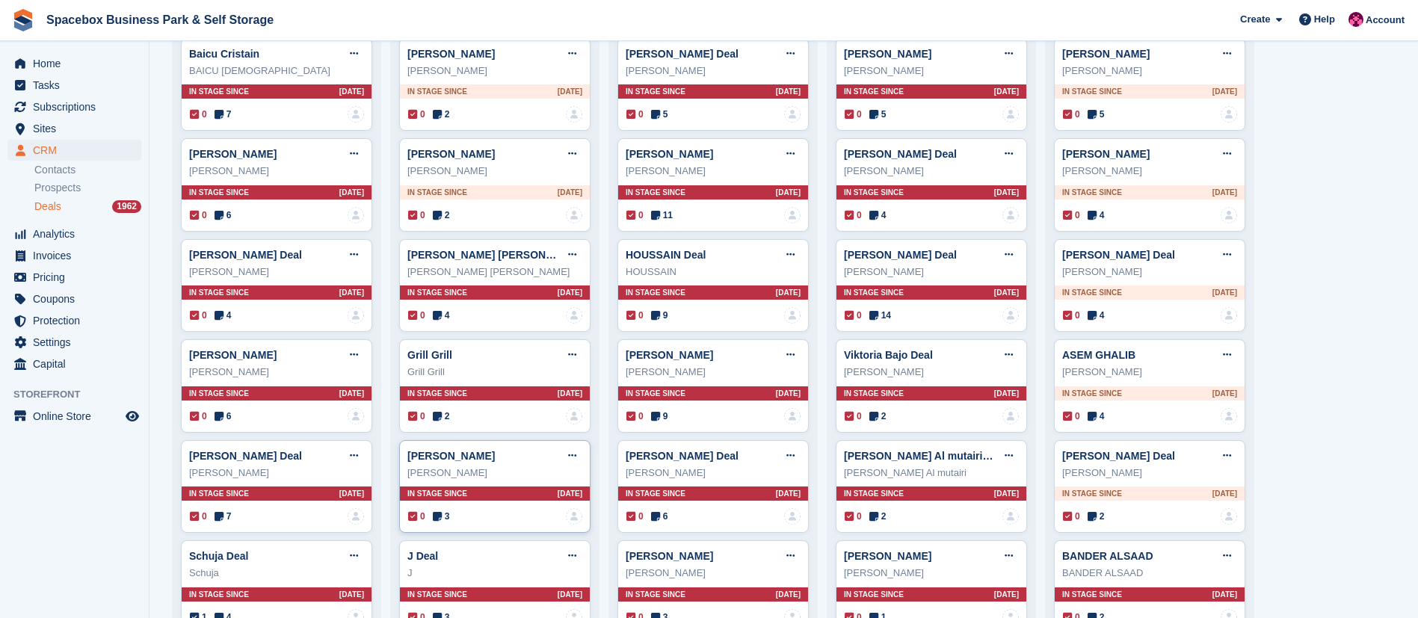
click at [437, 511] on div "0 3 No one is assigned to this deal" at bounding box center [495, 516] width 174 height 16
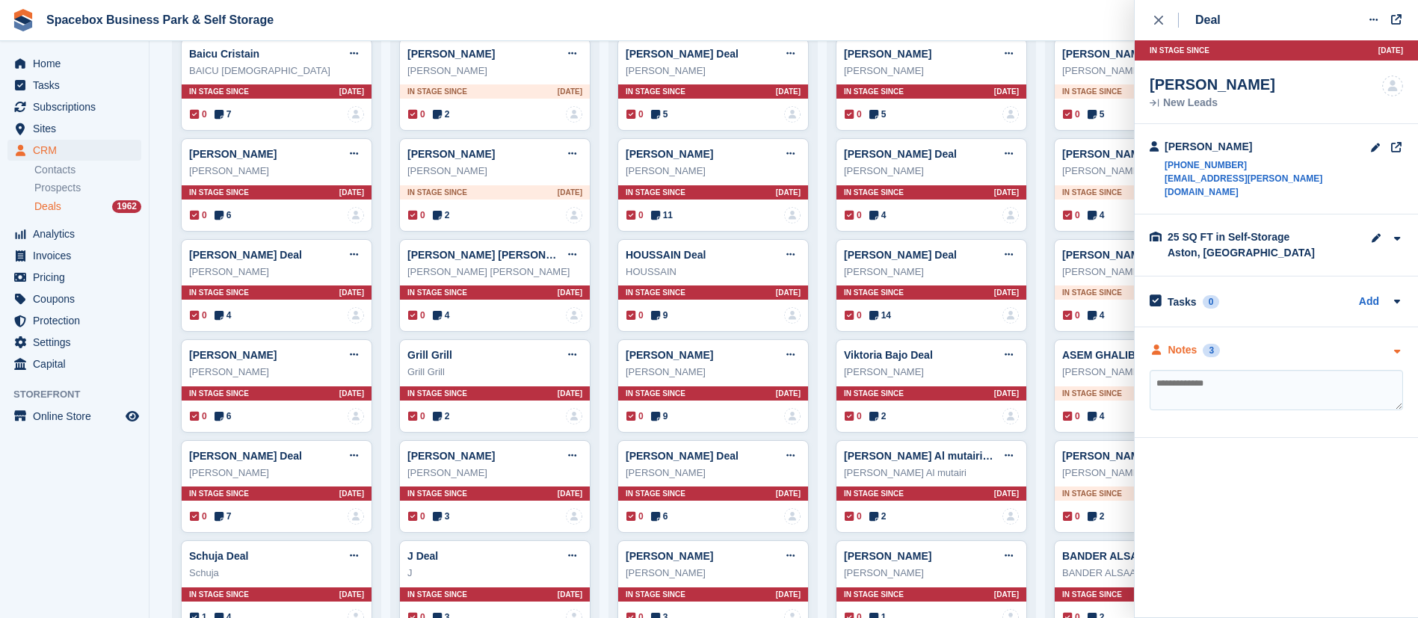
click at [1186, 342] on div "Notes" at bounding box center [1182, 350] width 29 height 16
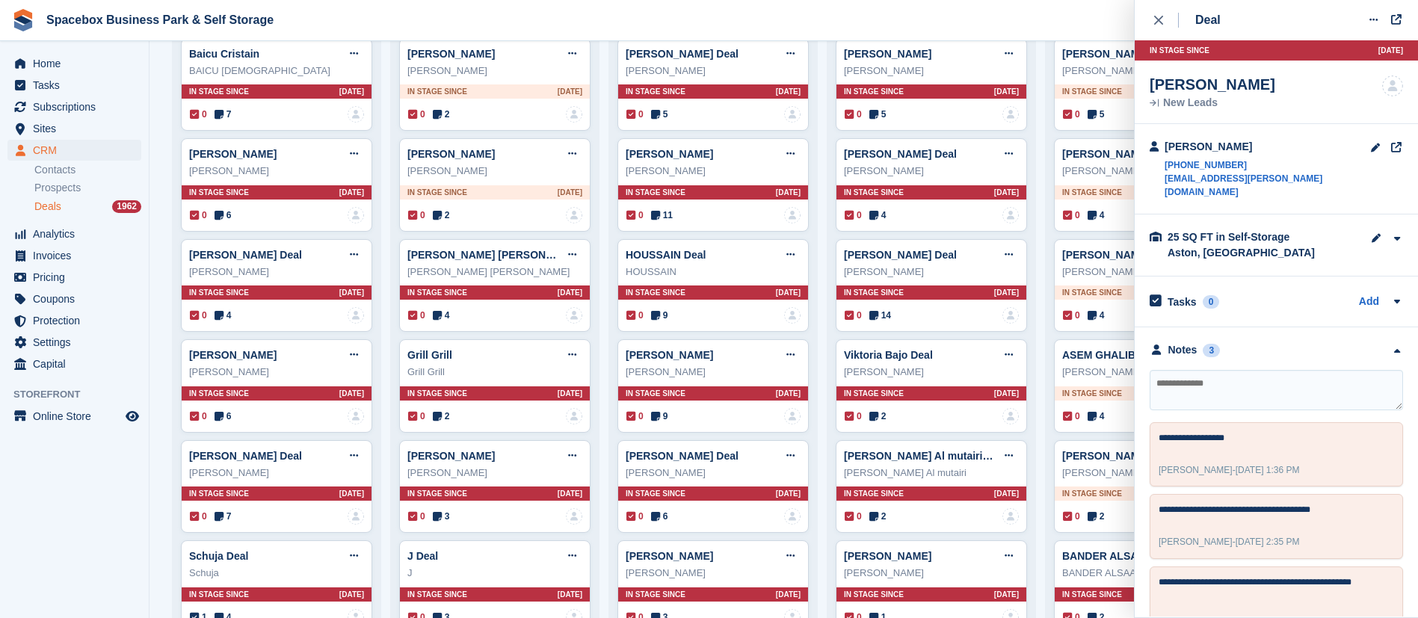
click at [1198, 381] on textarea at bounding box center [1276, 390] width 253 height 40
type textarea "**********"
click at [1159, 13] on div "close" at bounding box center [1166, 20] width 25 height 15
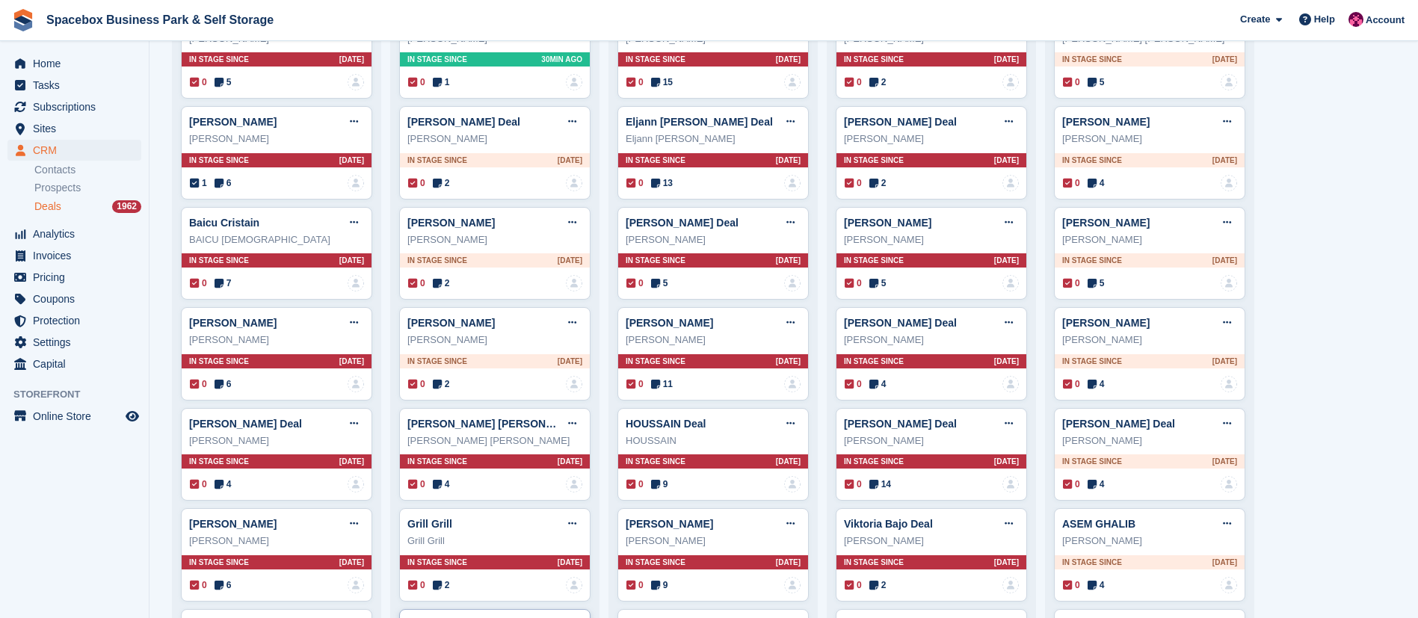
scroll to position [293, 0]
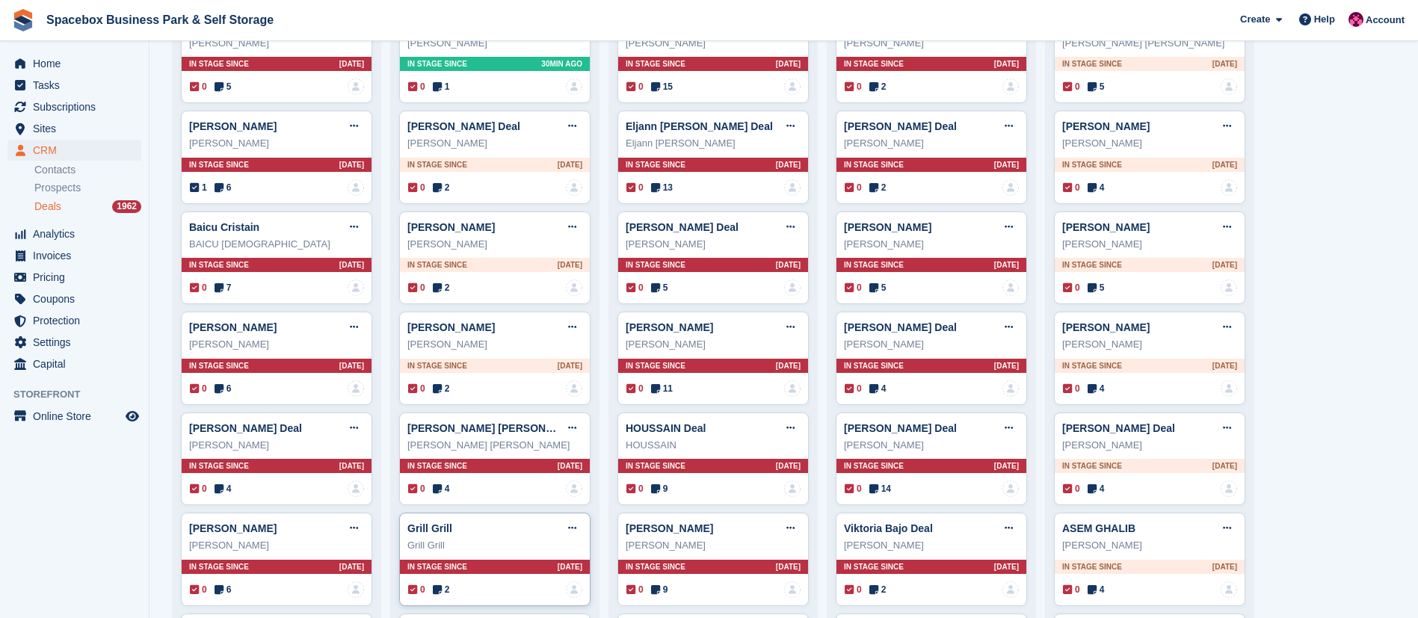
click at [439, 592] on icon at bounding box center [437, 590] width 9 height 10
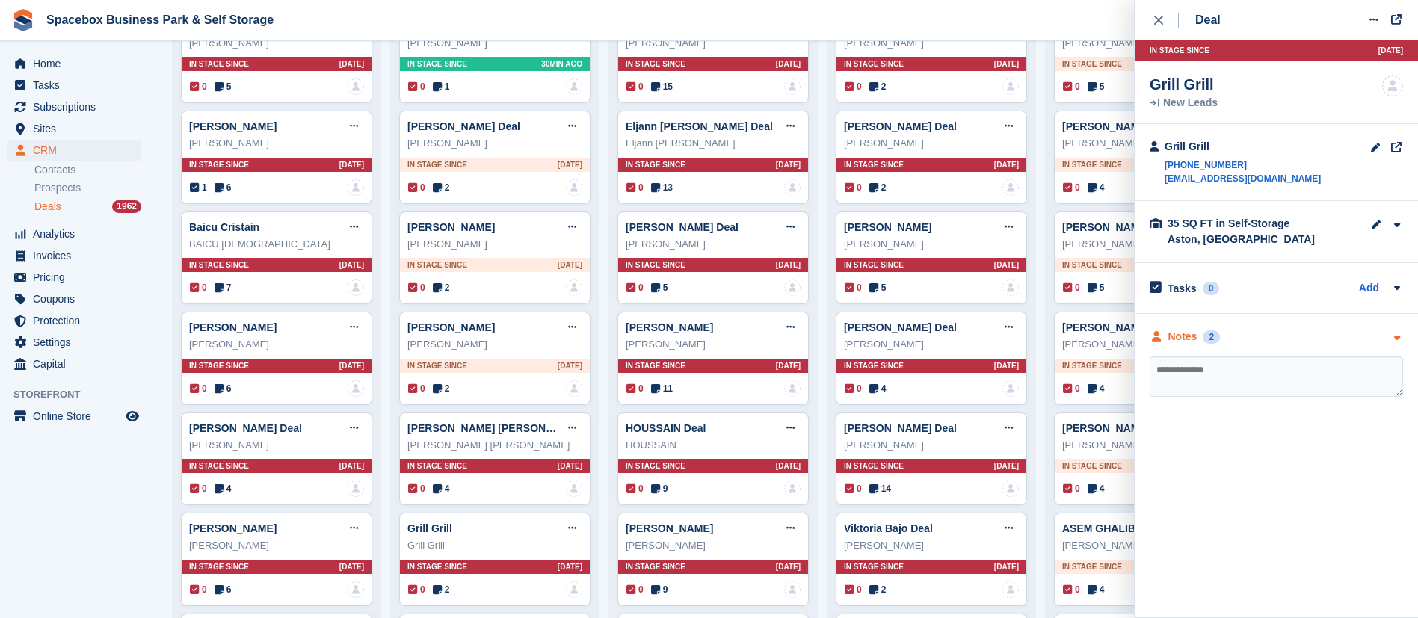
click at [1186, 342] on div "Notes" at bounding box center [1182, 337] width 29 height 16
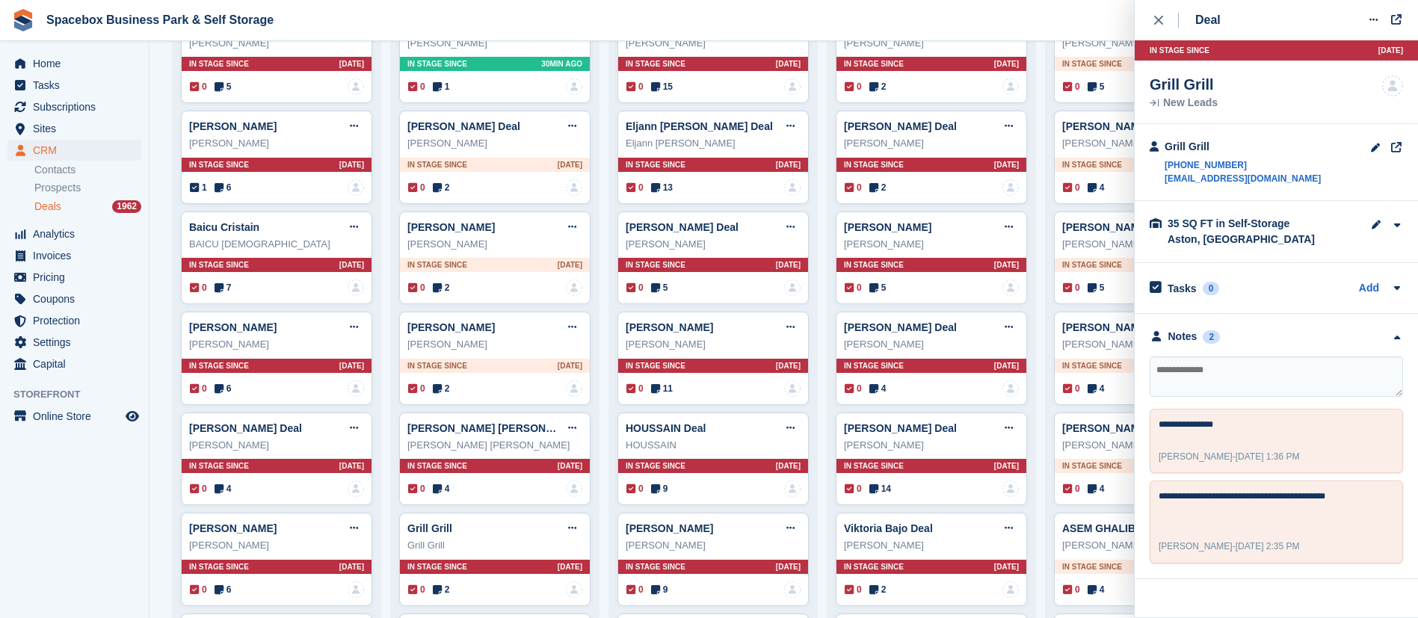
click at [1186, 380] on textarea at bounding box center [1276, 377] width 253 height 40
type textarea "**********"
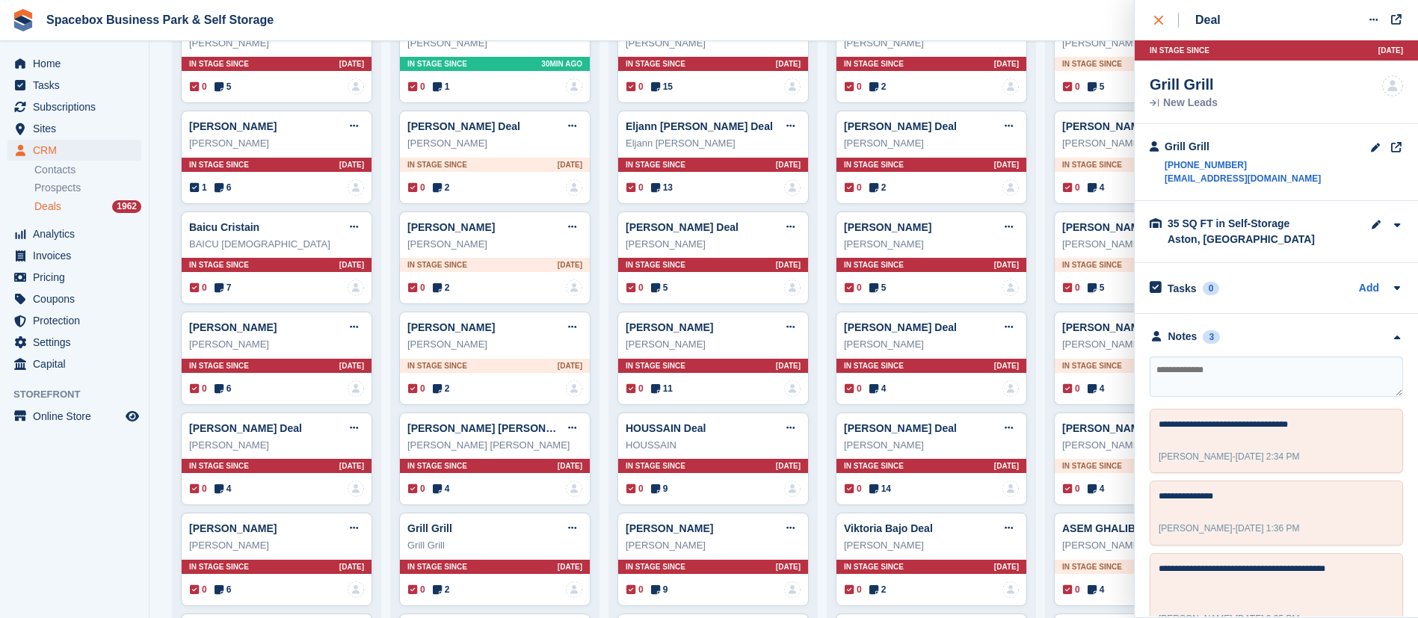
click at [1154, 15] on button "close" at bounding box center [1167, 20] width 34 height 40
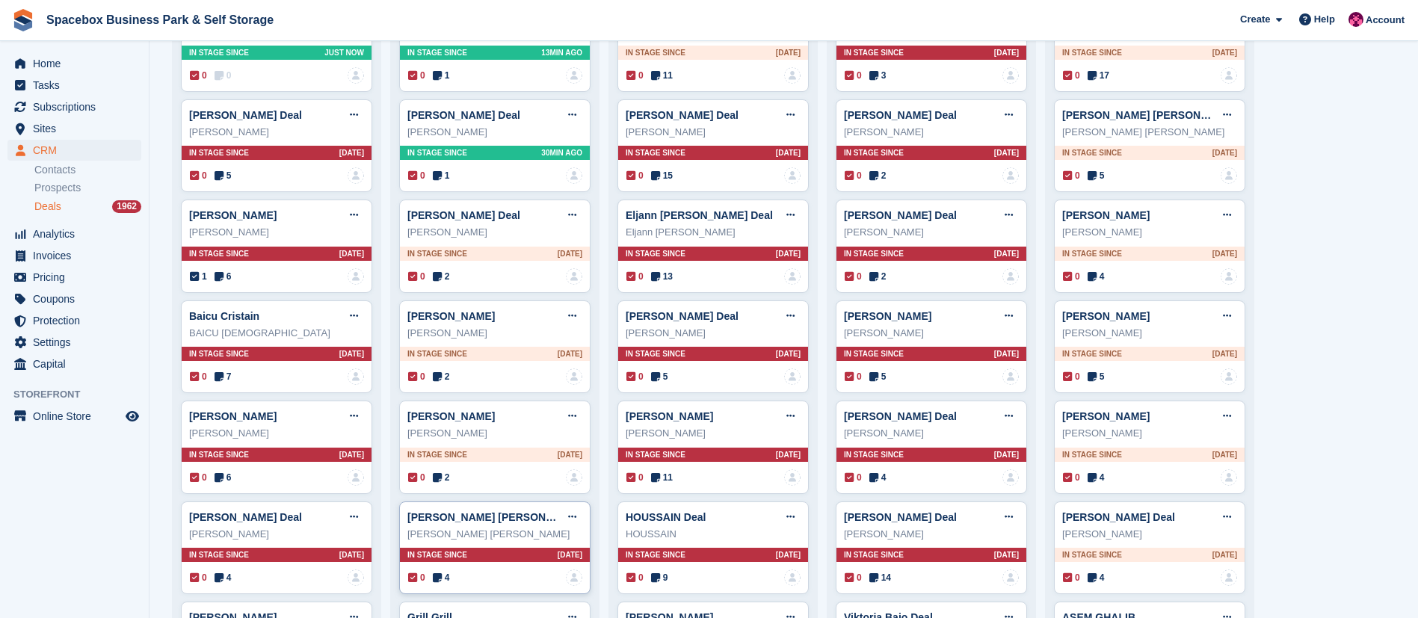
scroll to position [183, 0]
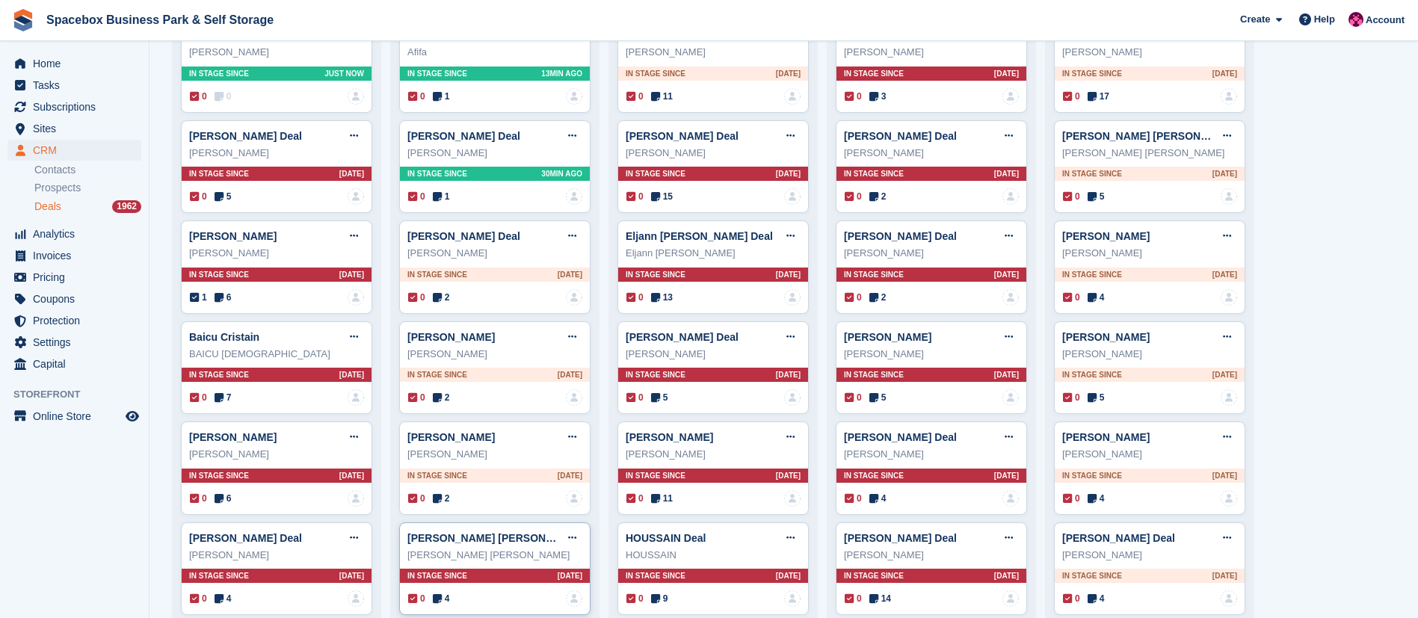
click at [434, 597] on icon at bounding box center [437, 599] width 9 height 10
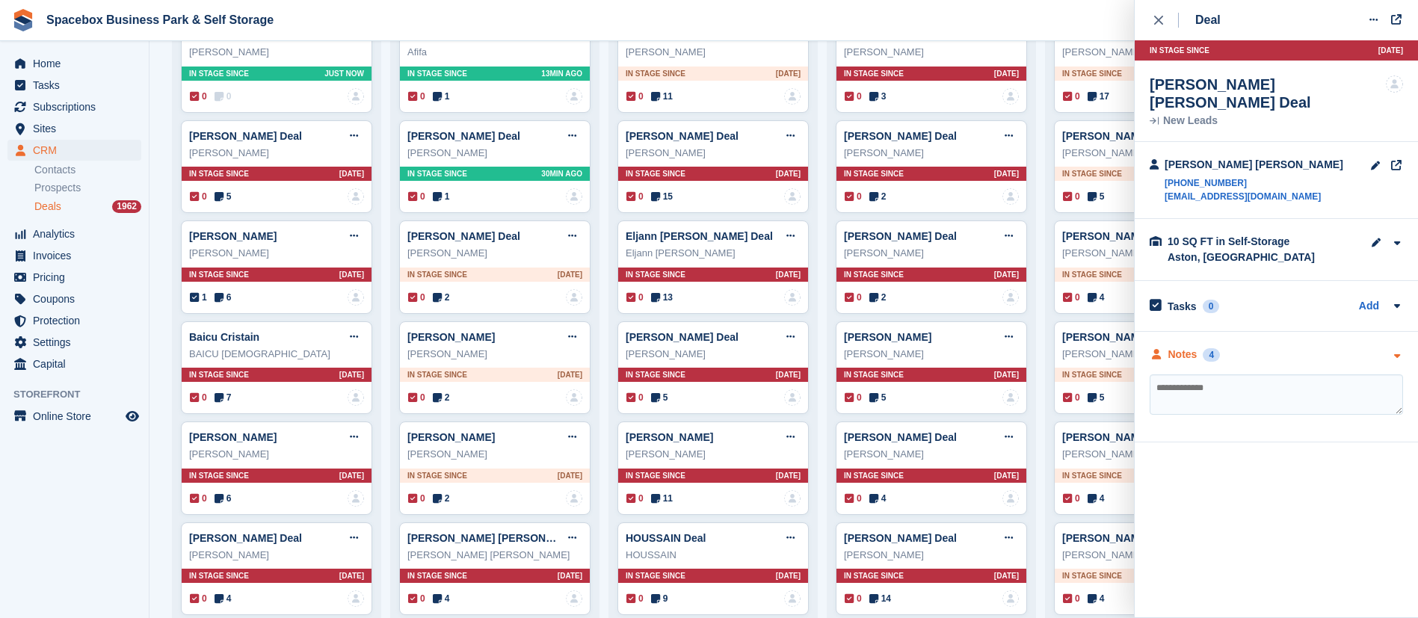
click at [1183, 347] on div "Notes" at bounding box center [1182, 355] width 29 height 16
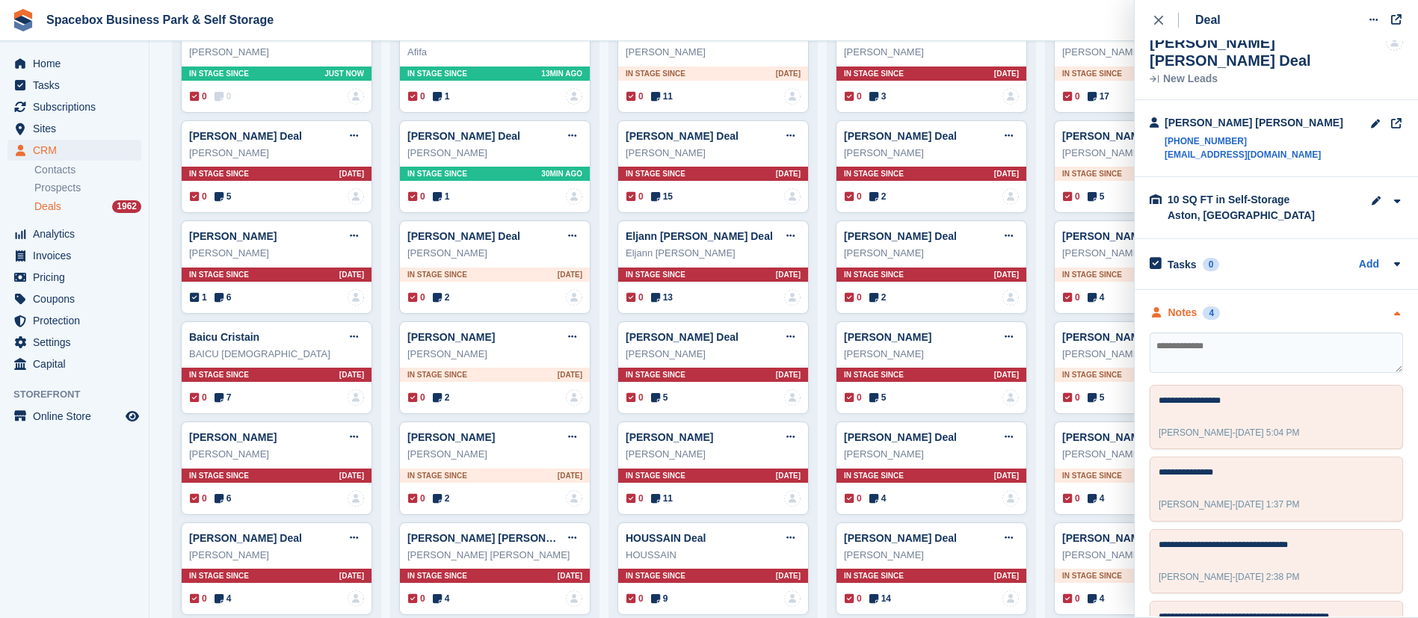
scroll to position [43, 0]
click at [1210, 365] on textarea at bounding box center [1276, 352] width 253 height 40
type textarea "**********"
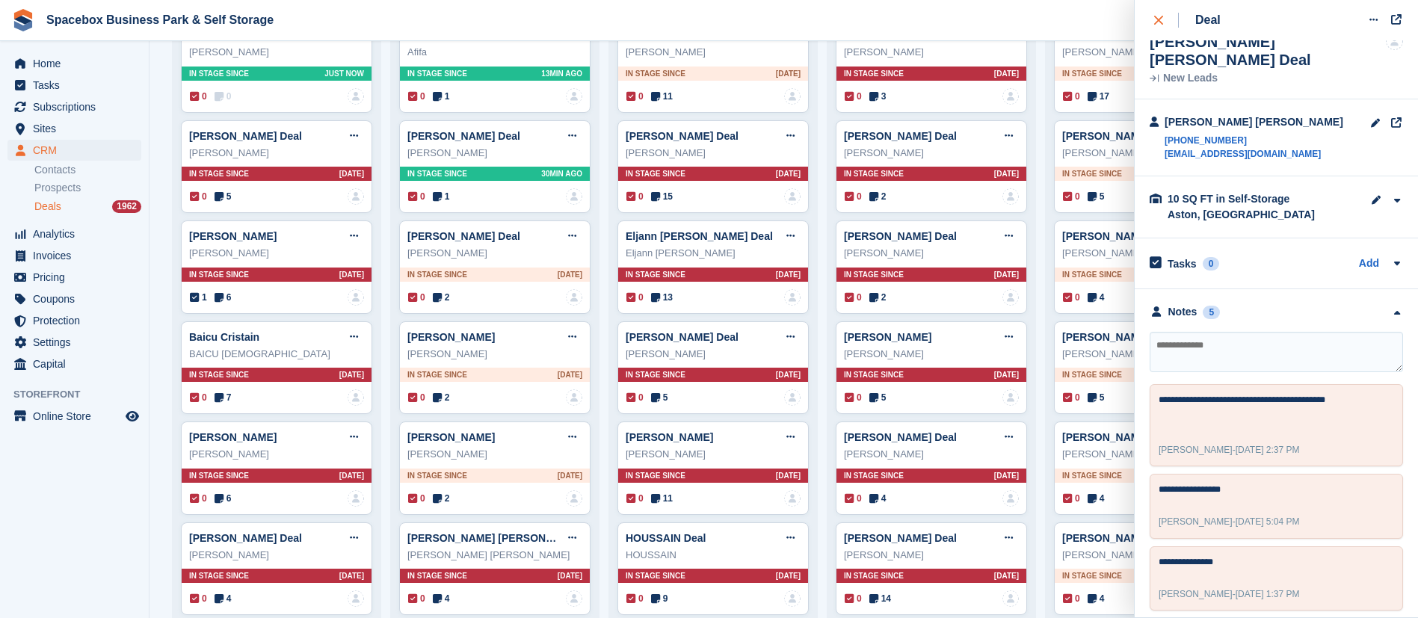
click at [1162, 17] on icon "close" at bounding box center [1158, 20] width 9 height 9
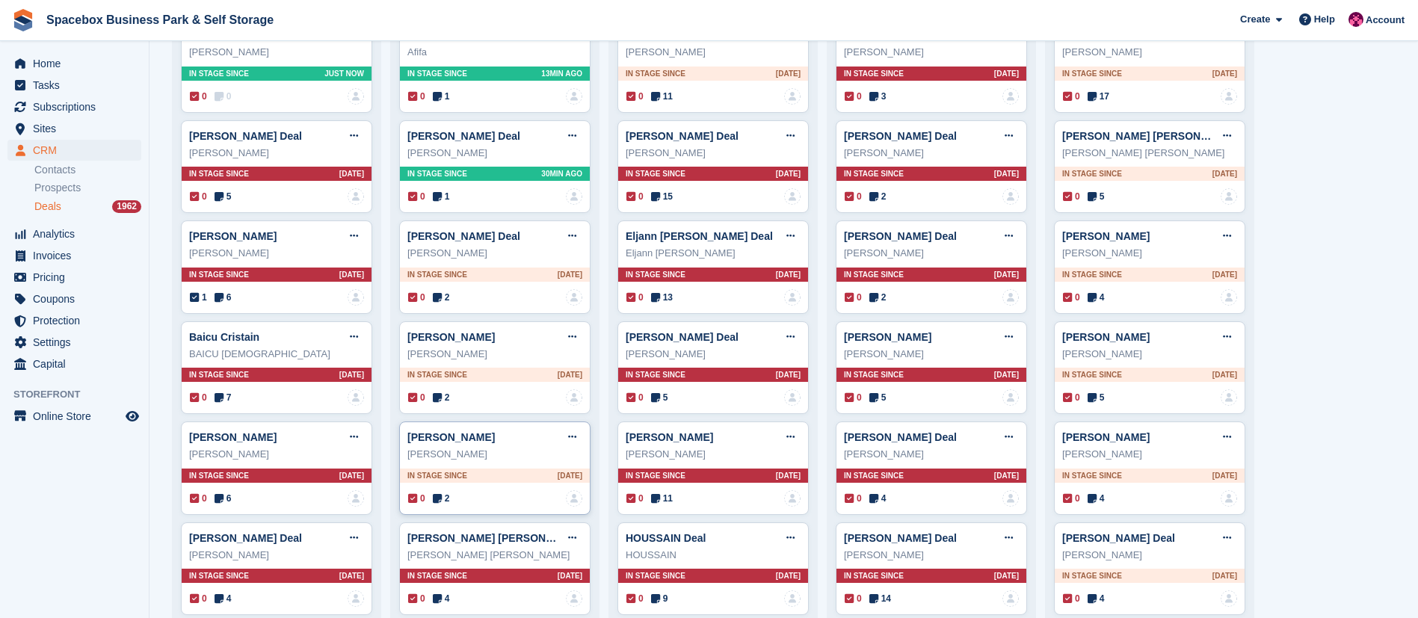
click at [443, 499] on span "2" at bounding box center [441, 498] width 17 height 13
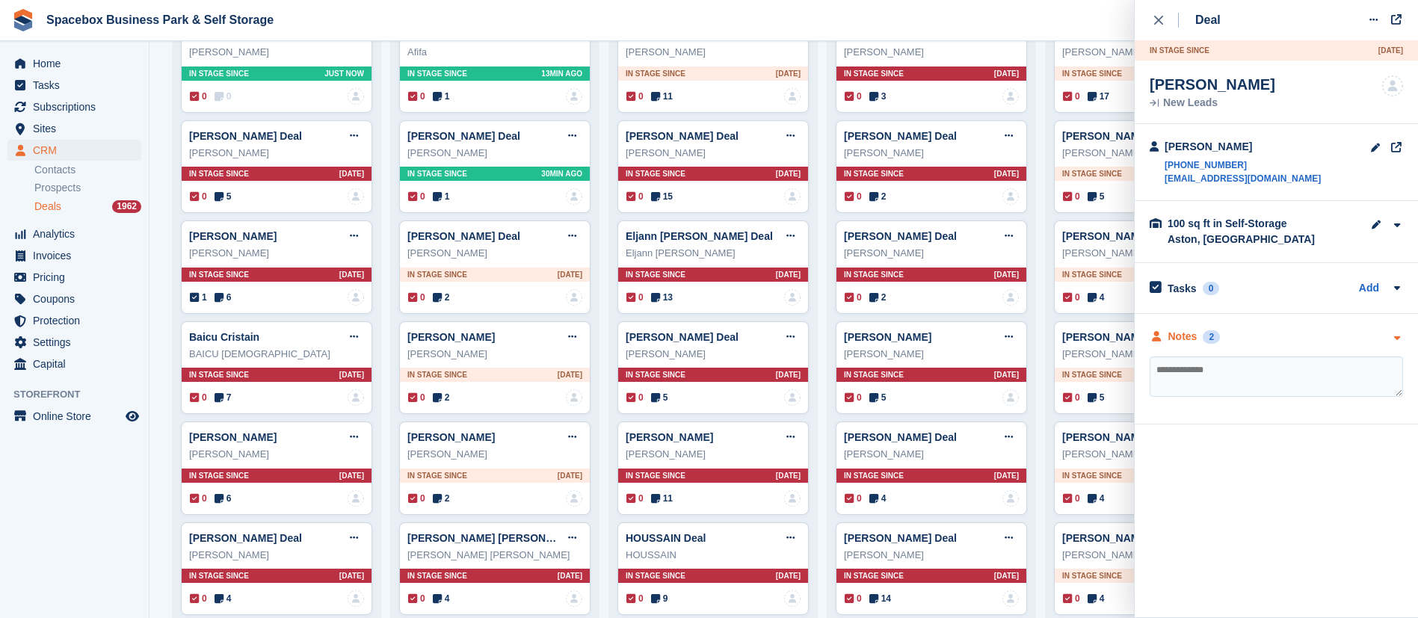
click at [1180, 333] on div "Notes" at bounding box center [1182, 337] width 29 height 16
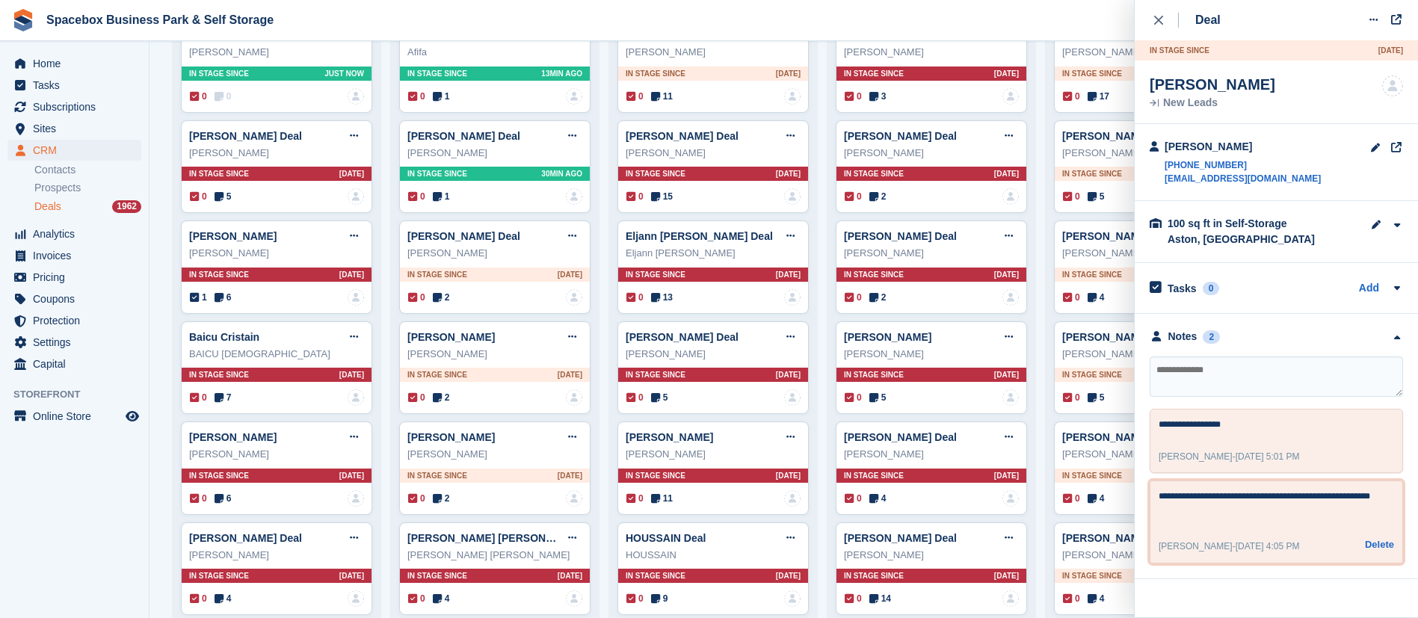
click at [1345, 493] on textarea "**********" at bounding box center [1276, 508] width 235 height 36
drag, startPoint x: 1350, startPoint y: 493, endPoint x: 1360, endPoint y: 513, distance: 21.7
click at [1360, 513] on textarea "**********" at bounding box center [1276, 508] width 235 height 36
type textarea "**********"
drag, startPoint x: 1270, startPoint y: 496, endPoint x: 1139, endPoint y: 498, distance: 131.6
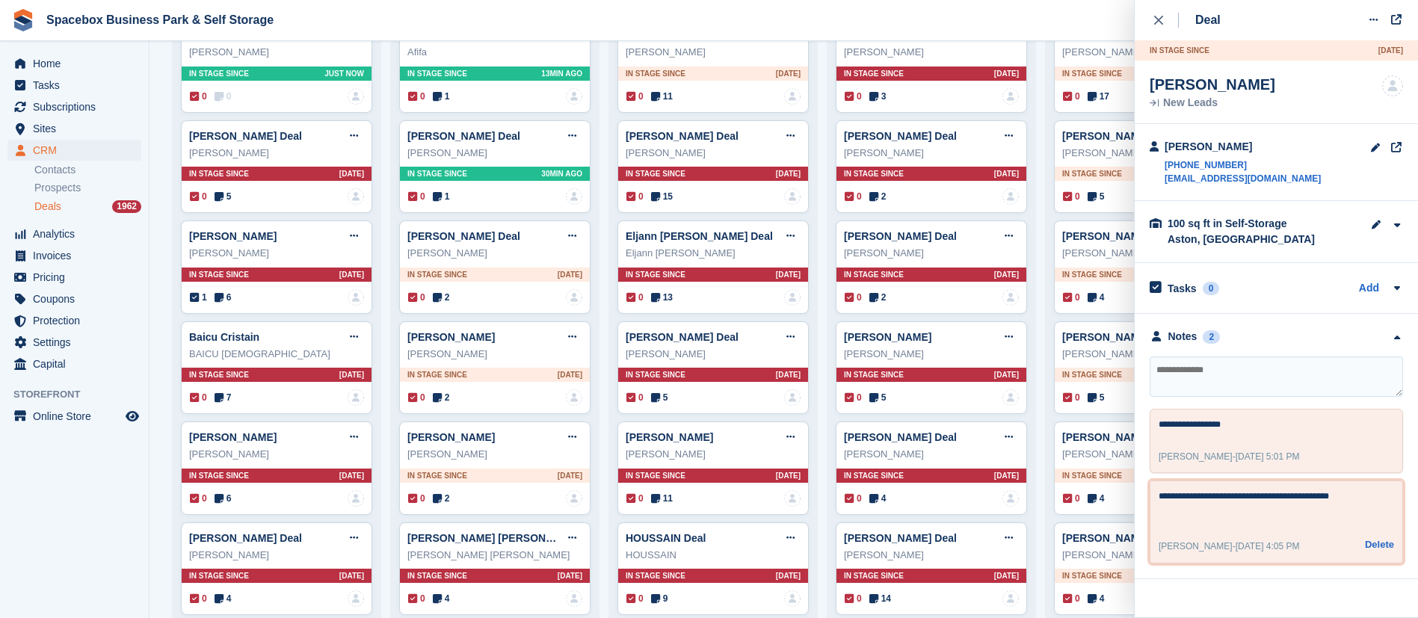
click at [1139, 498] on div "**********" at bounding box center [1276, 446] width 283 height 265
click at [1217, 372] on textarea at bounding box center [1276, 377] width 253 height 40
paste textarea "**********"
type textarea "**********"
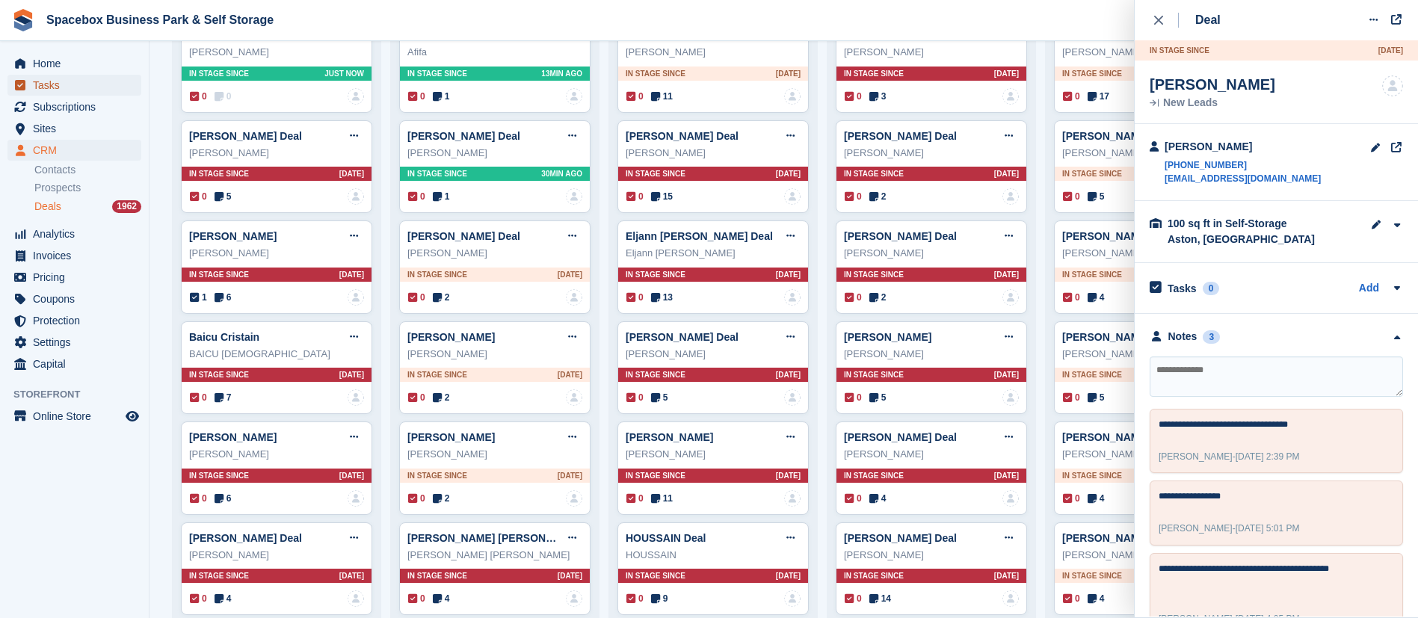
click at [56, 89] on span "Tasks" at bounding box center [78, 85] width 90 height 21
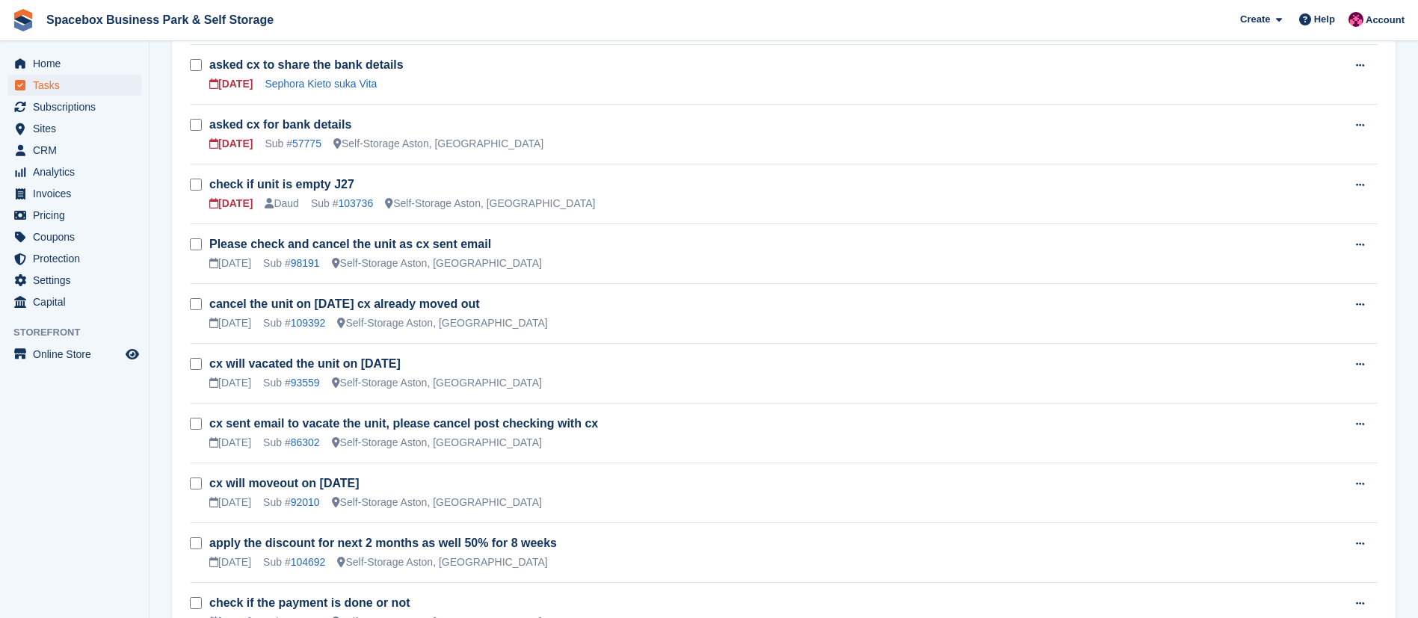
scroll to position [697, 0]
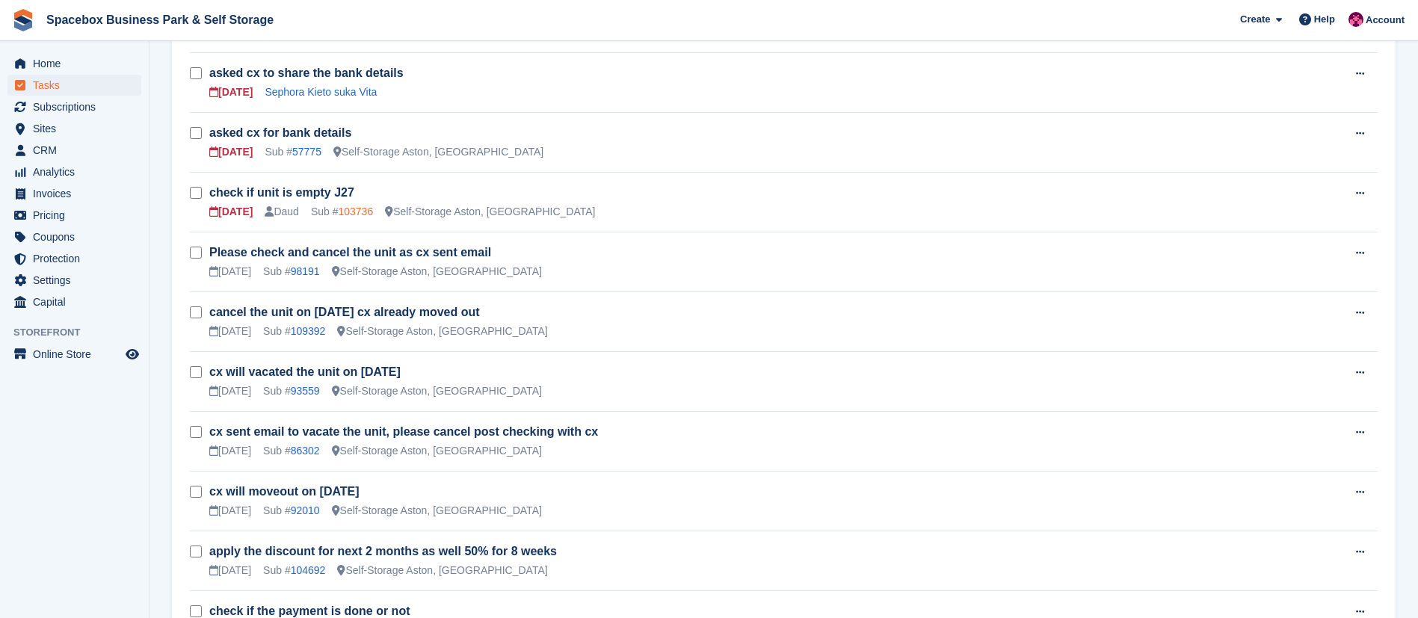
click at [356, 212] on link "103736" at bounding box center [355, 212] width 35 height 12
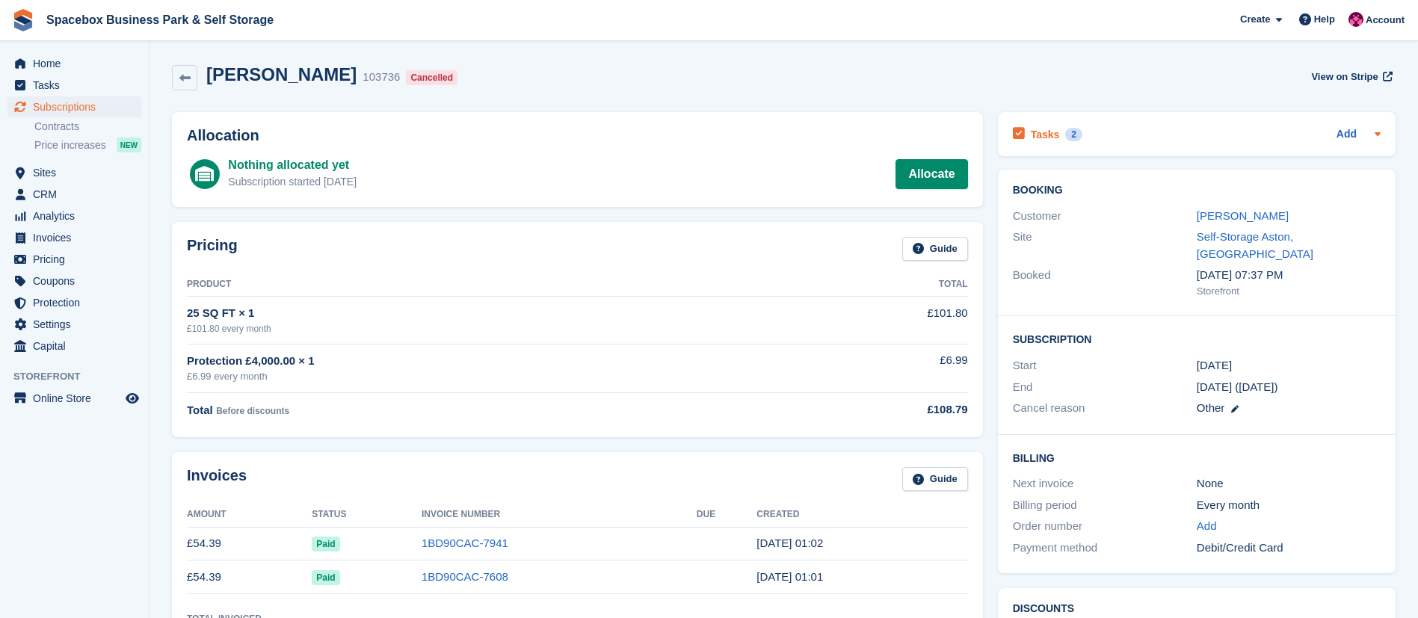
click at [1041, 135] on h2 "Tasks" at bounding box center [1045, 134] width 29 height 13
click at [1048, 135] on h2 "Tasks" at bounding box center [1045, 134] width 29 height 13
click at [1043, 136] on h2 "Tasks" at bounding box center [1045, 134] width 29 height 13
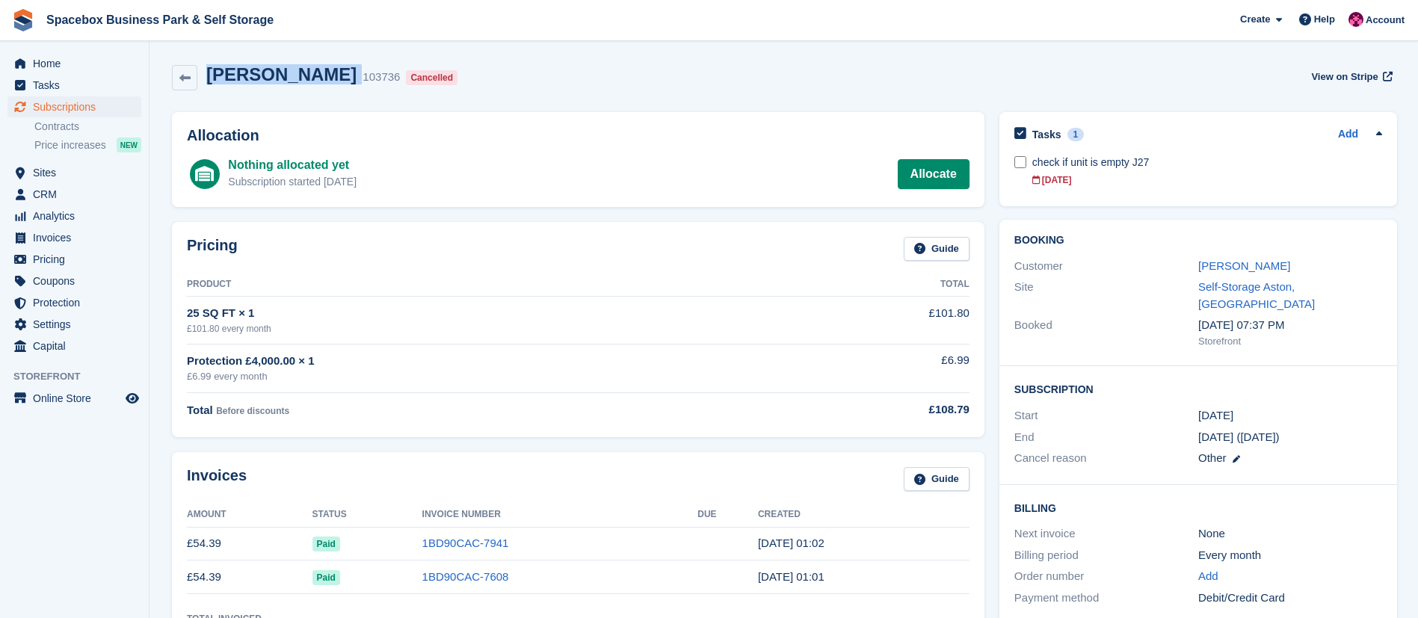
drag, startPoint x: 206, startPoint y: 72, endPoint x: 356, endPoint y: 83, distance: 150.7
click at [356, 83] on div "[PERSON_NAME] 103736 Cancelled" at bounding box center [330, 77] width 266 height 27
click at [530, 82] on div "[PERSON_NAME] 103736 Cancelled View on Stripe" at bounding box center [784, 77] width 1224 height 27
drag, startPoint x: 209, startPoint y: 75, endPoint x: 348, endPoint y: 85, distance: 140.2
click at [348, 84] on h2 "[PERSON_NAME]" at bounding box center [281, 74] width 150 height 20
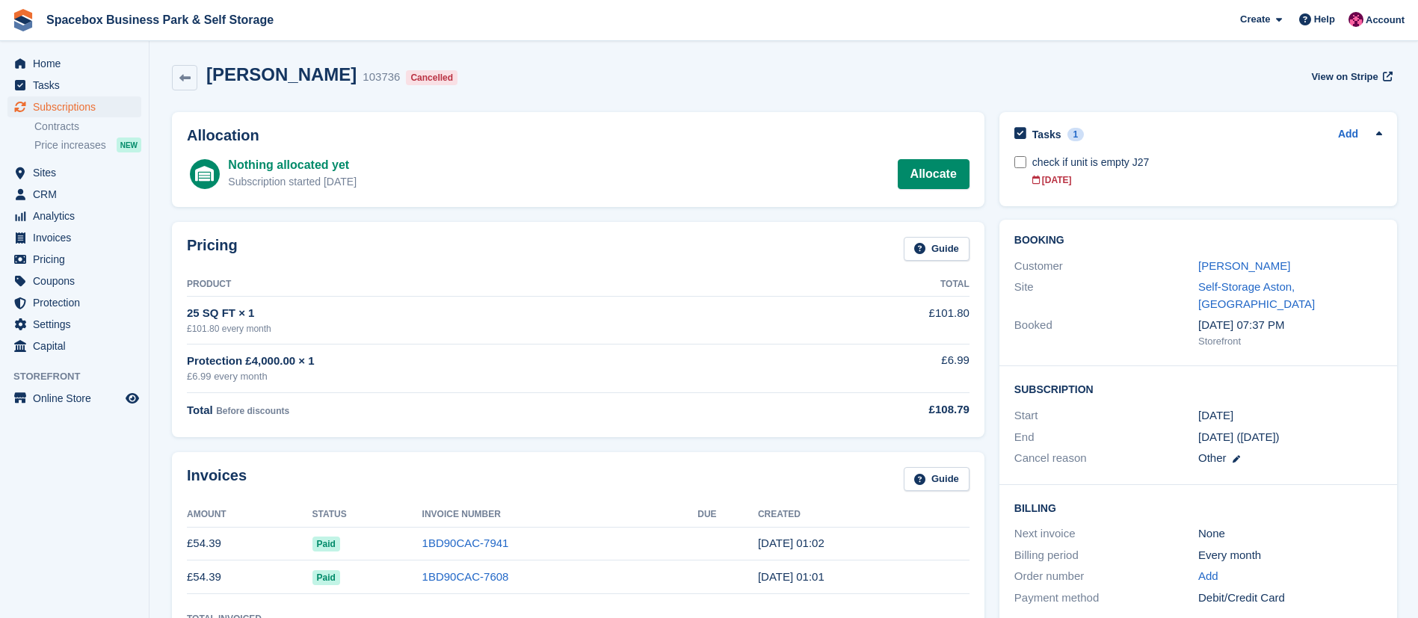
click at [511, 80] on div "[PERSON_NAME] 103736 Cancelled View on Stripe" at bounding box center [784, 77] width 1224 height 27
drag, startPoint x: 349, startPoint y: 77, endPoint x: 207, endPoint y: 84, distance: 142.2
click at [207, 84] on h2 "[PERSON_NAME]" at bounding box center [281, 74] width 150 height 20
click at [479, 91] on div "[PERSON_NAME] 103736 Cancelled View on Stripe" at bounding box center [783, 81] width 1239 height 48
drag, startPoint x: 348, startPoint y: 76, endPoint x: 185, endPoint y: 76, distance: 163.0
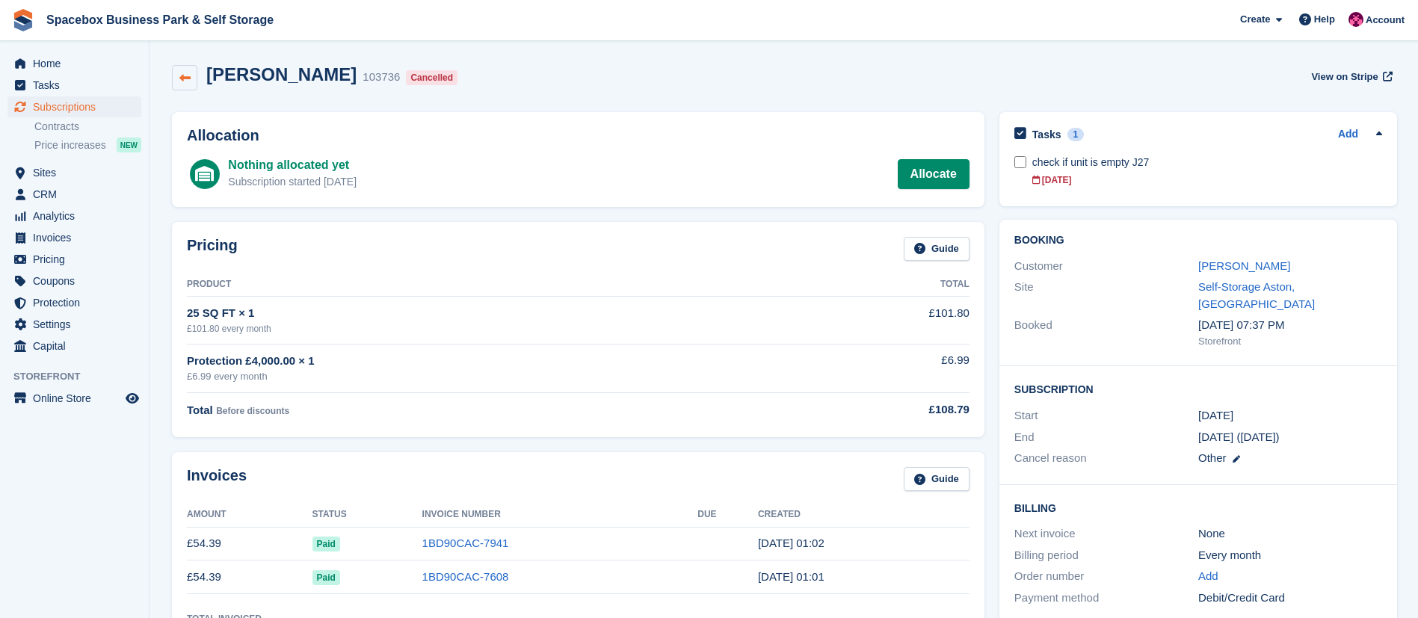
click at [185, 76] on div "[PERSON_NAME] 103736 Cancelled" at bounding box center [318, 77] width 292 height 27
click at [620, 65] on div "[PERSON_NAME] 103736 Cancelled View on Stripe" at bounding box center [784, 77] width 1224 height 27
drag, startPoint x: 351, startPoint y: 79, endPoint x: 212, endPoint y: 71, distance: 139.3
click at [212, 71] on h2 "[PERSON_NAME]" at bounding box center [281, 74] width 150 height 20
